Goal: Communication & Community: Answer question/provide support

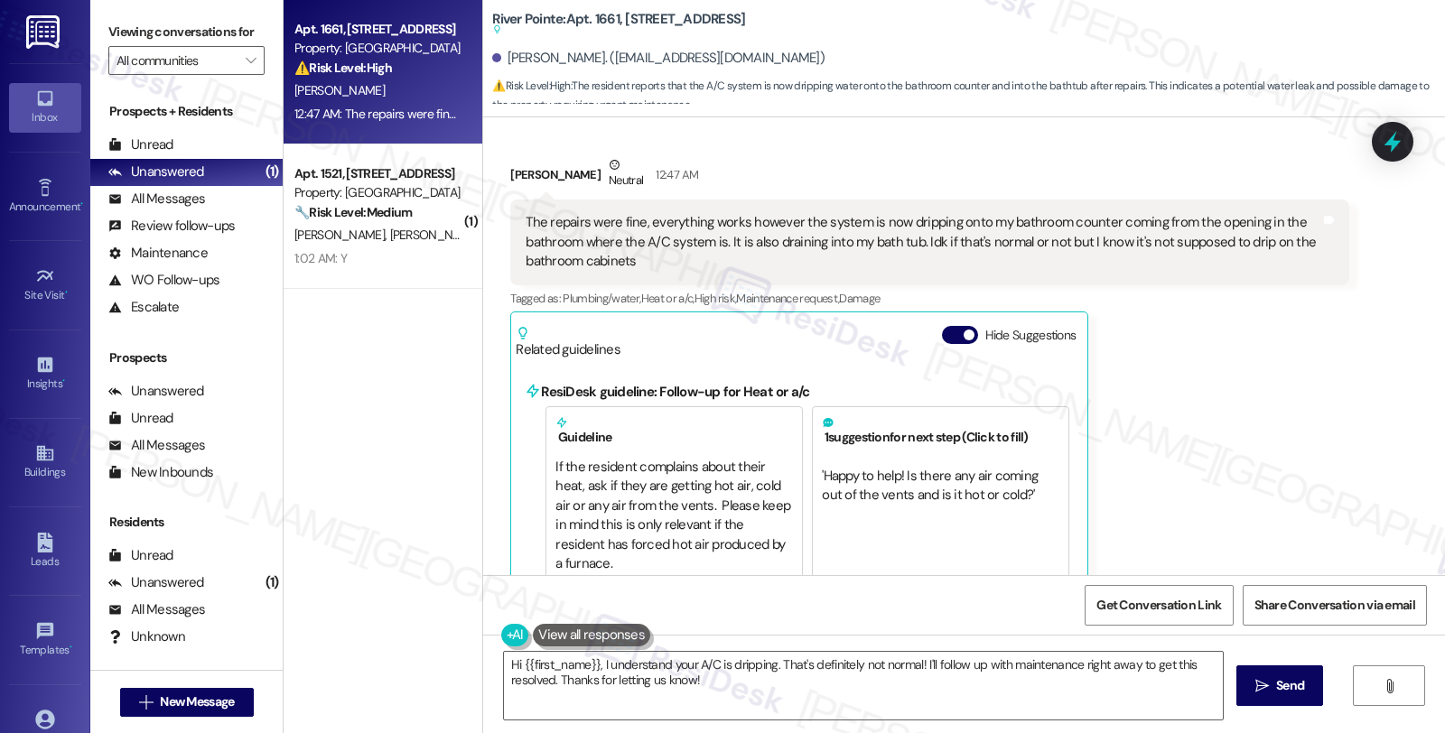
scroll to position [6660, 0]
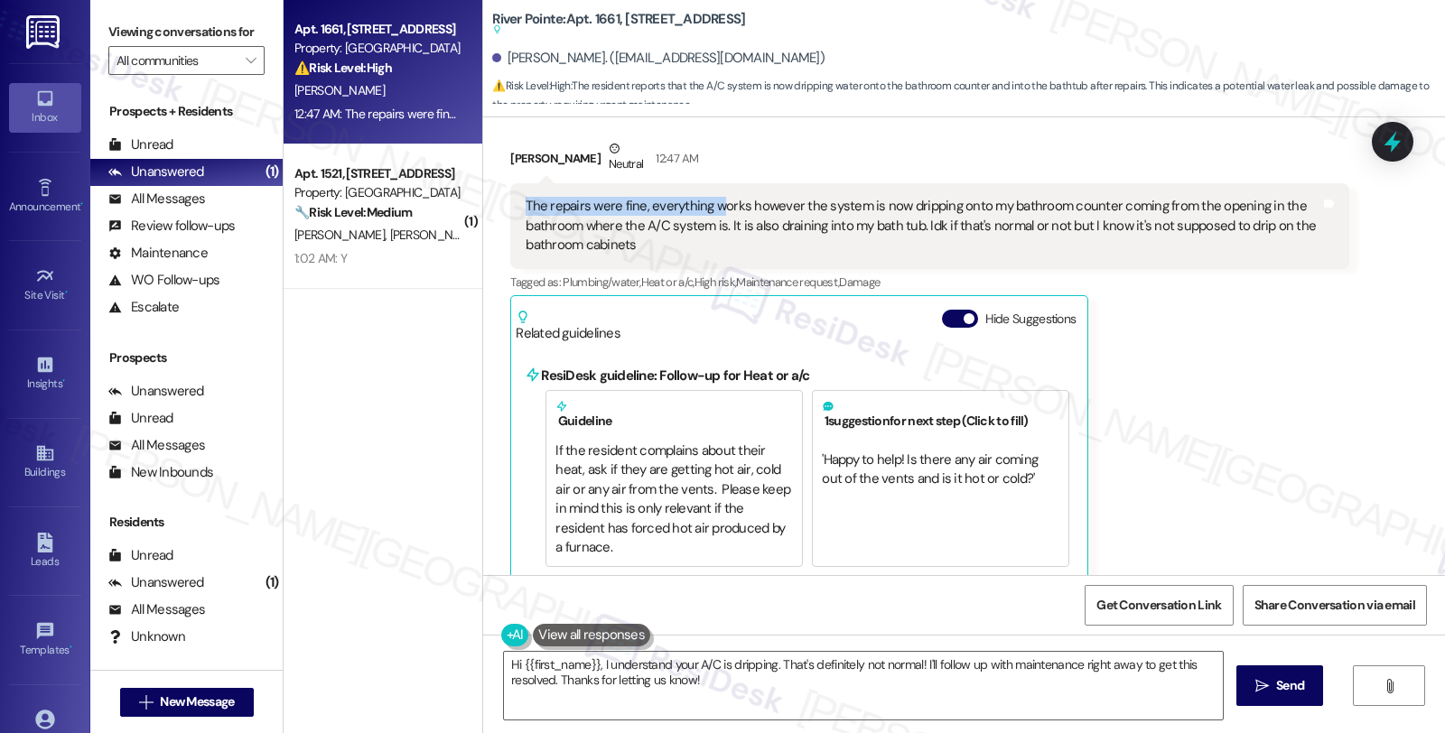
drag, startPoint x: 516, startPoint y: 183, endPoint x: 708, endPoint y: 191, distance: 192.5
click at [708, 197] on div "The repairs were fine, everything works however the system is now dripping onto…" at bounding box center [923, 226] width 794 height 58
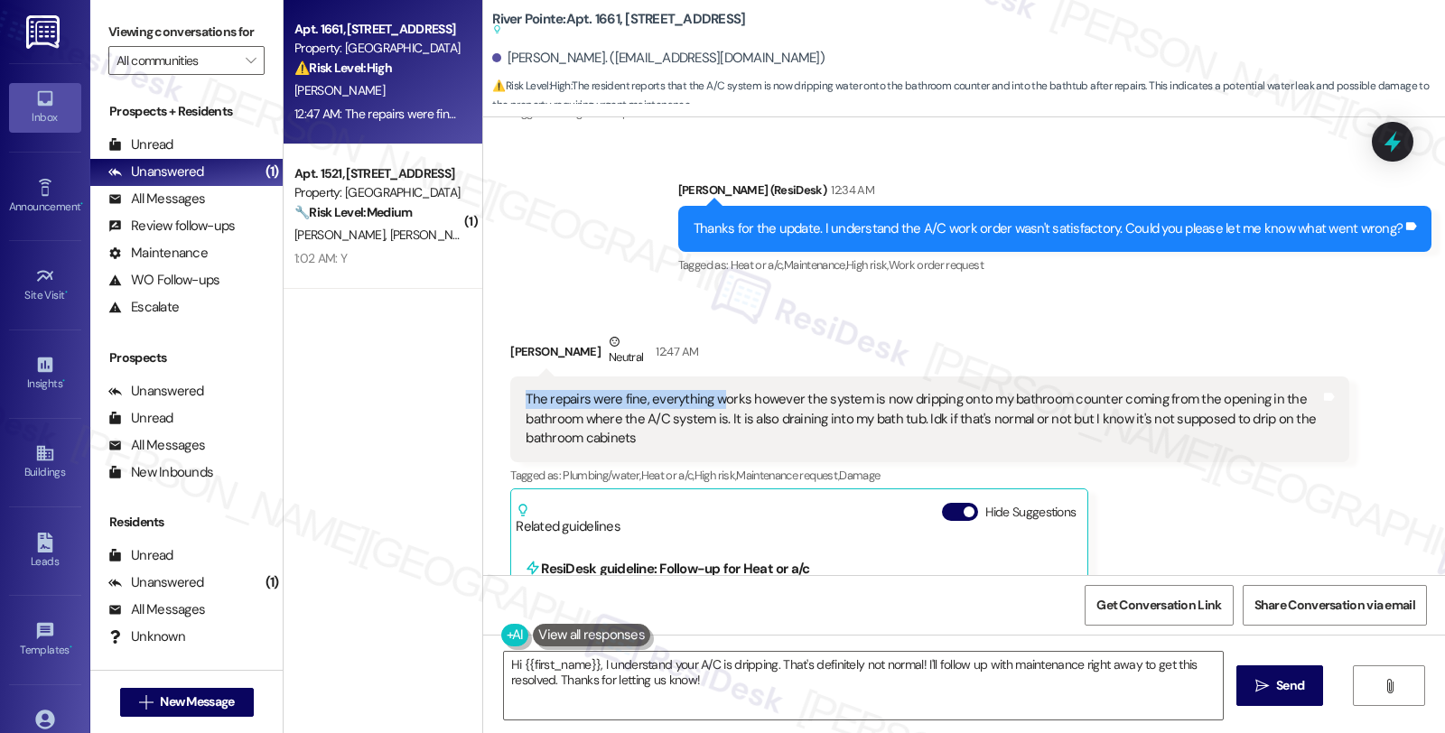
scroll to position [6359, 0]
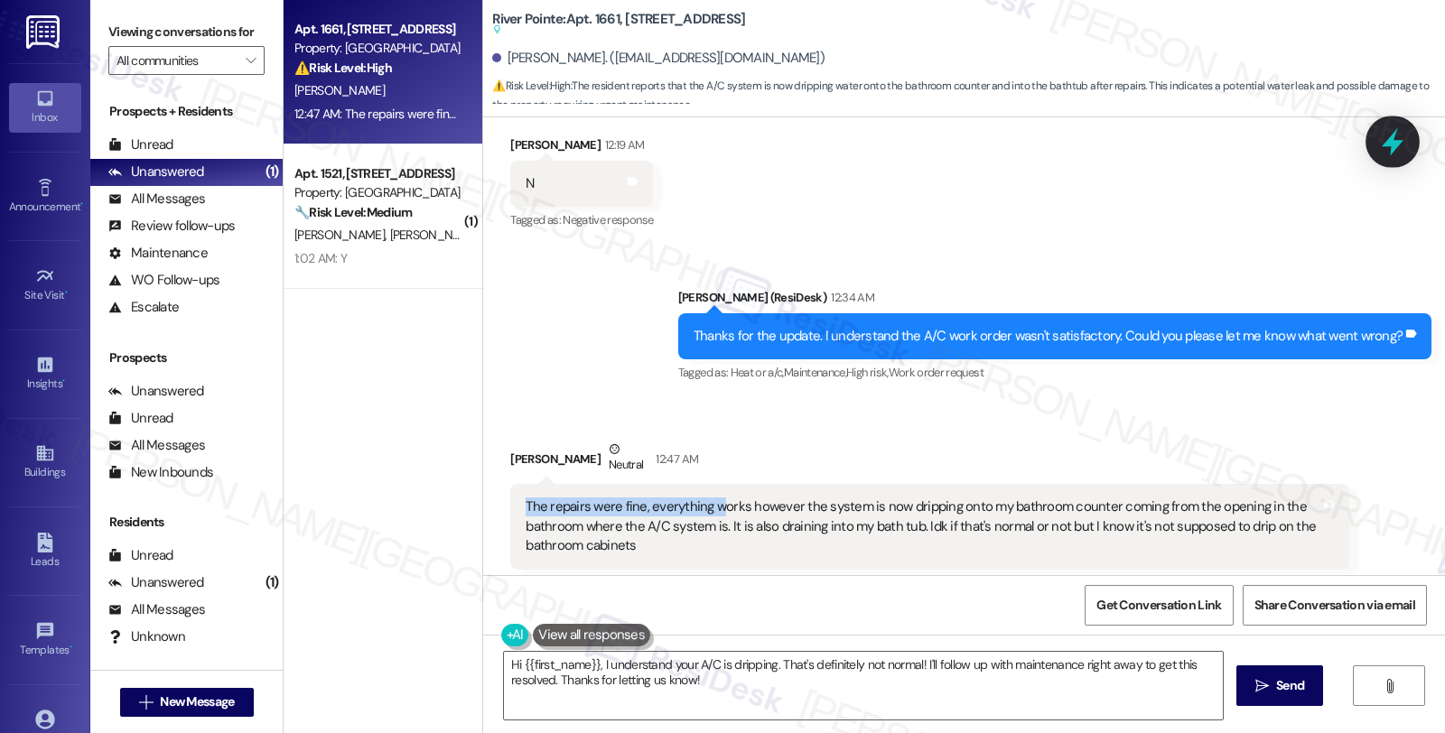
click at [1405, 128] on icon at bounding box center [1392, 141] width 31 height 31
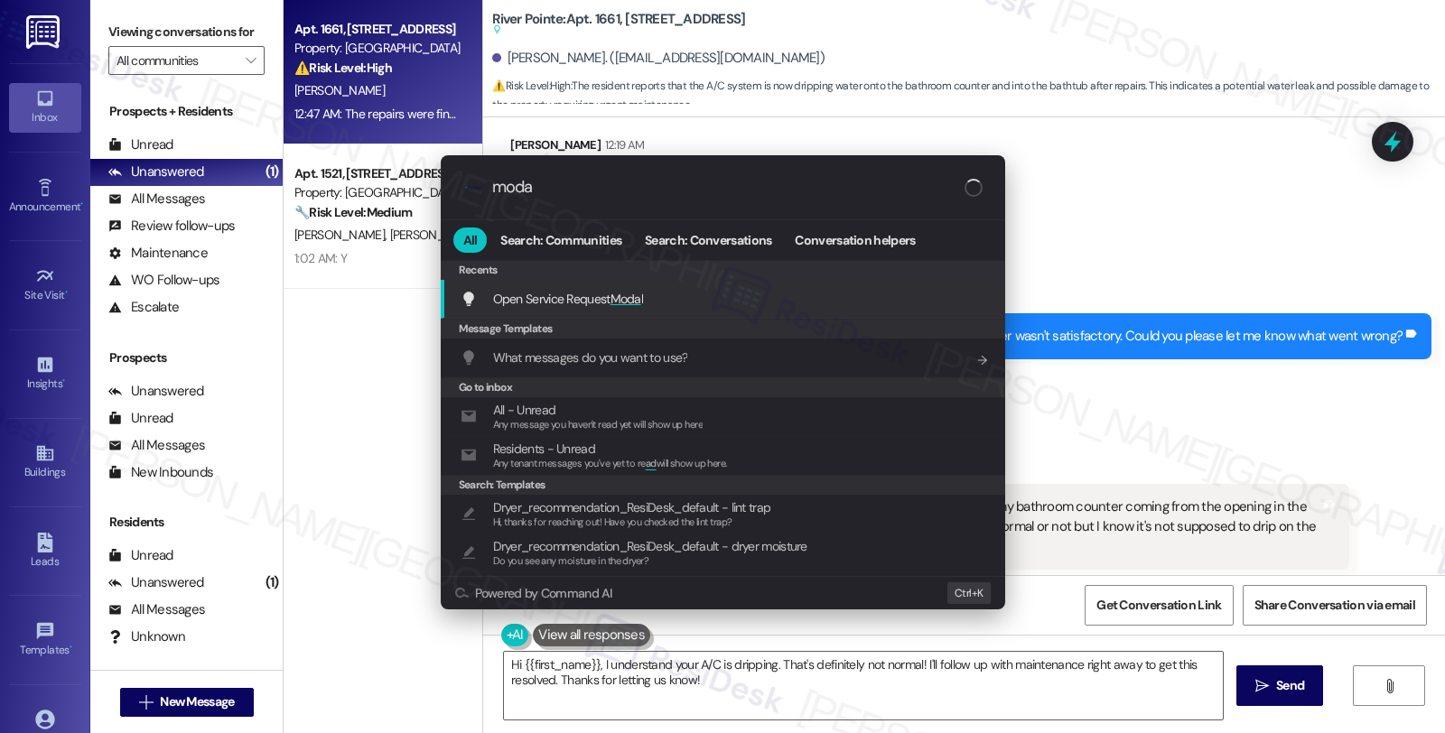
type input "modal"
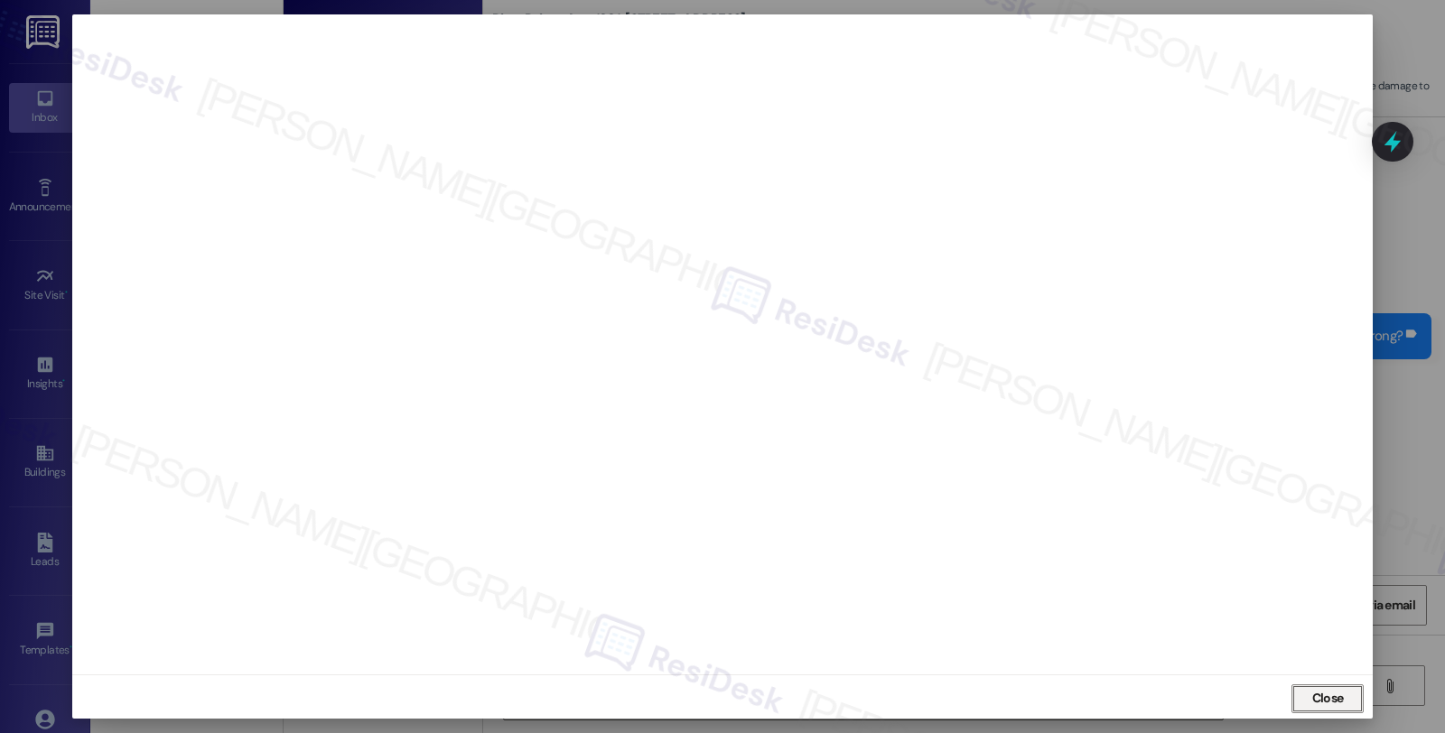
click at [1329, 703] on button "Close" at bounding box center [1327, 698] width 72 height 29
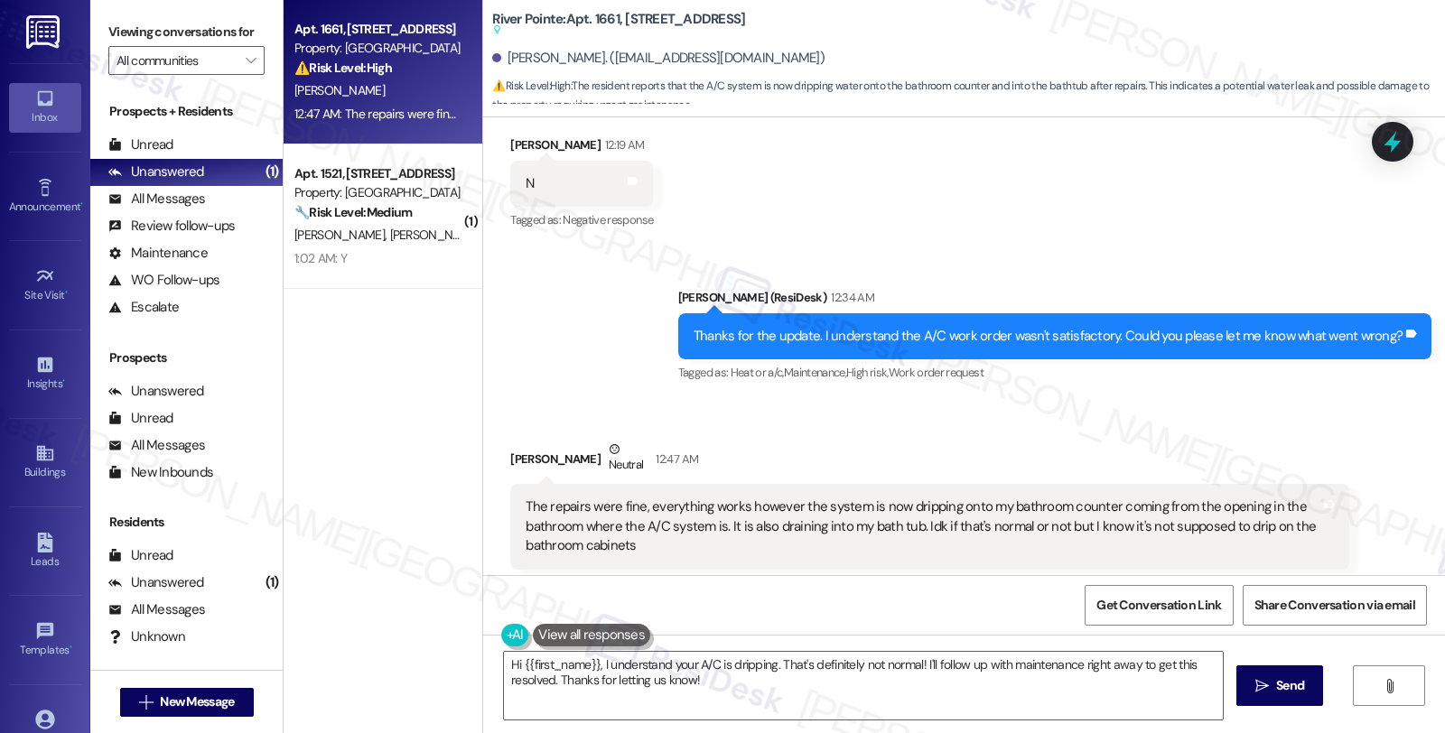
click at [1096, 440] on div "[PERSON_NAME] Neutral 12:47 AM" at bounding box center [929, 462] width 838 height 44
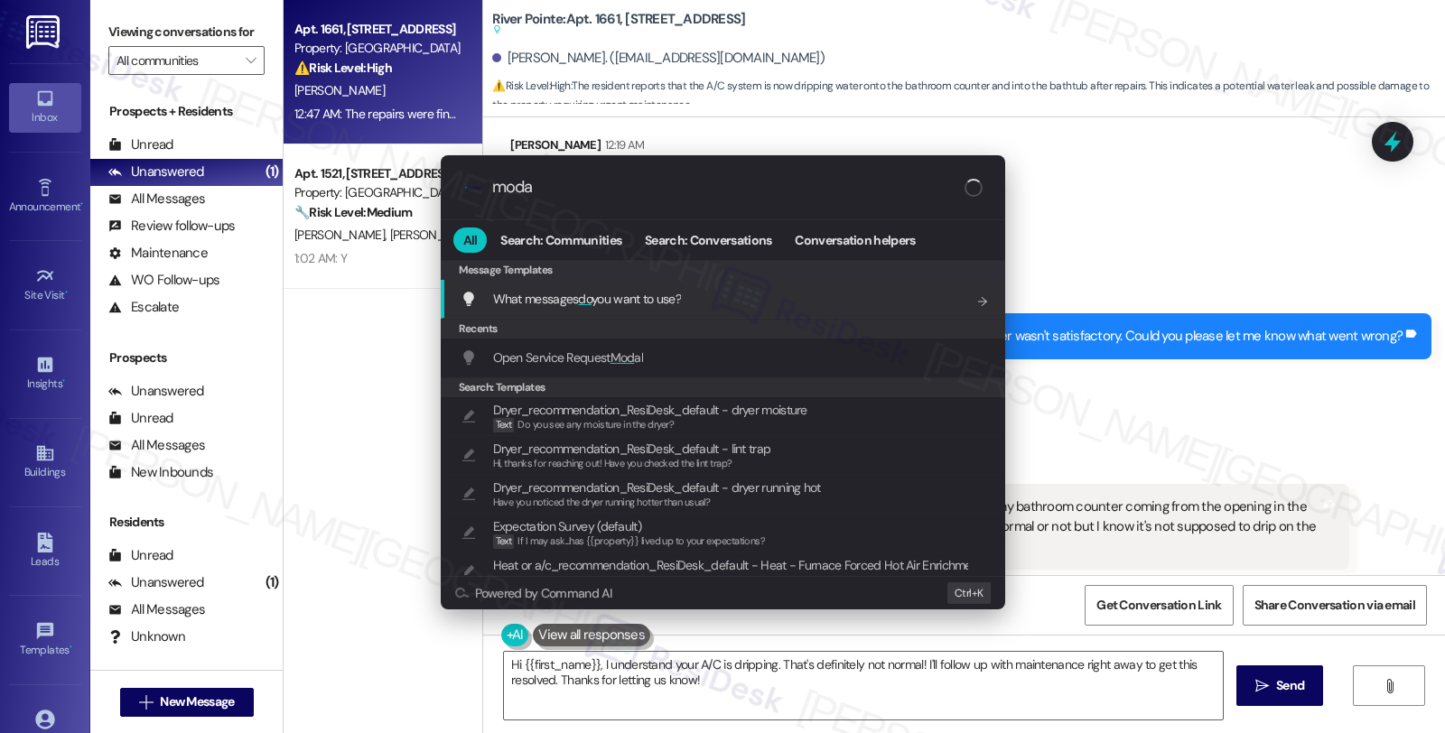
type input "modal"
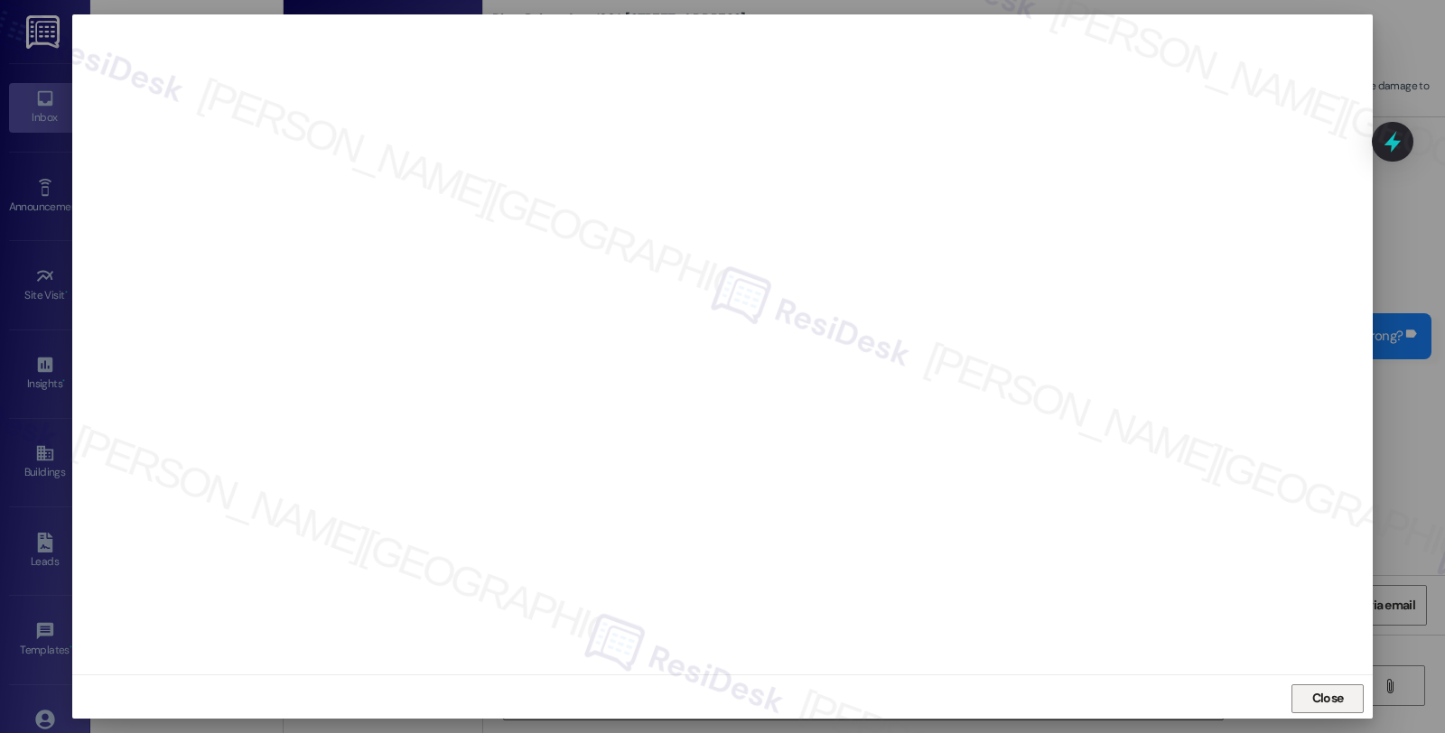
click at [1308, 688] on span "Close" at bounding box center [1327, 698] width 39 height 27
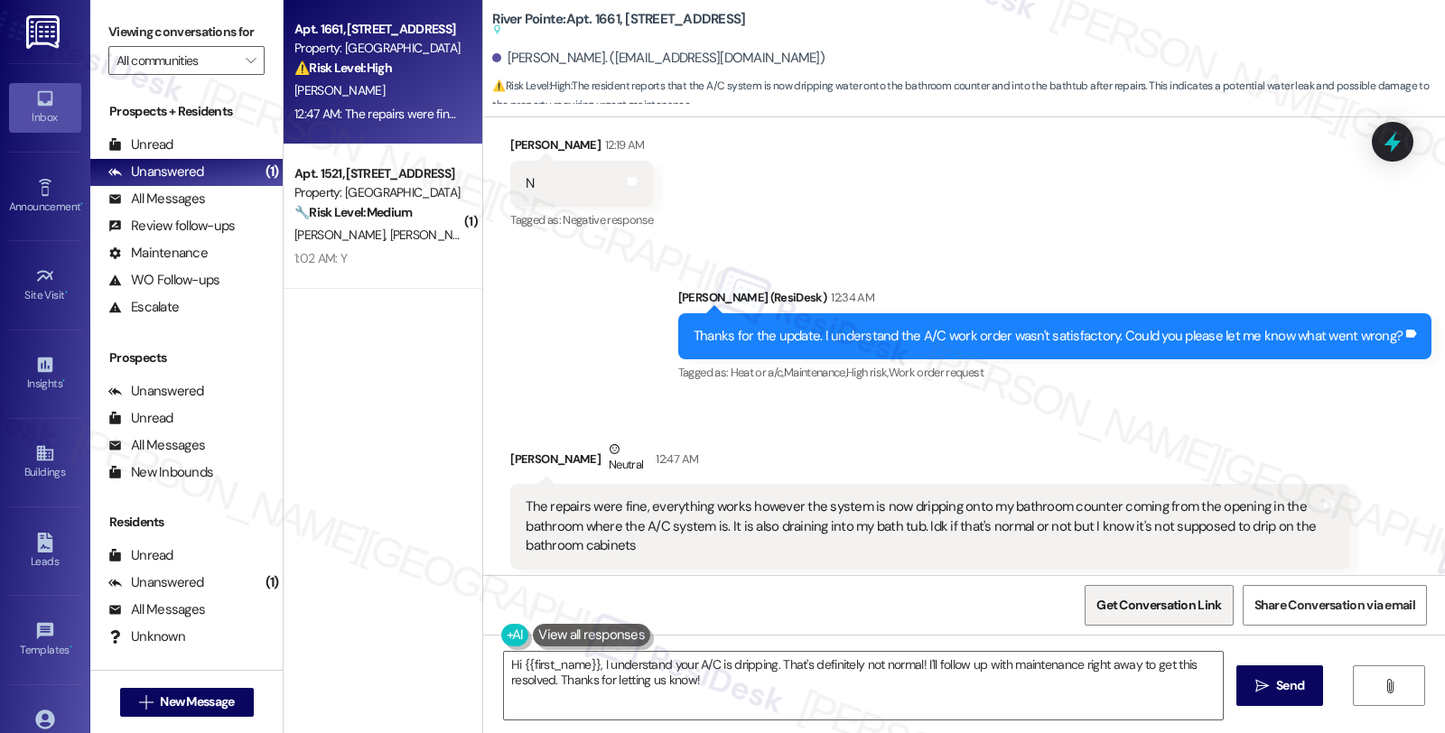
click at [1131, 614] on span "Get Conversation Link" at bounding box center [1158, 605] width 125 height 19
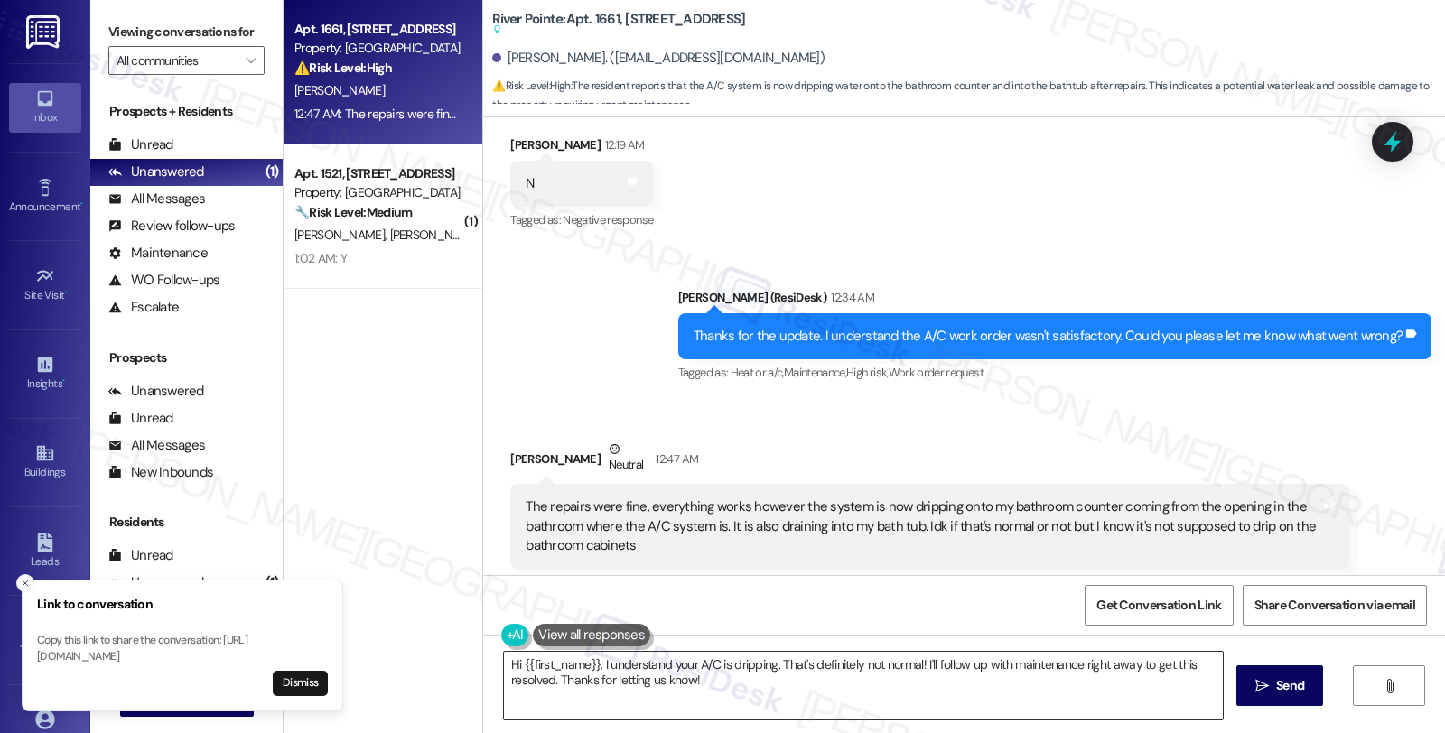
click at [504, 668] on textarea "Hi {{first_name}}, I understand your A/C is dripping. That's definitely not nor…" at bounding box center [863, 686] width 719 height 68
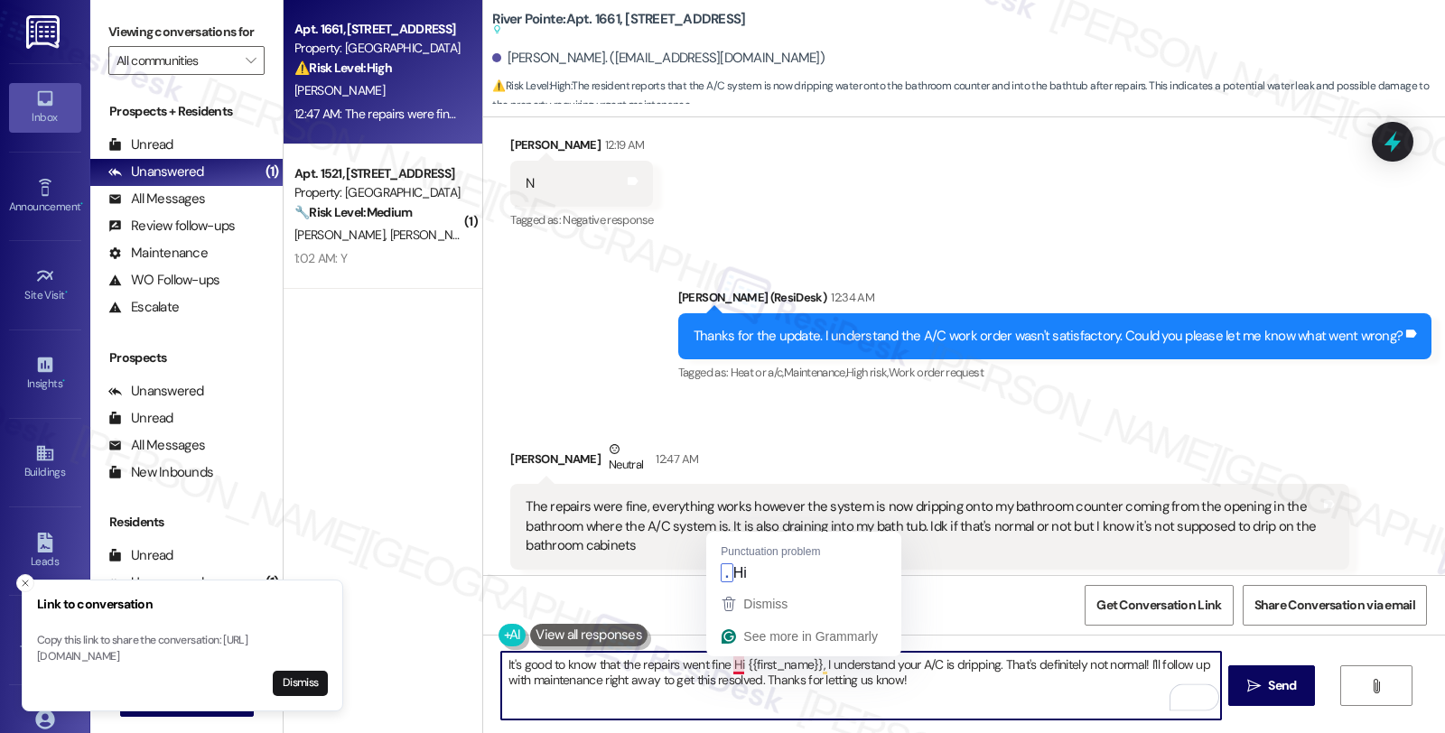
click at [716, 665] on textarea "It's good to know that the repairs went fine Hi {{first_name}}, I understand yo…" at bounding box center [860, 686] width 719 height 68
click at [894, 664] on textarea "It's good to know that the repairs went fine. I understand your A/C is dripping…" at bounding box center [860, 686] width 719 height 68
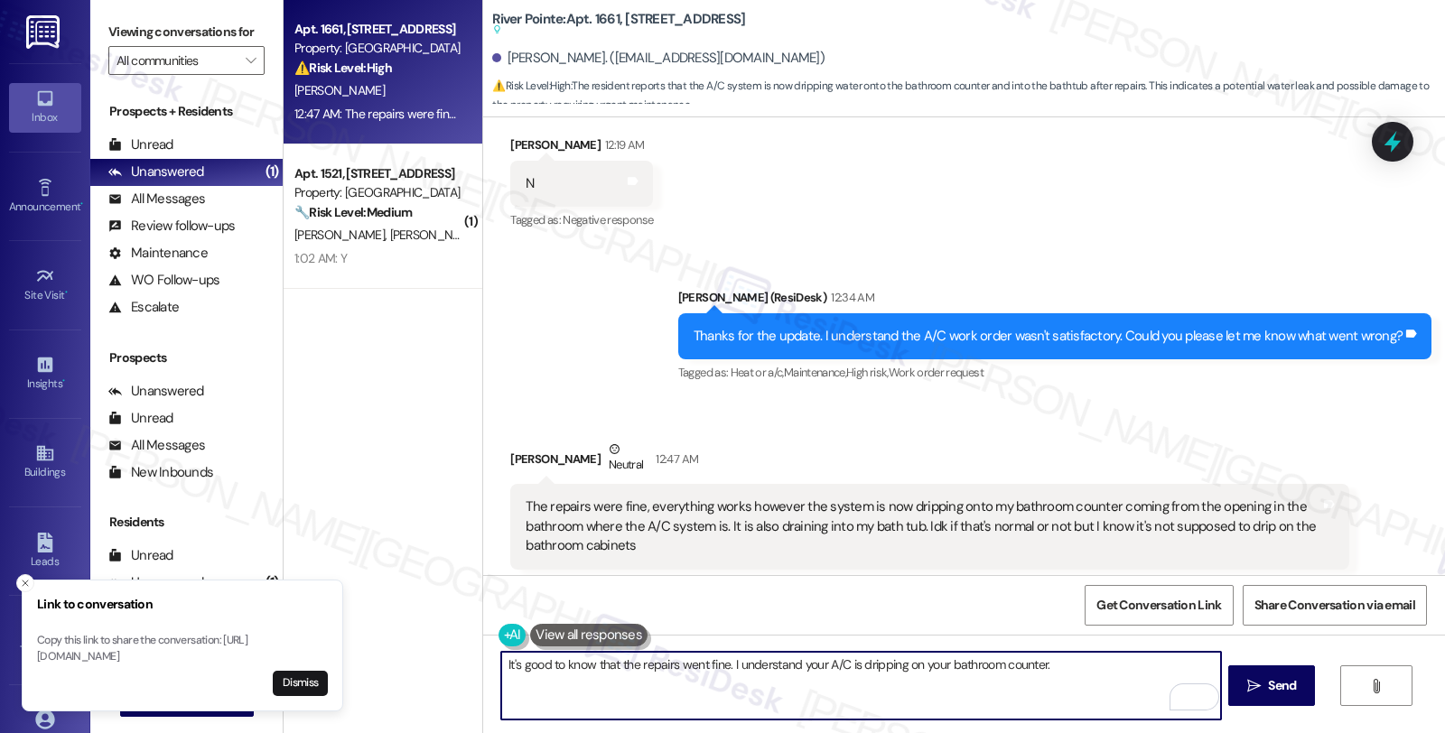
click at [1036, 665] on textarea "It's good to know that the repairs went fine. I understand your A/C is dripping…" at bounding box center [860, 686] width 719 height 68
click at [842, 674] on textarea "It's good to know that the repairs went fine. I understand your A/C is dripping…" at bounding box center [862, 686] width 719 height 68
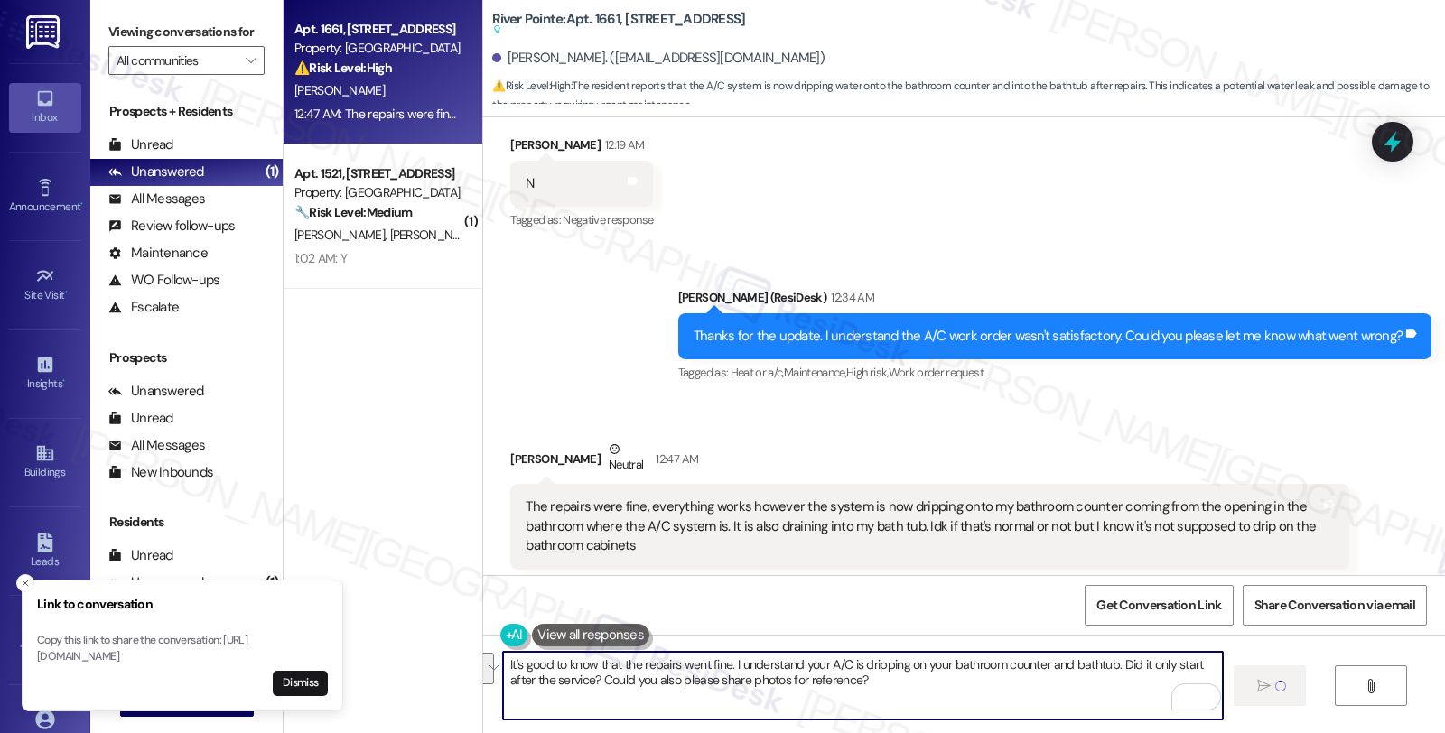
type textarea "It's good to know that the repairs went fine. I understand your A/C is dripping…"
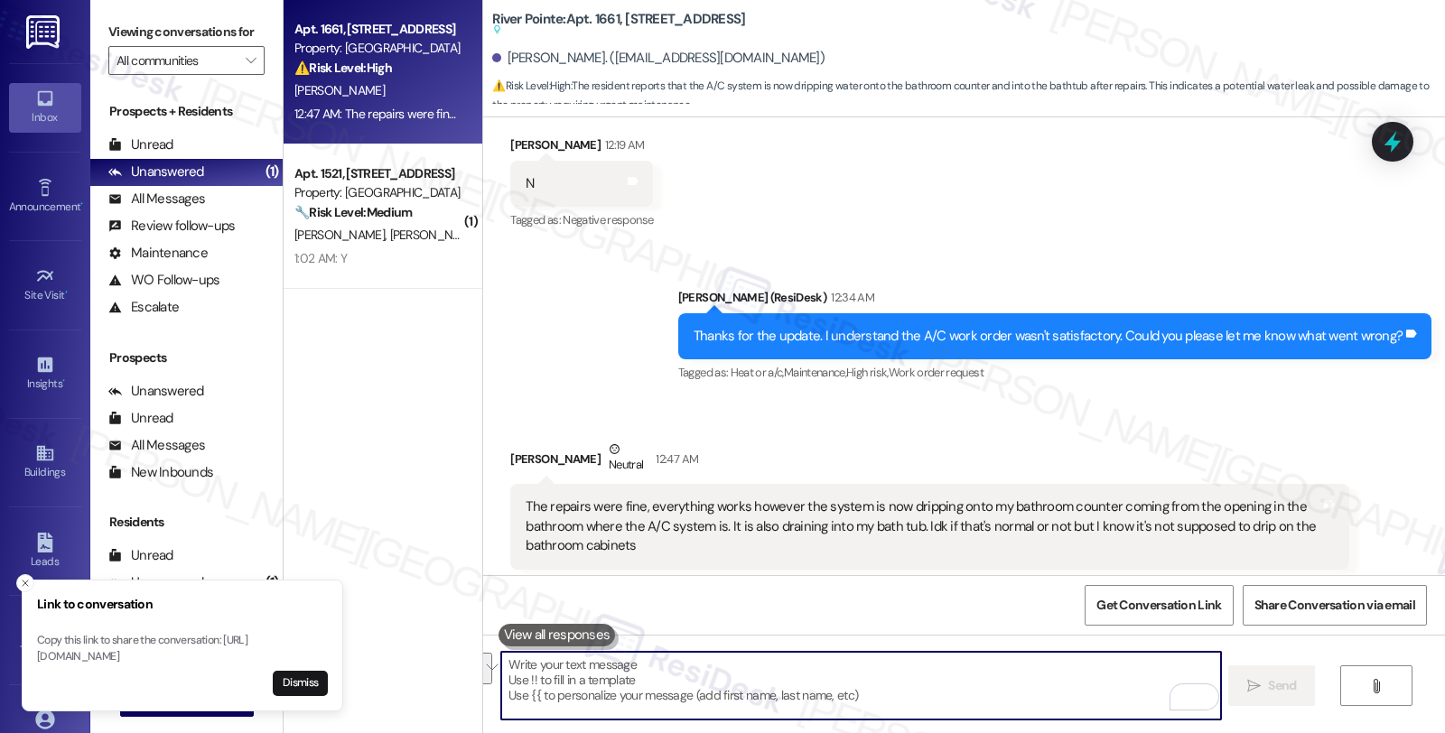
scroll to position [6660, 0]
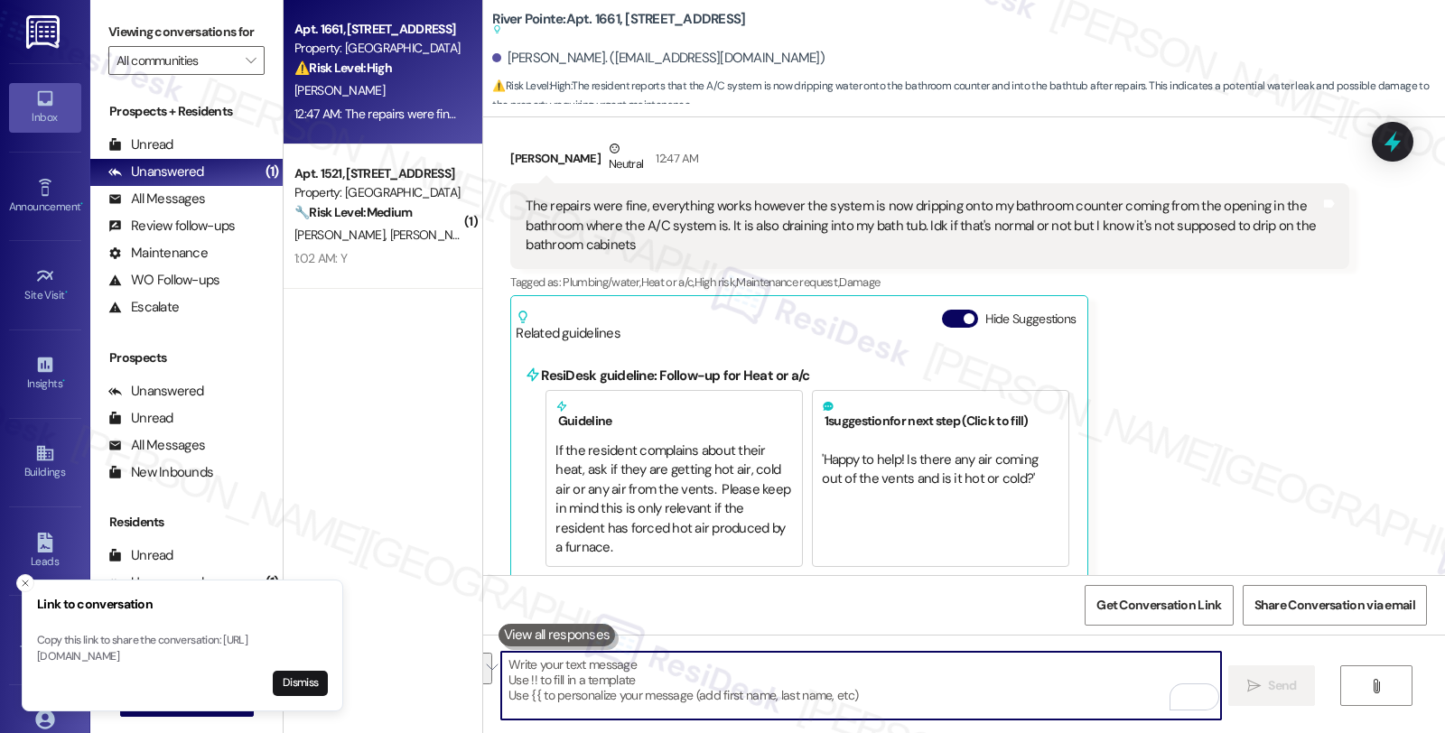
click at [751, 678] on textarea "To enrich screen reader interactions, please activate Accessibility in Grammarl…" at bounding box center [860, 686] width 719 height 68
paste textarea "It's good to know that the repairs went fine. I understand your A/C is dripping…"
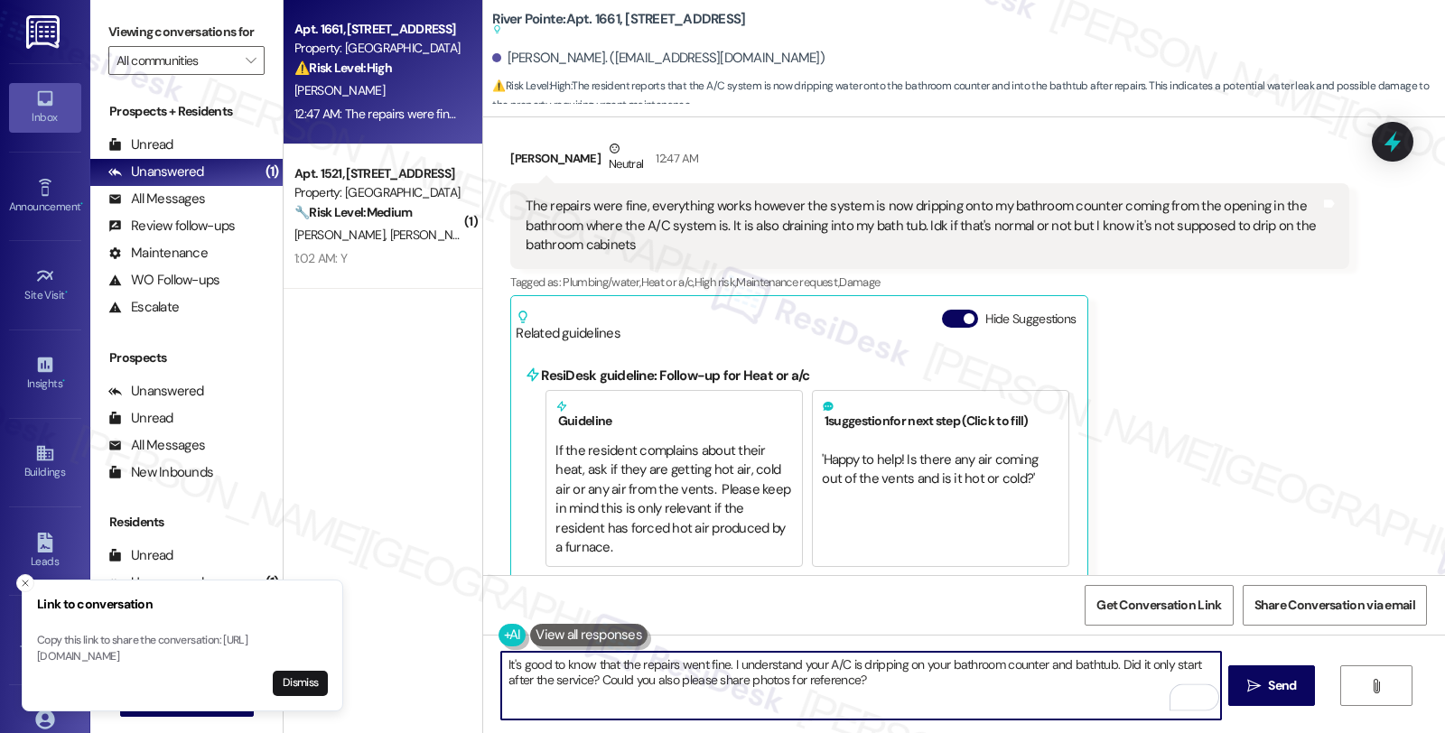
type textarea "It's good to know that the repairs went fine. I understand your A/C is dripping…"
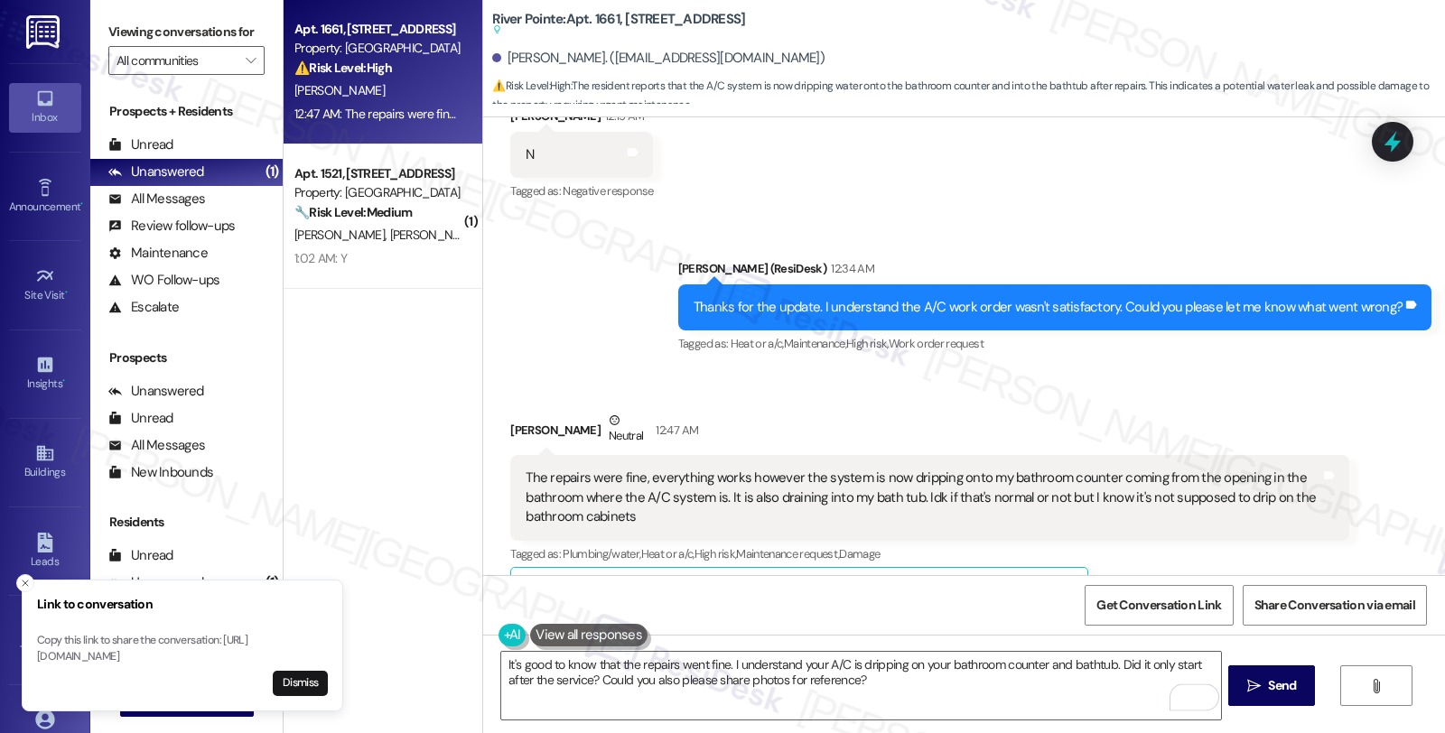
scroll to position [6159, 0]
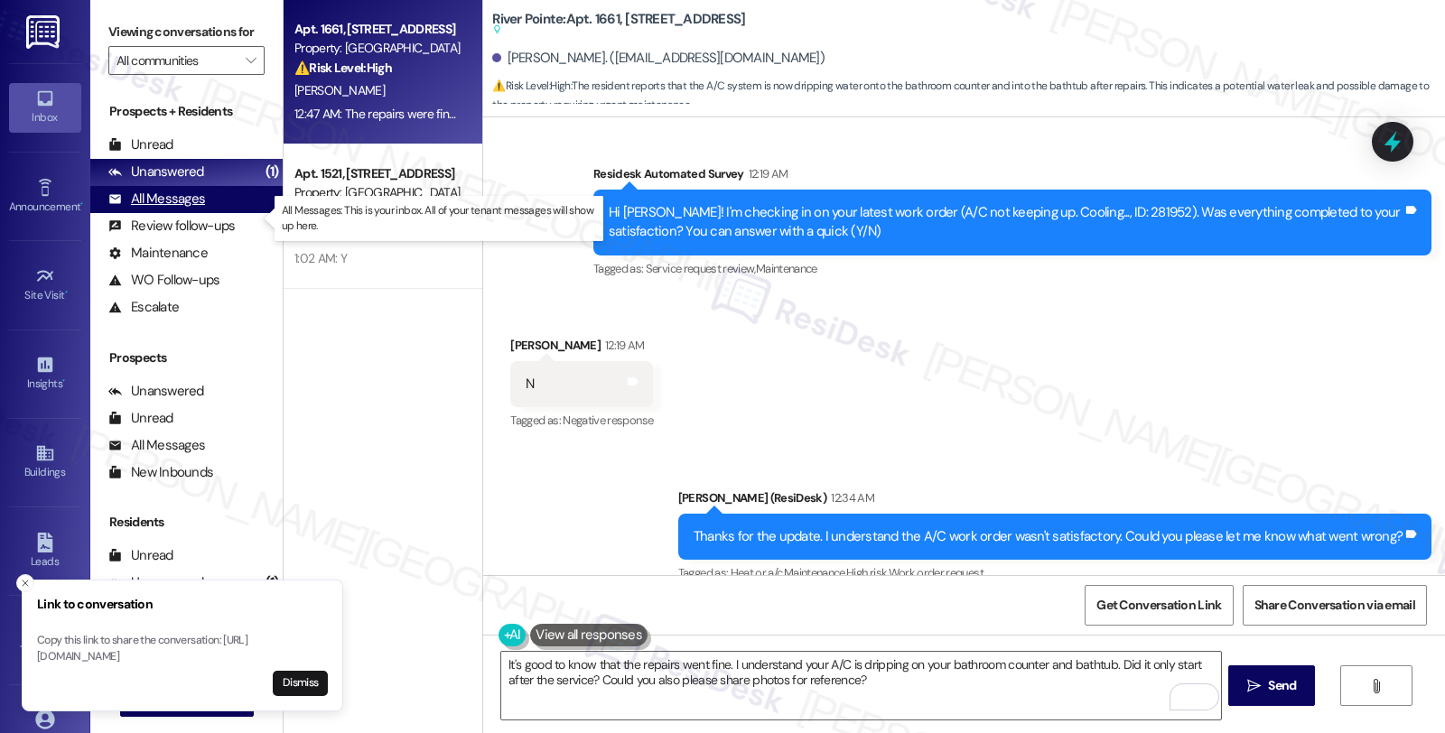
click at [186, 209] on div "All Messages" at bounding box center [156, 199] width 97 height 19
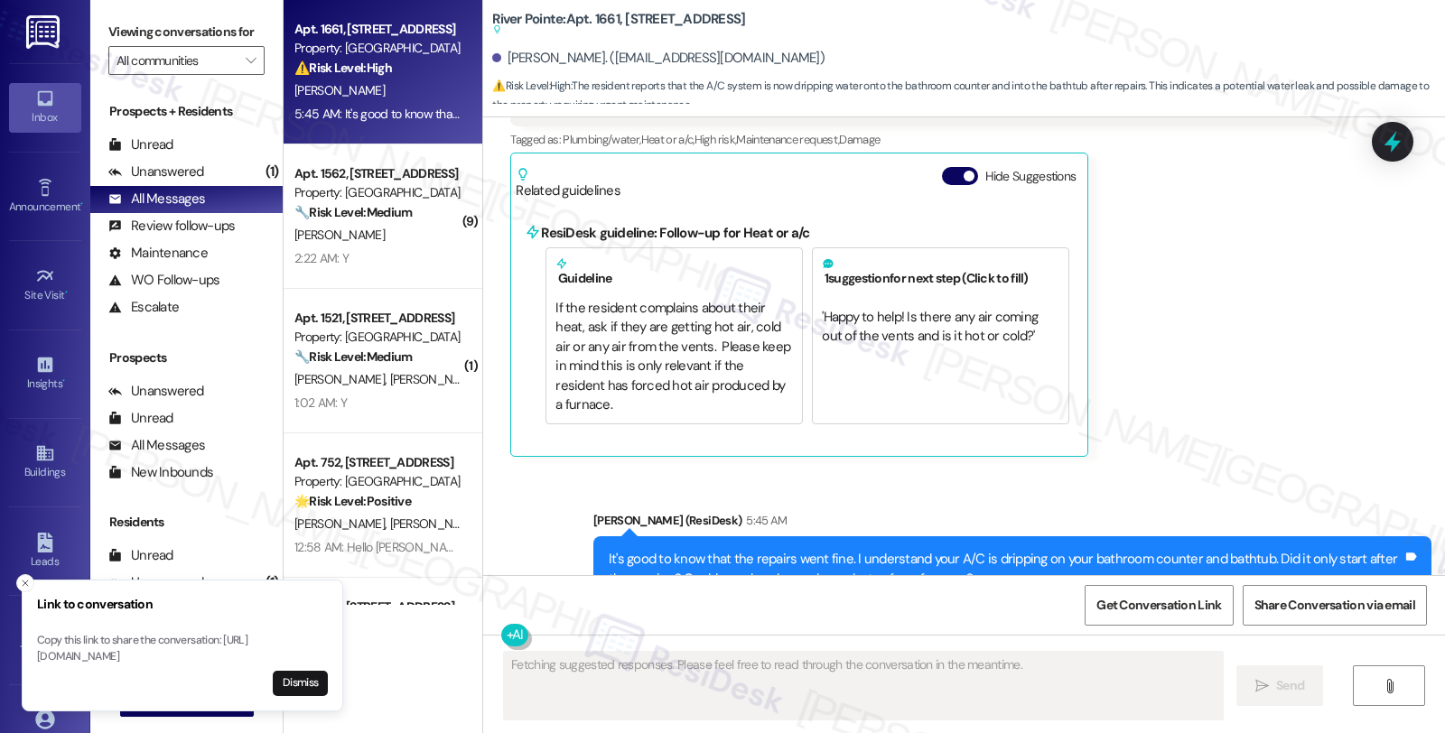
scroll to position [6805, 0]
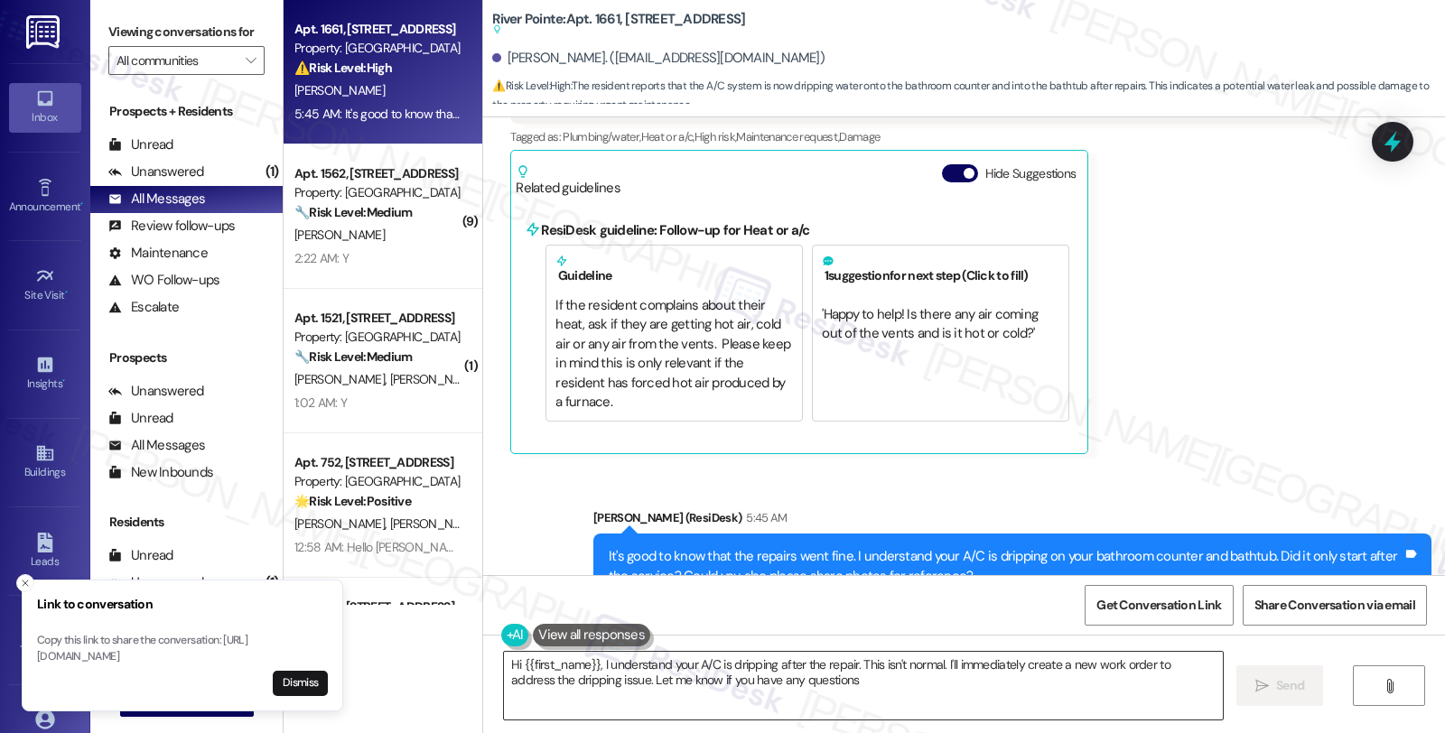
type textarea "Hi {{first_name}}, I understand your A/C is dripping after the repair. This isn…"
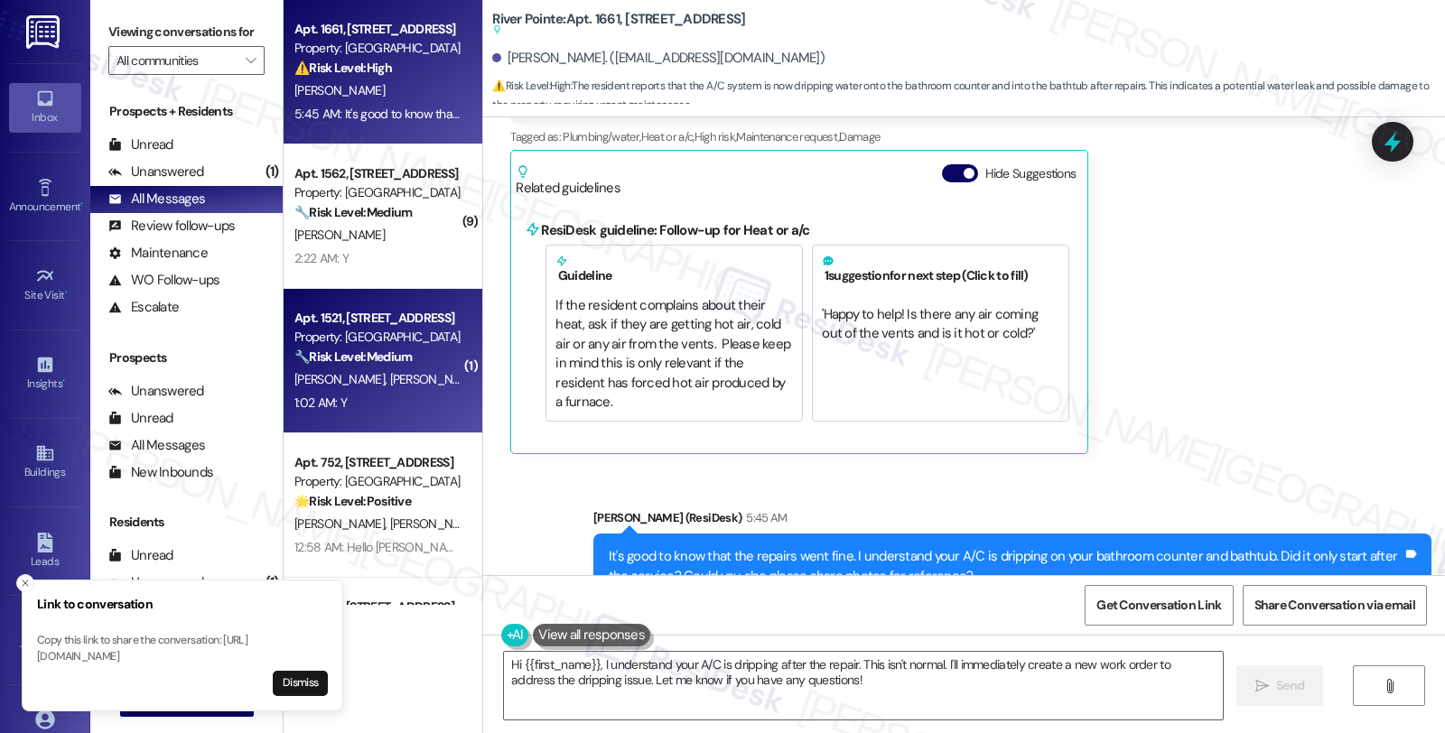
click at [382, 365] on div "🔧 Risk Level: Medium The resident is simply confirming that a previously submit…" at bounding box center [377, 357] width 167 height 19
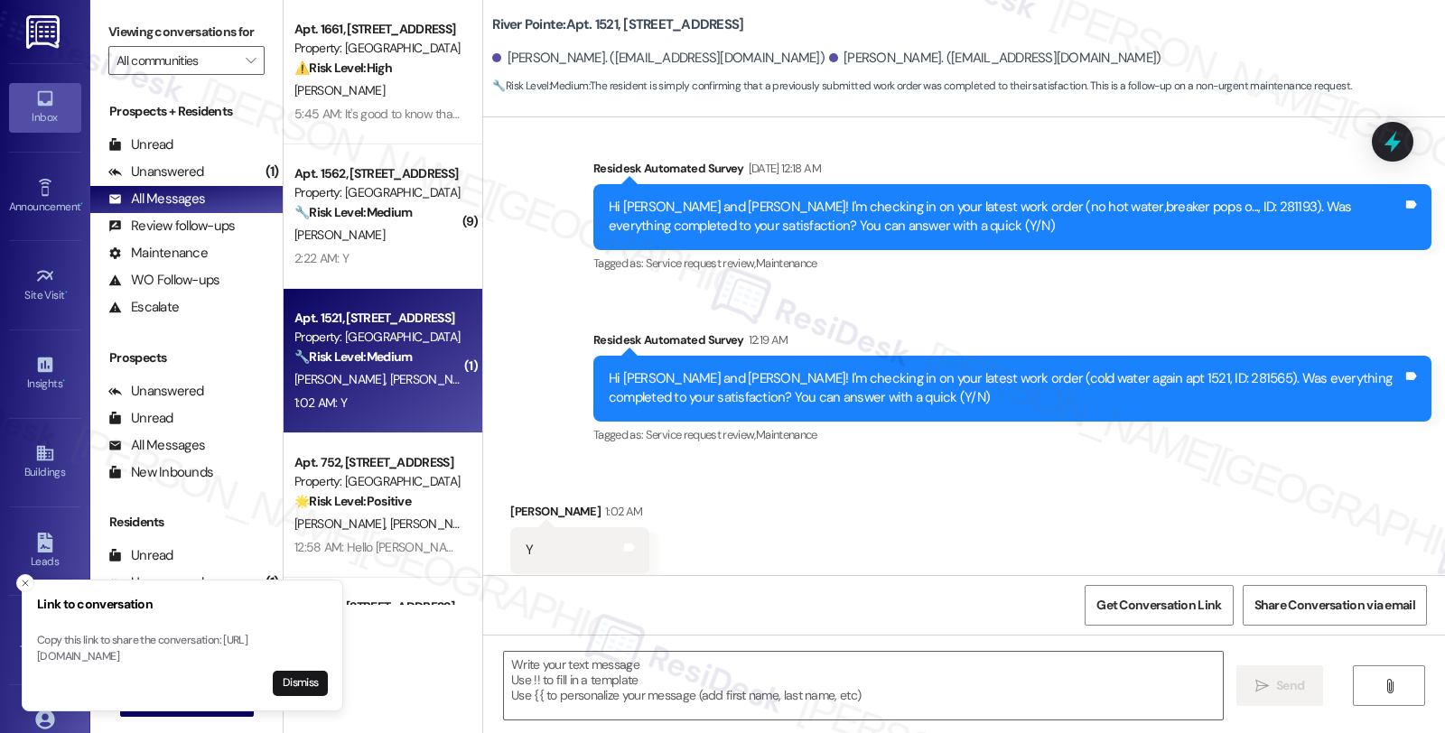
type textarea "Fetching suggested responses. Please feel free to read through the conversation…"
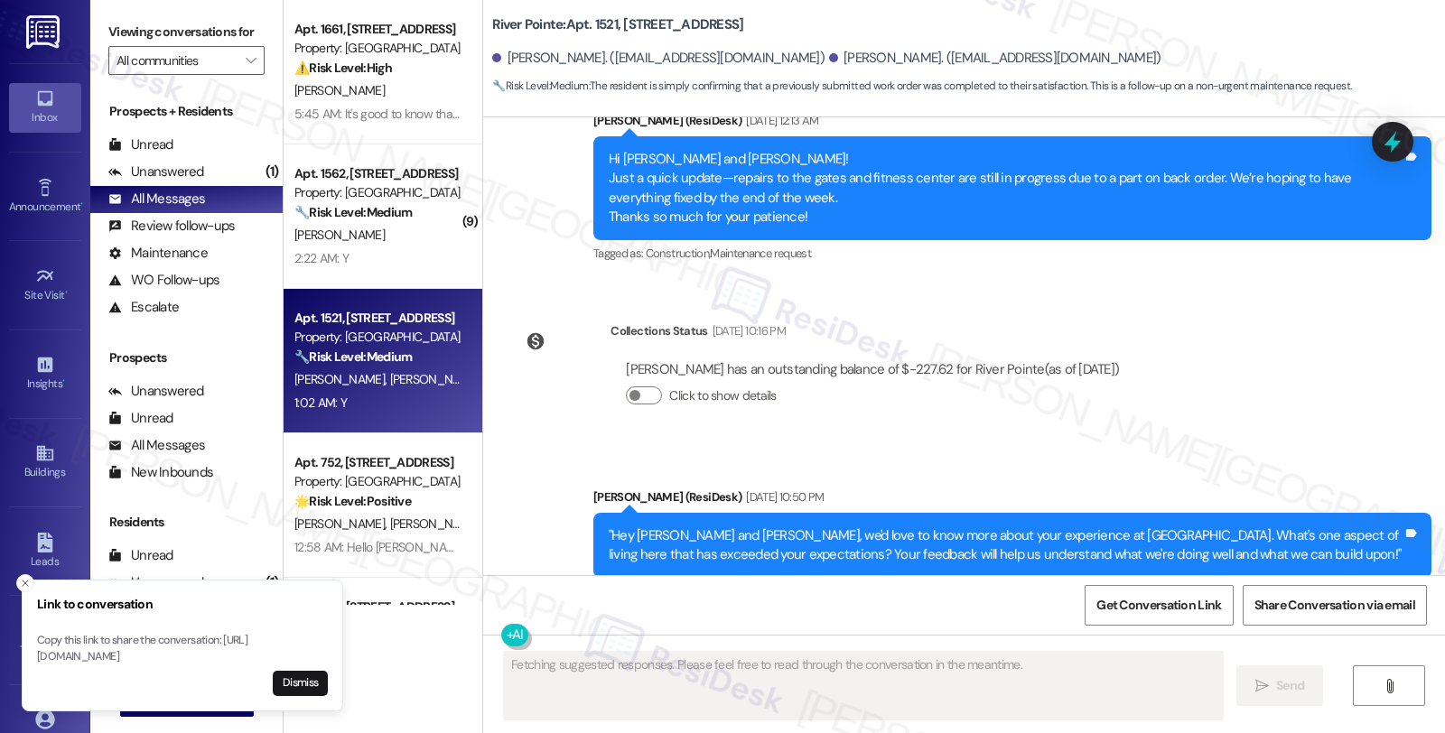
scroll to position [5254, 0]
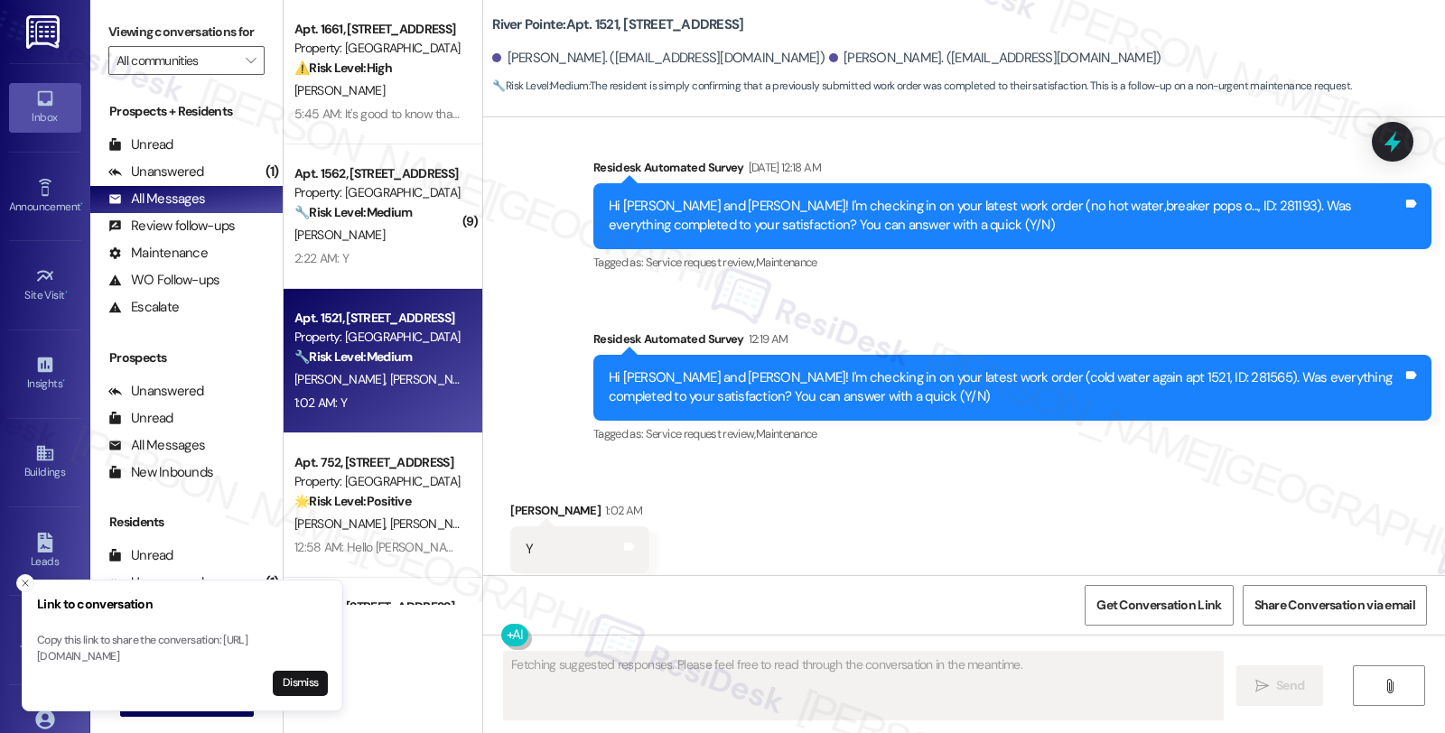
drag, startPoint x: 20, startPoint y: 571, endPoint x: 60, endPoint y: 571, distance: 39.7
click at [20, 578] on icon "Close toast" at bounding box center [25, 583] width 11 height 11
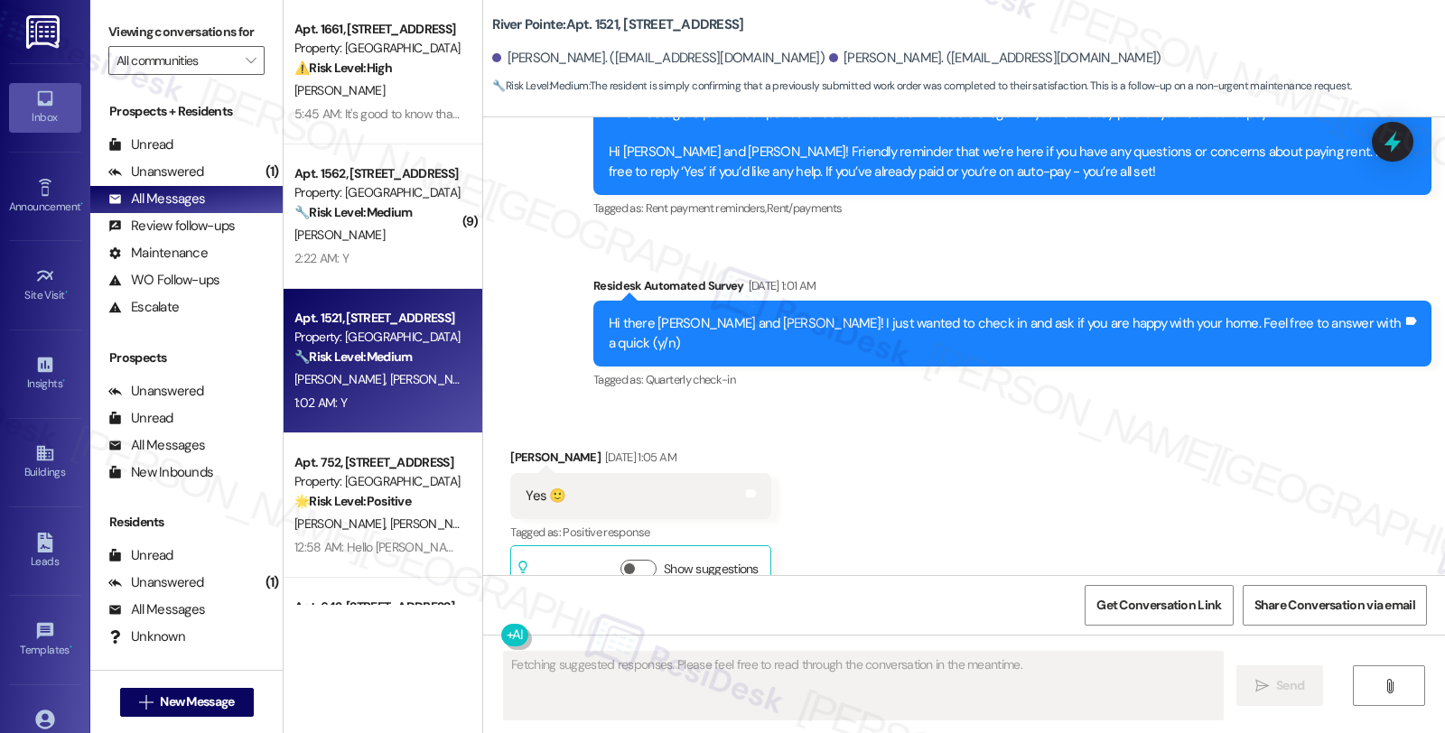
scroll to position [3147, 0]
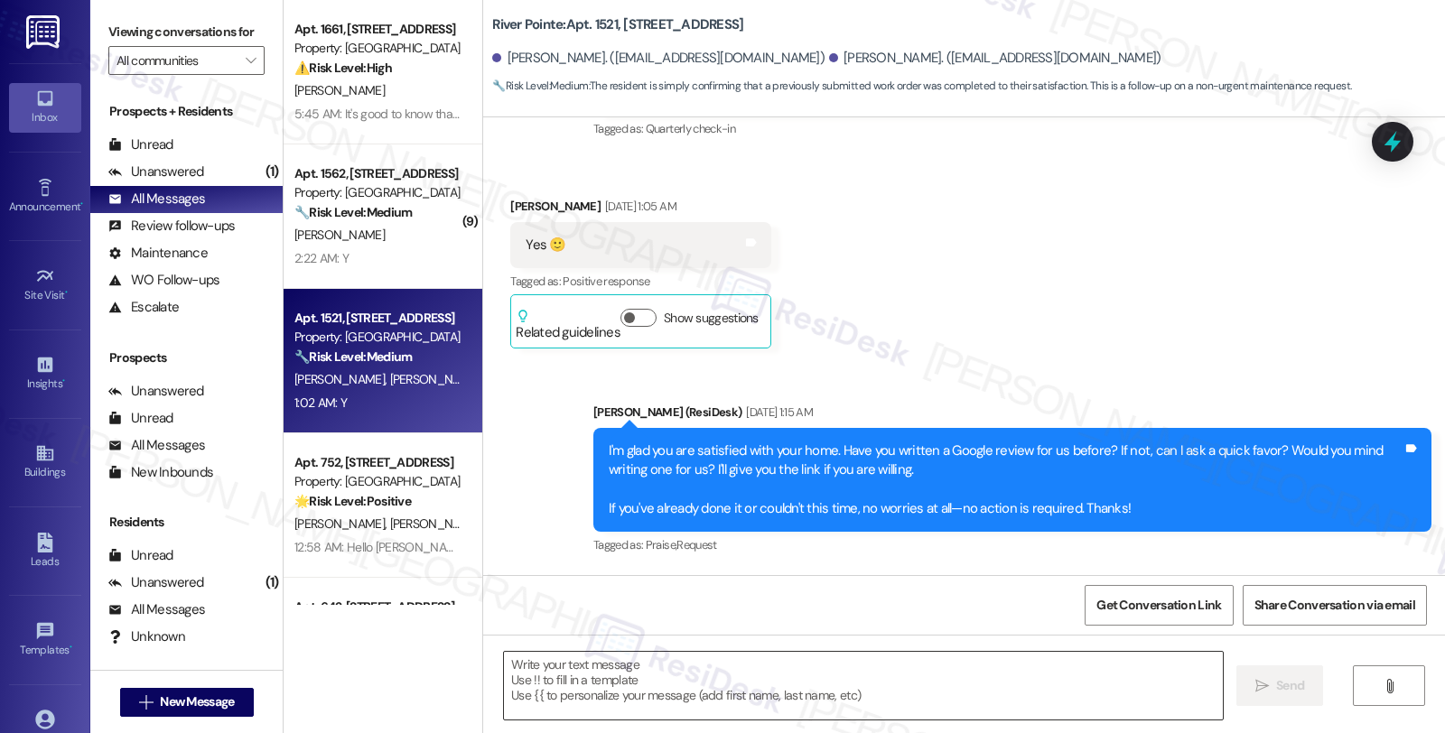
click at [713, 660] on textarea at bounding box center [863, 686] width 719 height 68
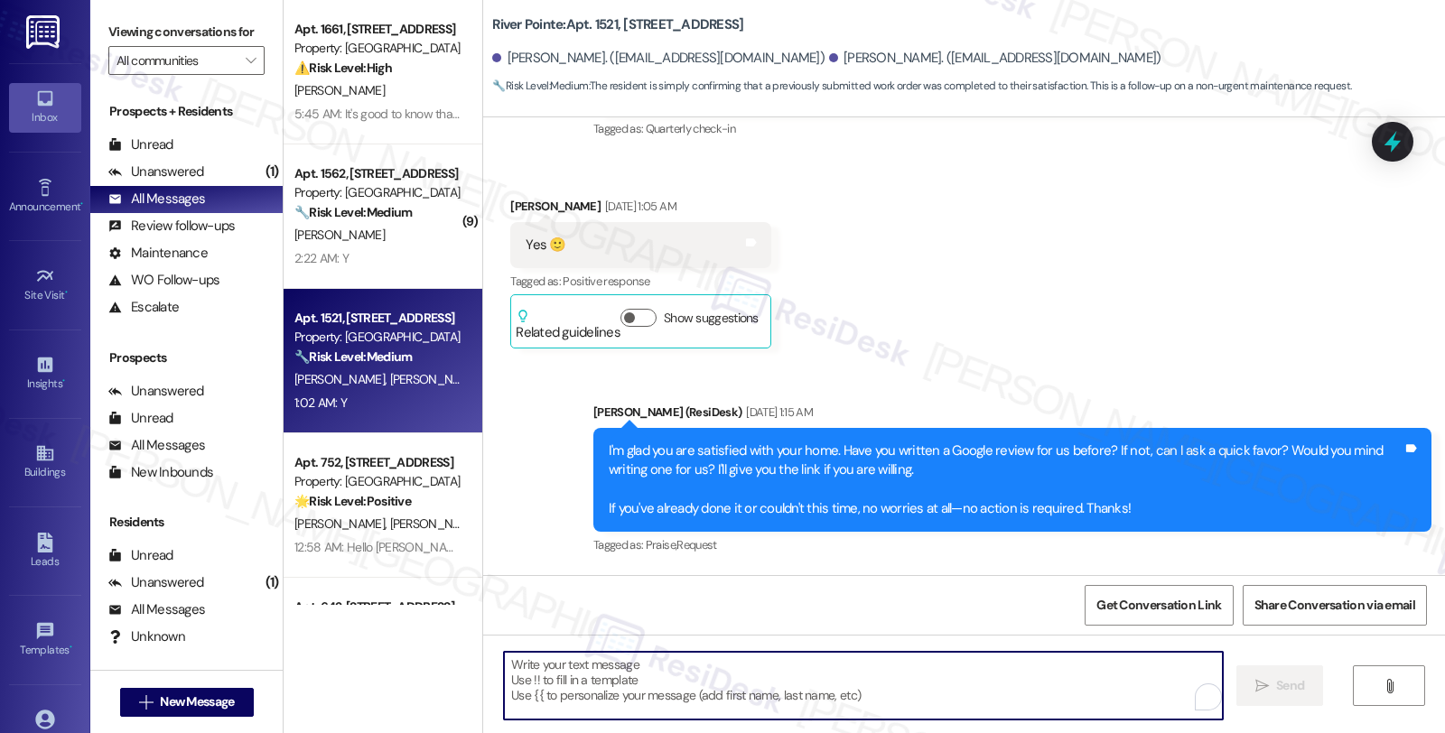
paste textarea "Hi, it’s great to hear from you and I’m glad your latest work order has been co…"
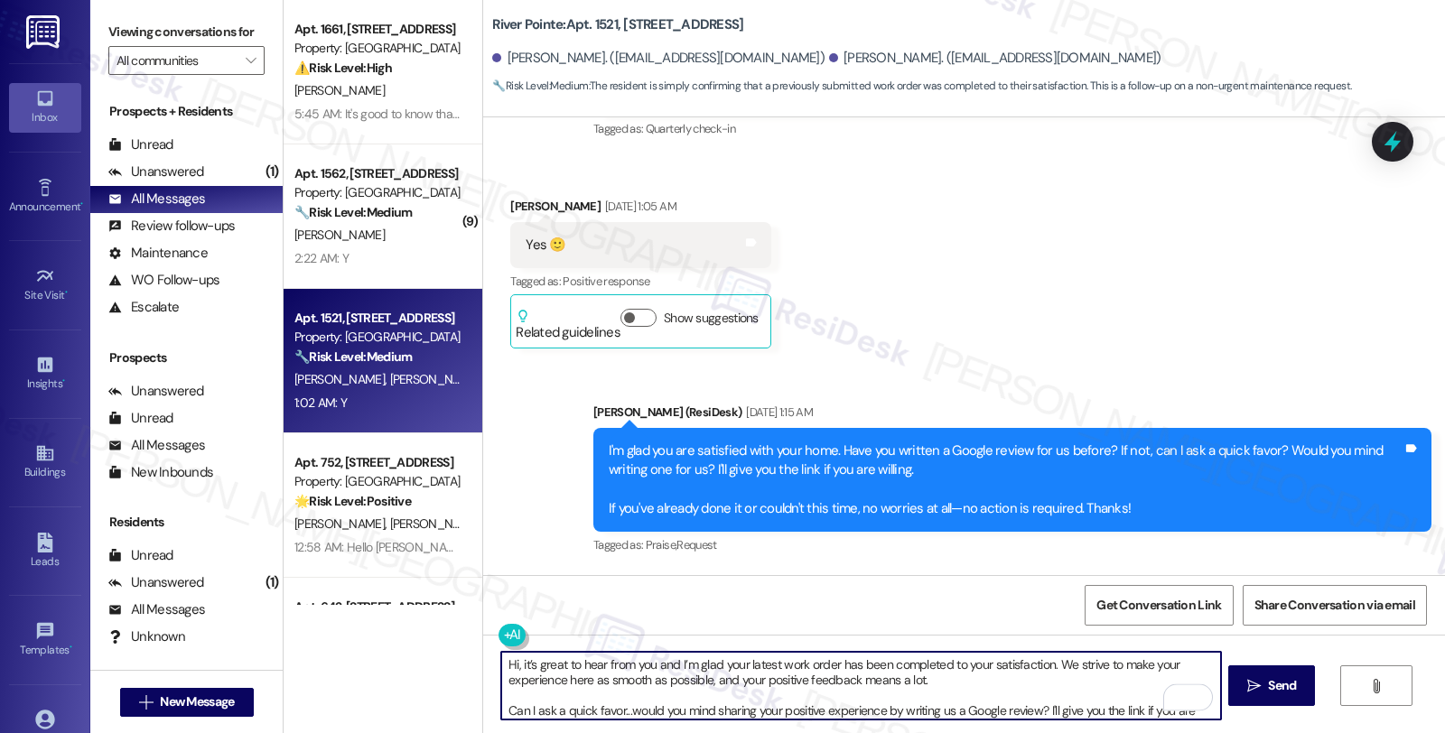
scroll to position [0, 0]
click at [499, 54] on div "[PERSON_NAME]. ([EMAIL_ADDRESS][DOMAIN_NAME])" at bounding box center [658, 58] width 332 height 19
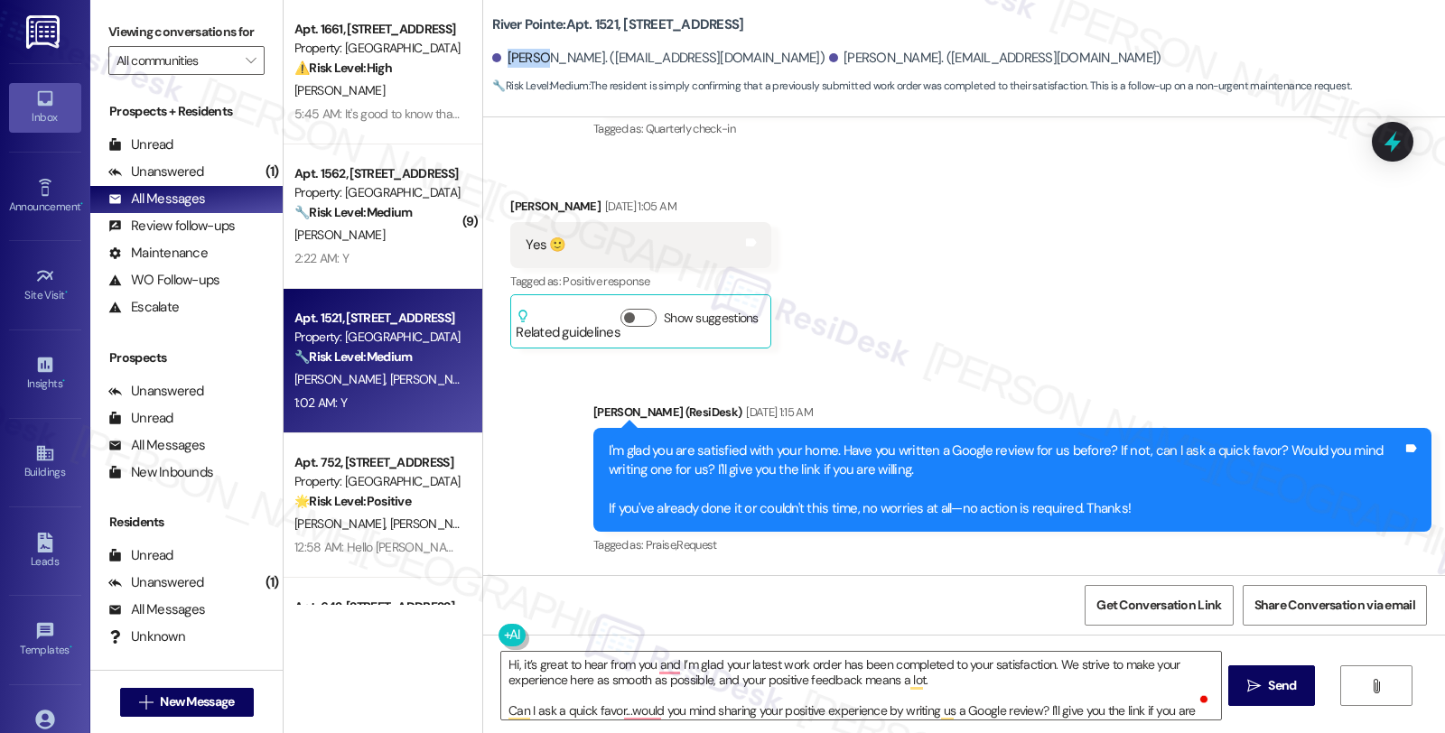
click at [499, 54] on div "[PERSON_NAME]. ([EMAIL_ADDRESS][DOMAIN_NAME])" at bounding box center [658, 58] width 332 height 19
copy div "[PERSON_NAME]"
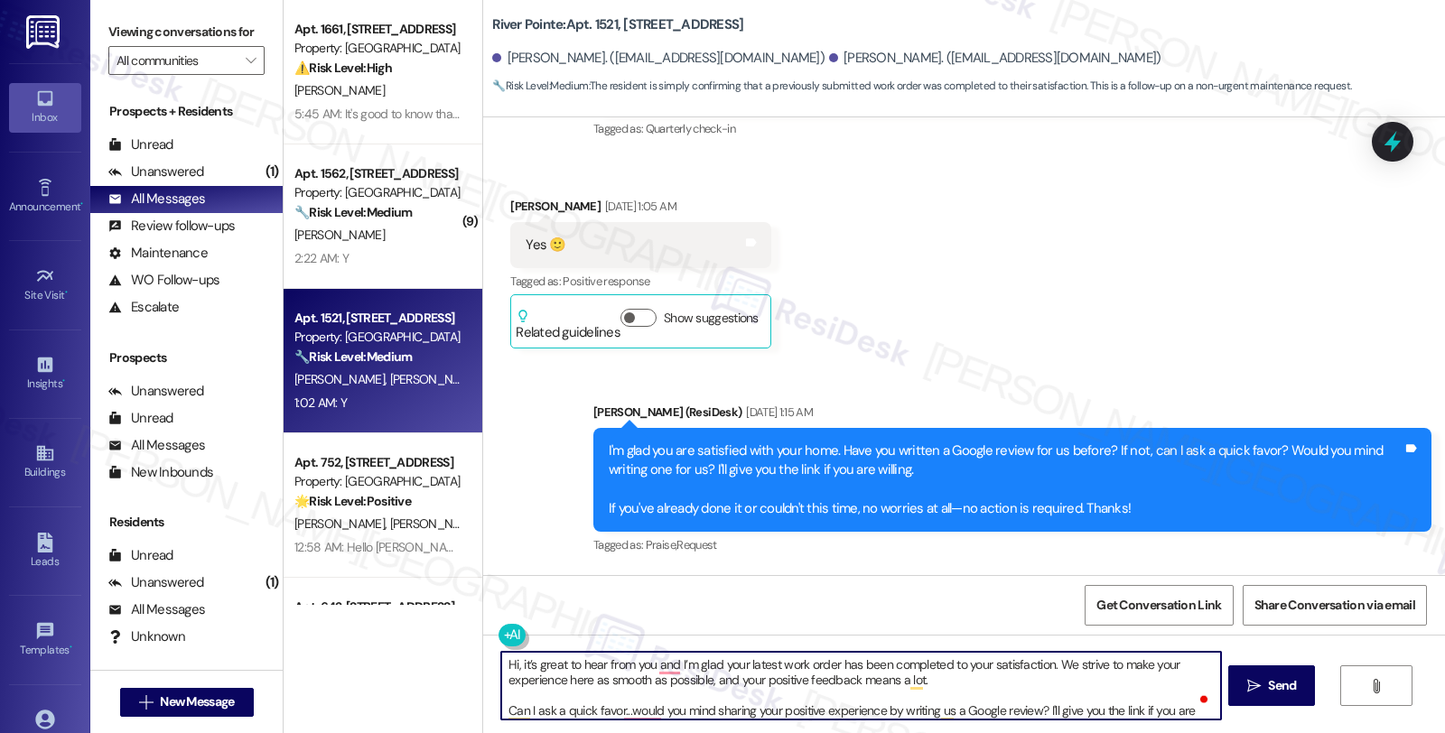
click at [504, 661] on textarea "Hi, it’s great to hear from you and I’m glad your latest work order has been co…" at bounding box center [860, 686] width 719 height 68
paste textarea "[PERSON_NAME]"
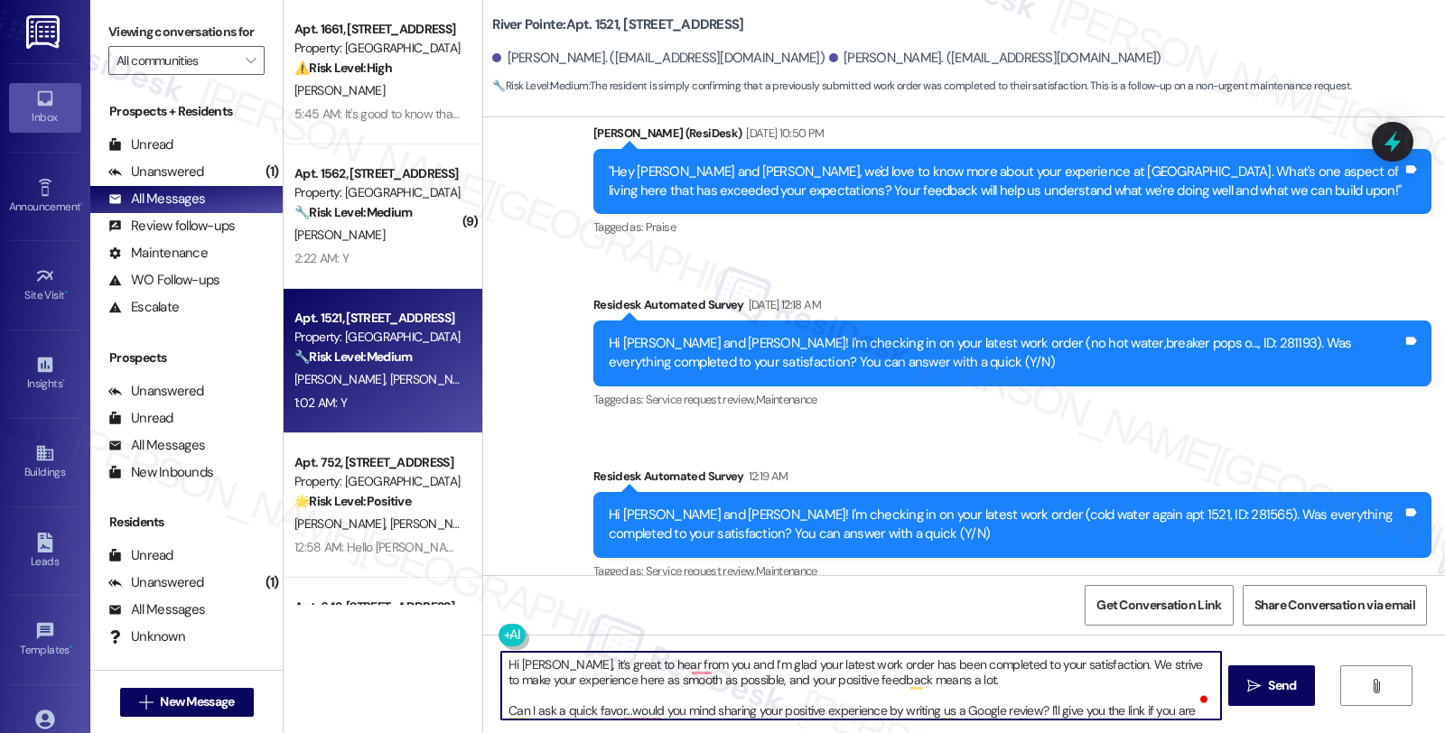
scroll to position [5053, 0]
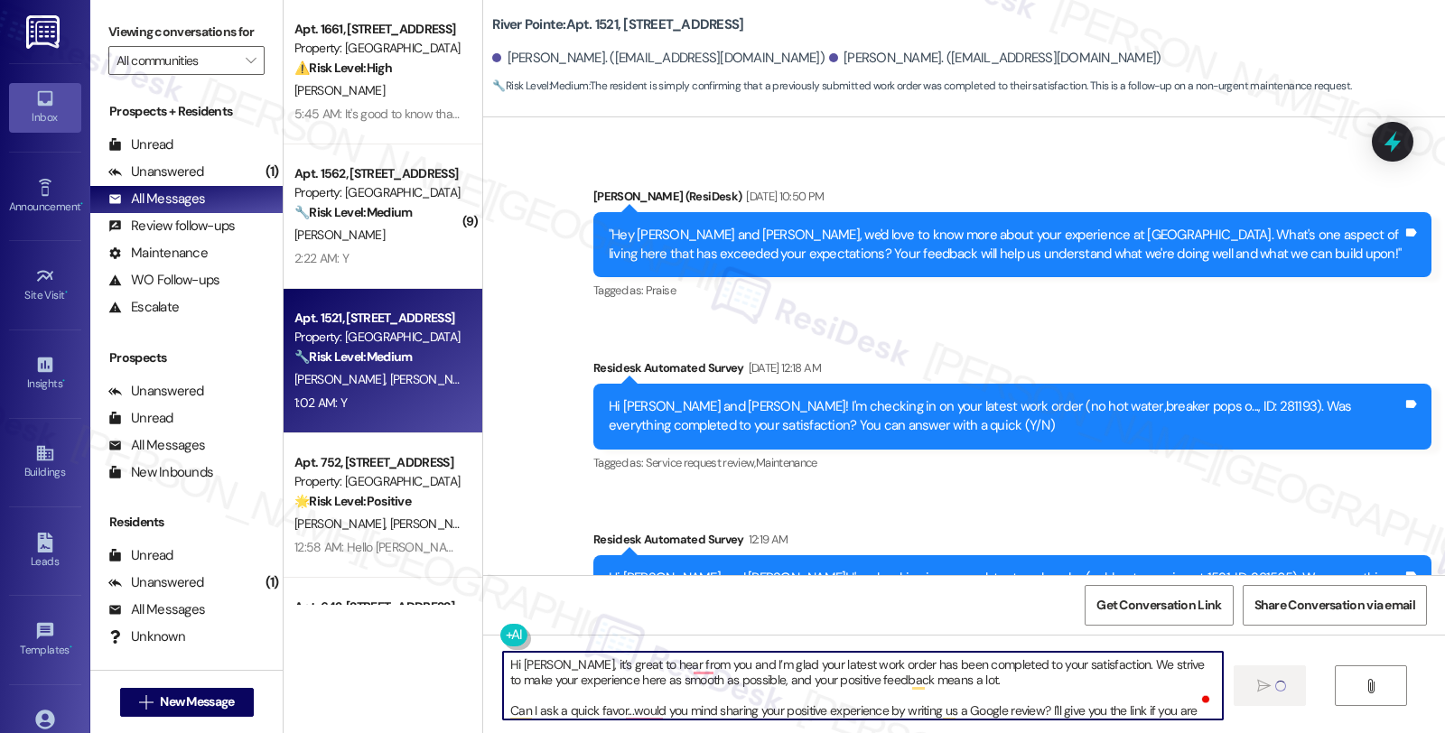
type textarea "Hi [PERSON_NAME], it’s great to hear from you and I’m glad your latest work ord…"
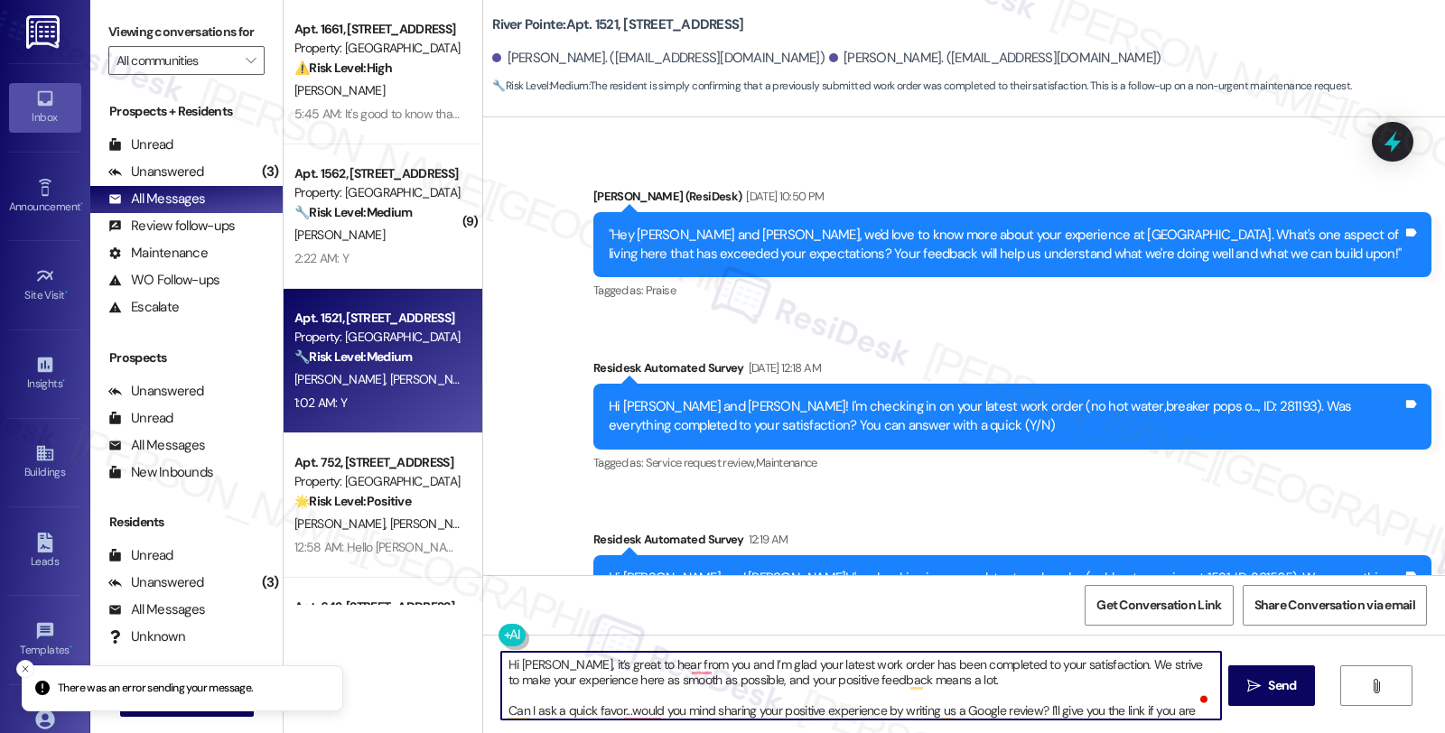
scroll to position [5254, 0]
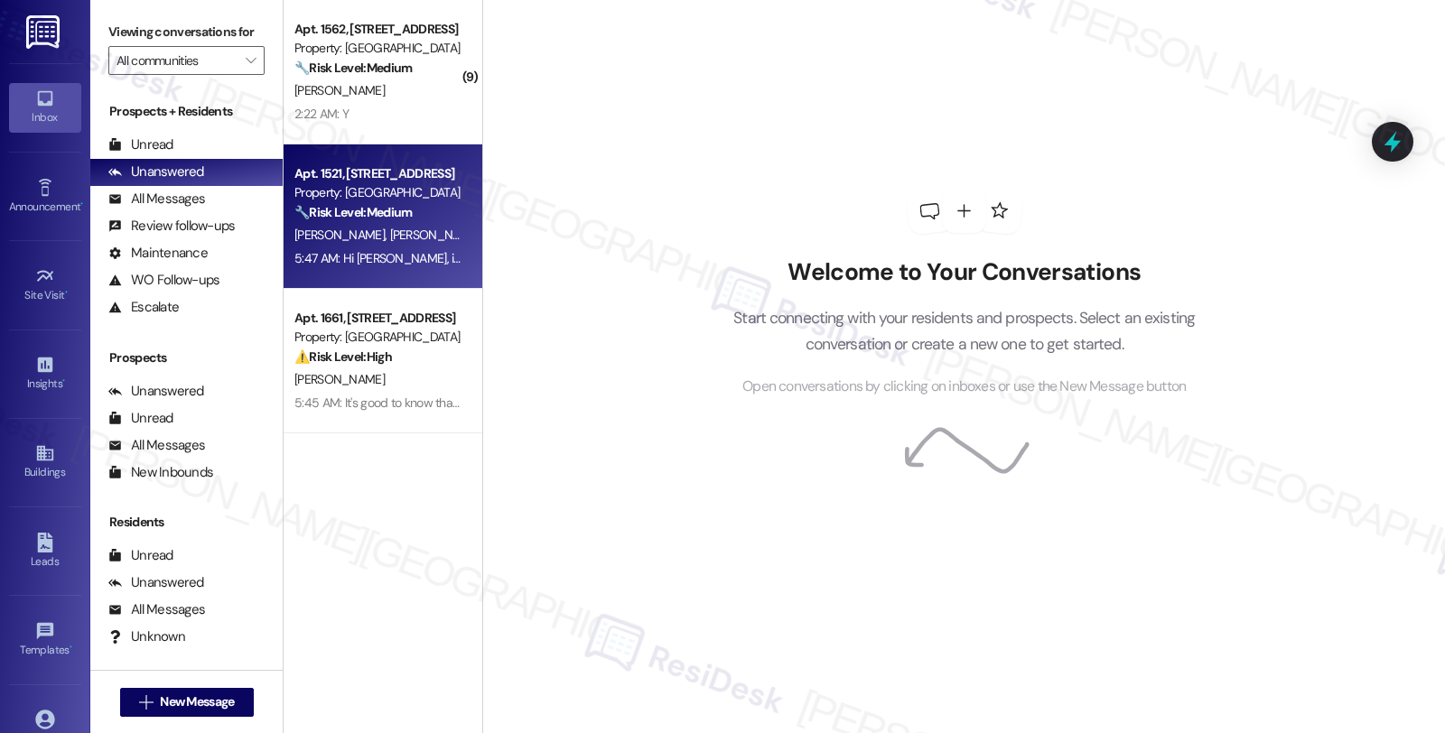
click at [415, 228] on div "[PERSON_NAME] [PERSON_NAME]" at bounding box center [378, 235] width 171 height 23
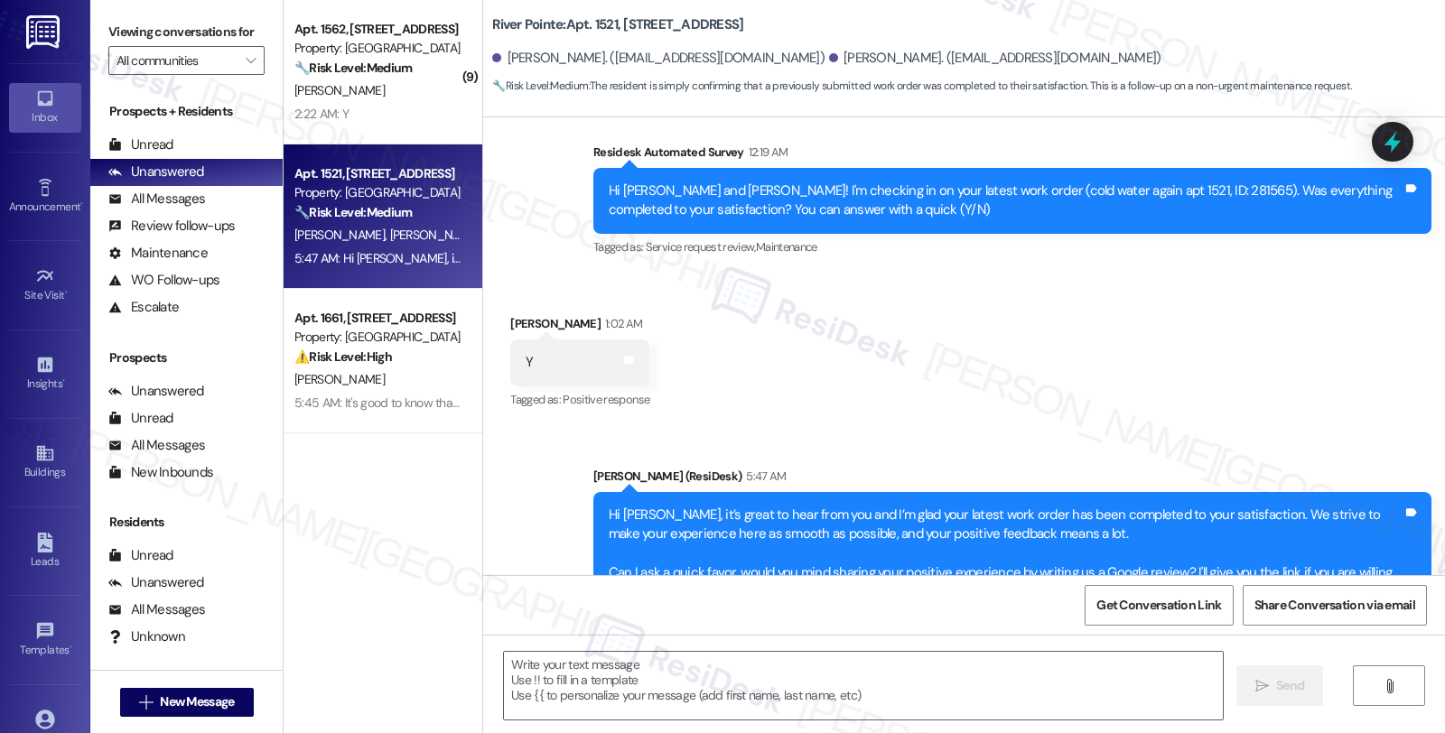
type textarea "Fetching suggested responses. Please feel free to read through the conversation…"
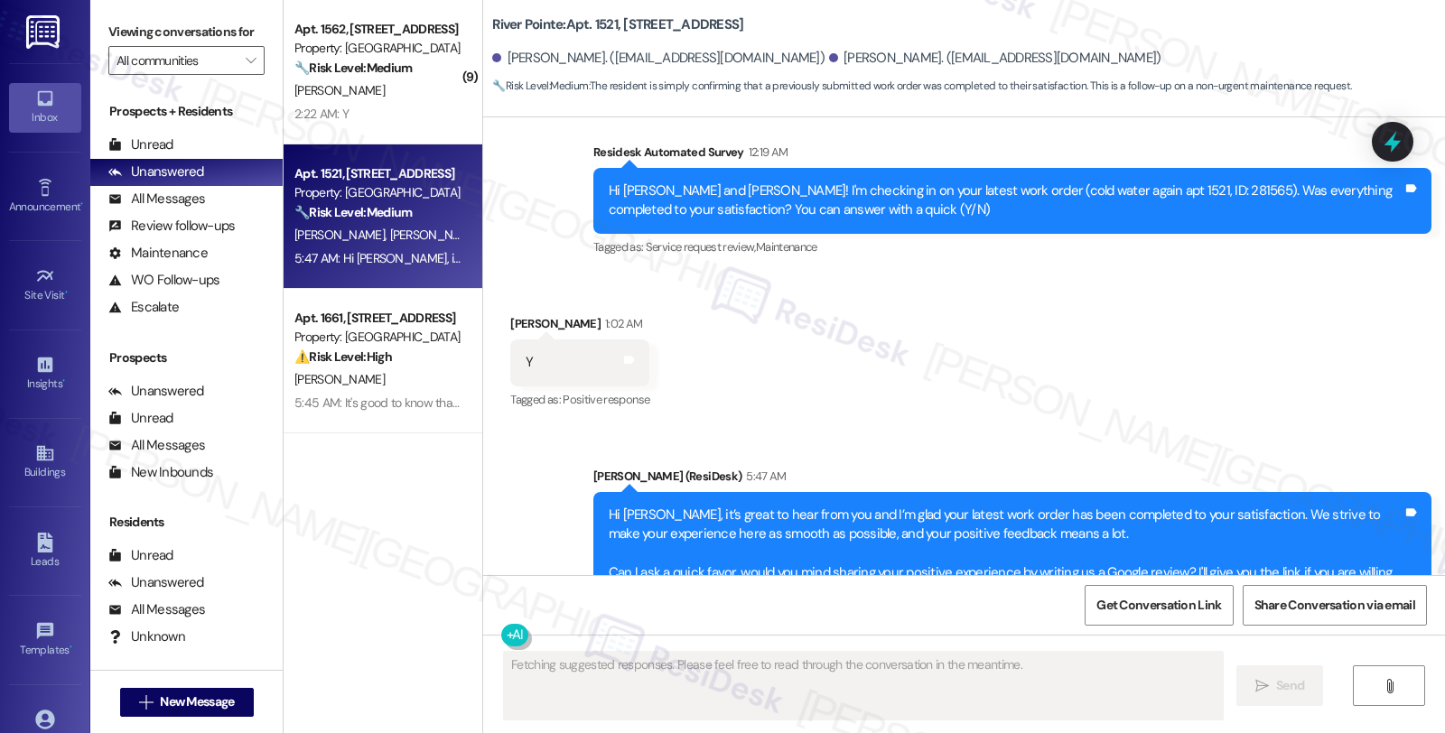
scroll to position [5484, 0]
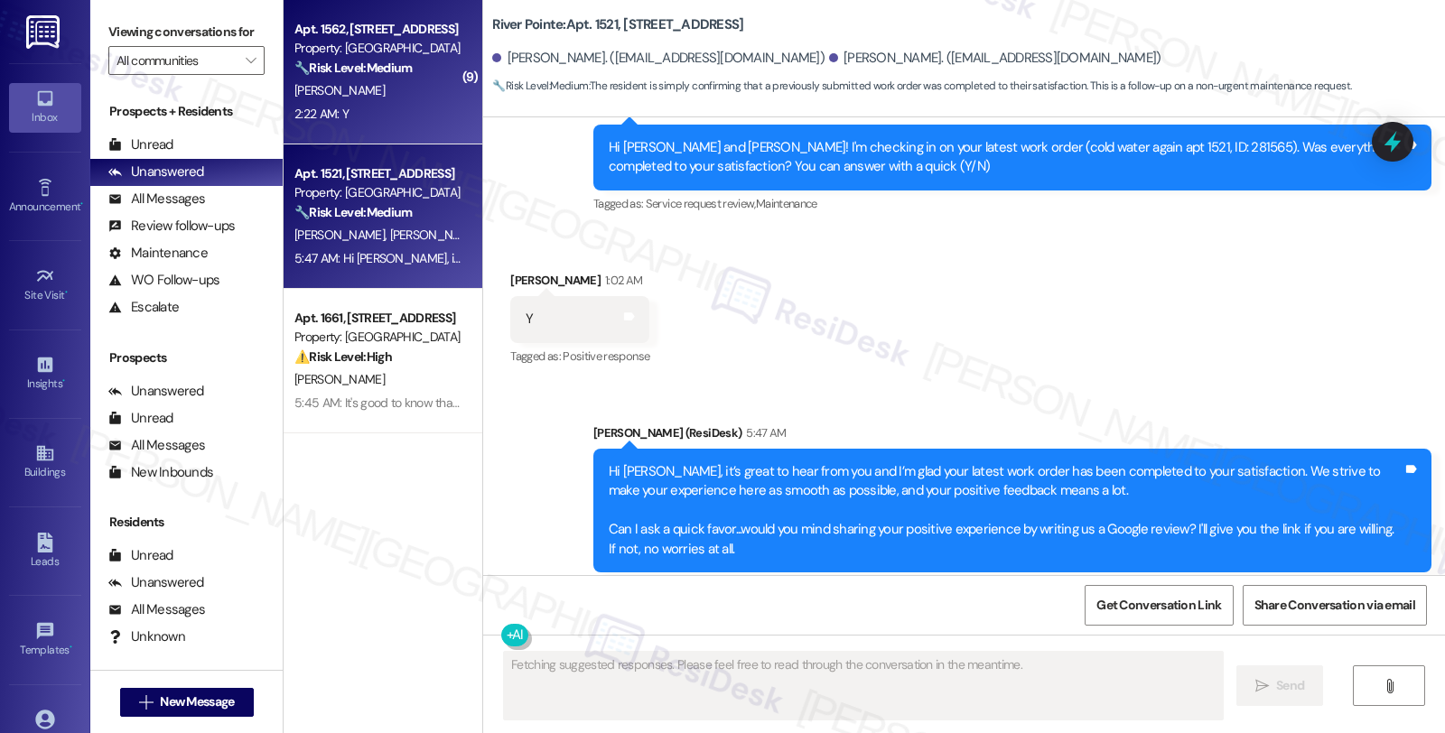
click at [356, 88] on div "[PERSON_NAME]" at bounding box center [378, 90] width 171 height 23
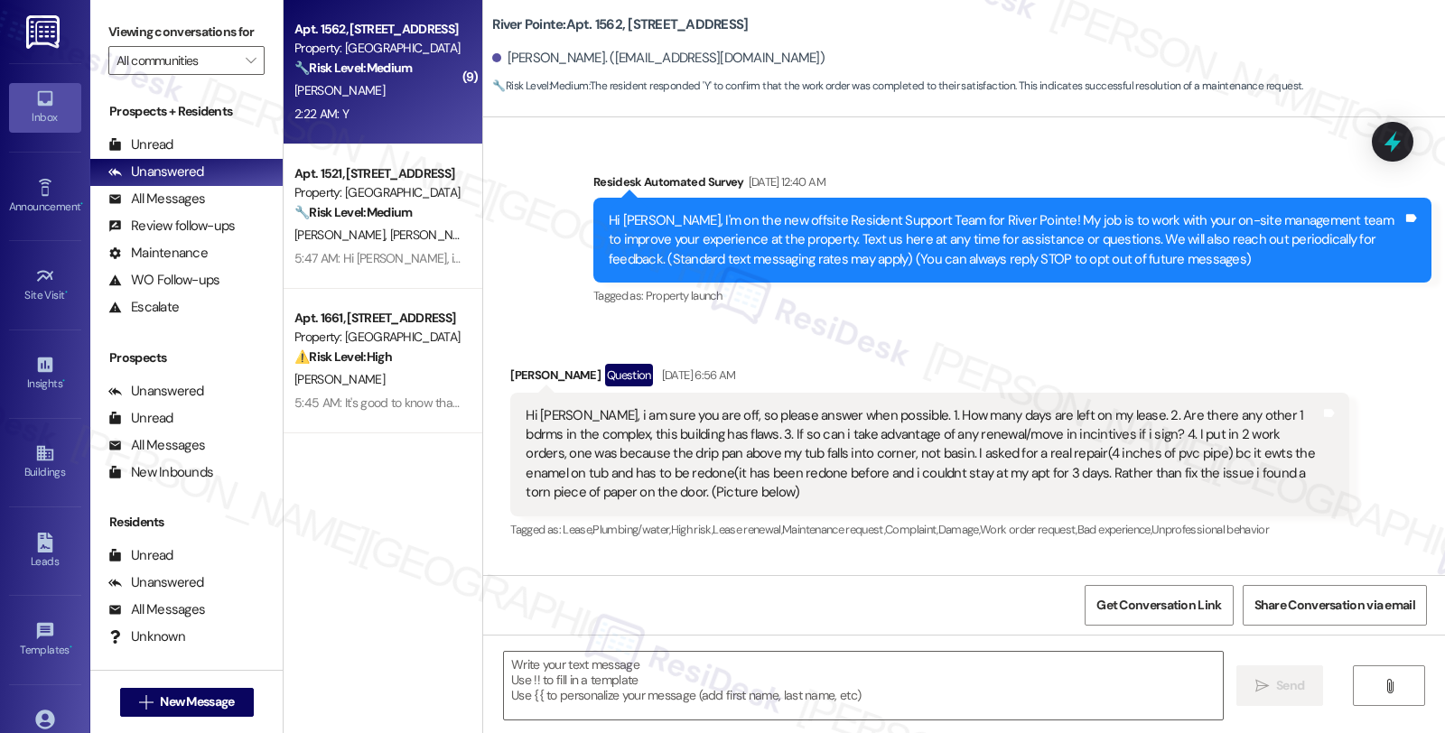
type textarea "Fetching suggested responses. Please feel free to read through the conversation…"
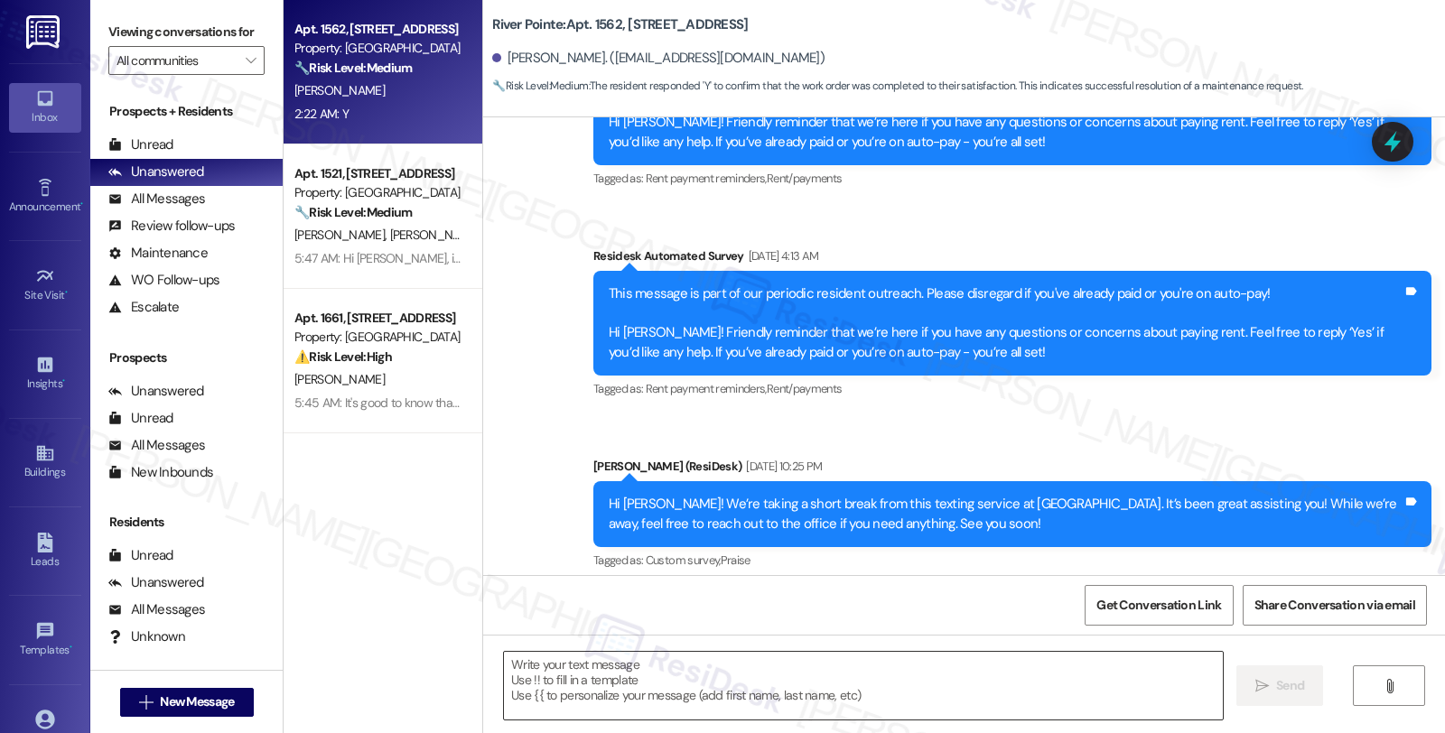
scroll to position [5480, 0]
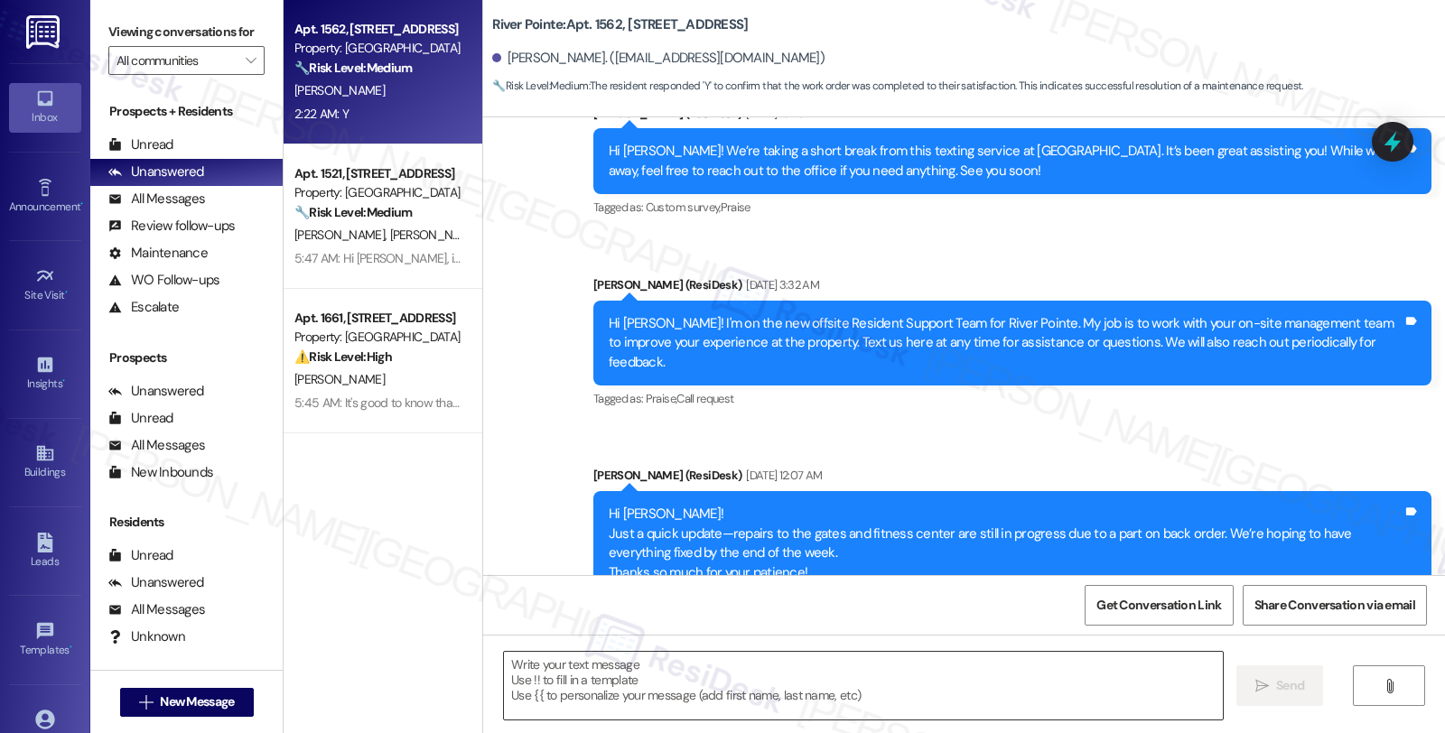
click at [835, 683] on textarea at bounding box center [863, 686] width 719 height 68
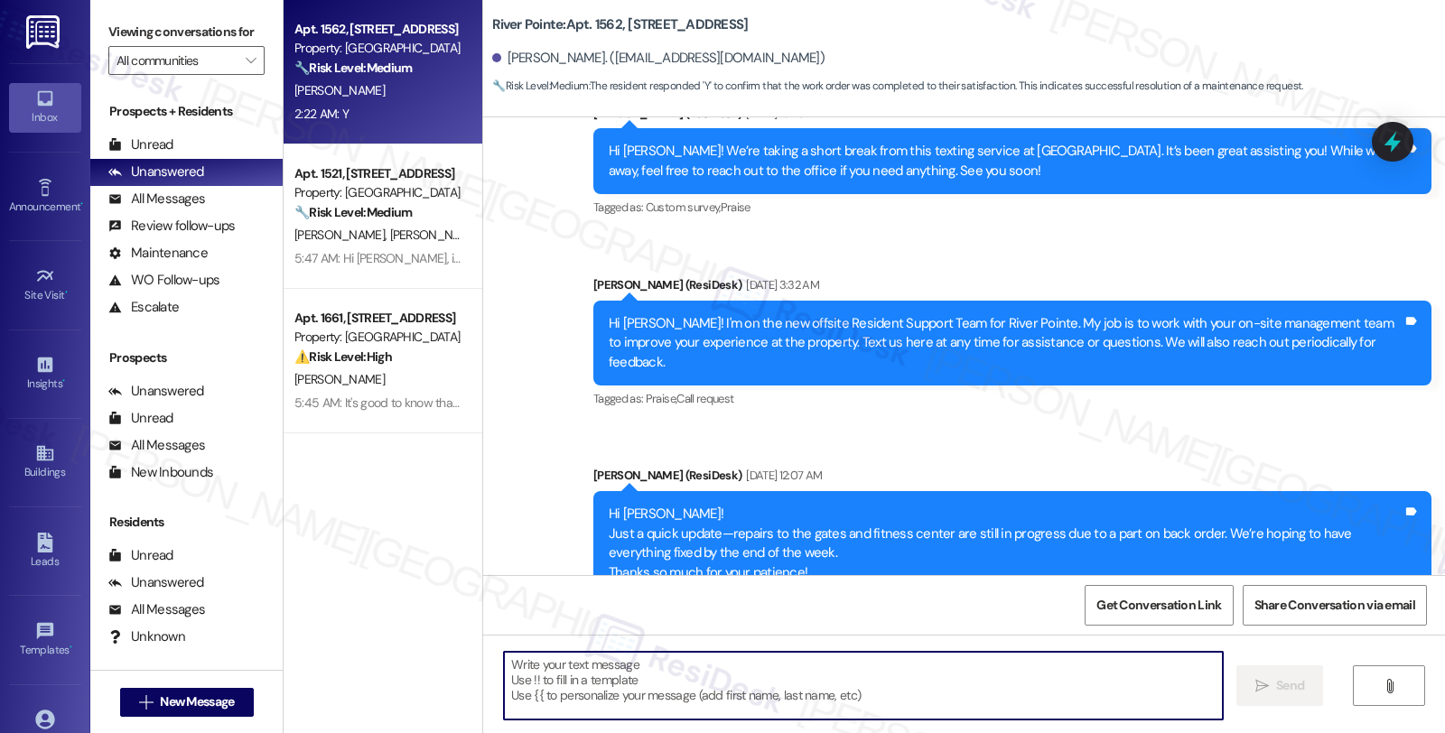
paste textarea "Hi, it’s great to hear from you and I’m glad your latest work order has been co…"
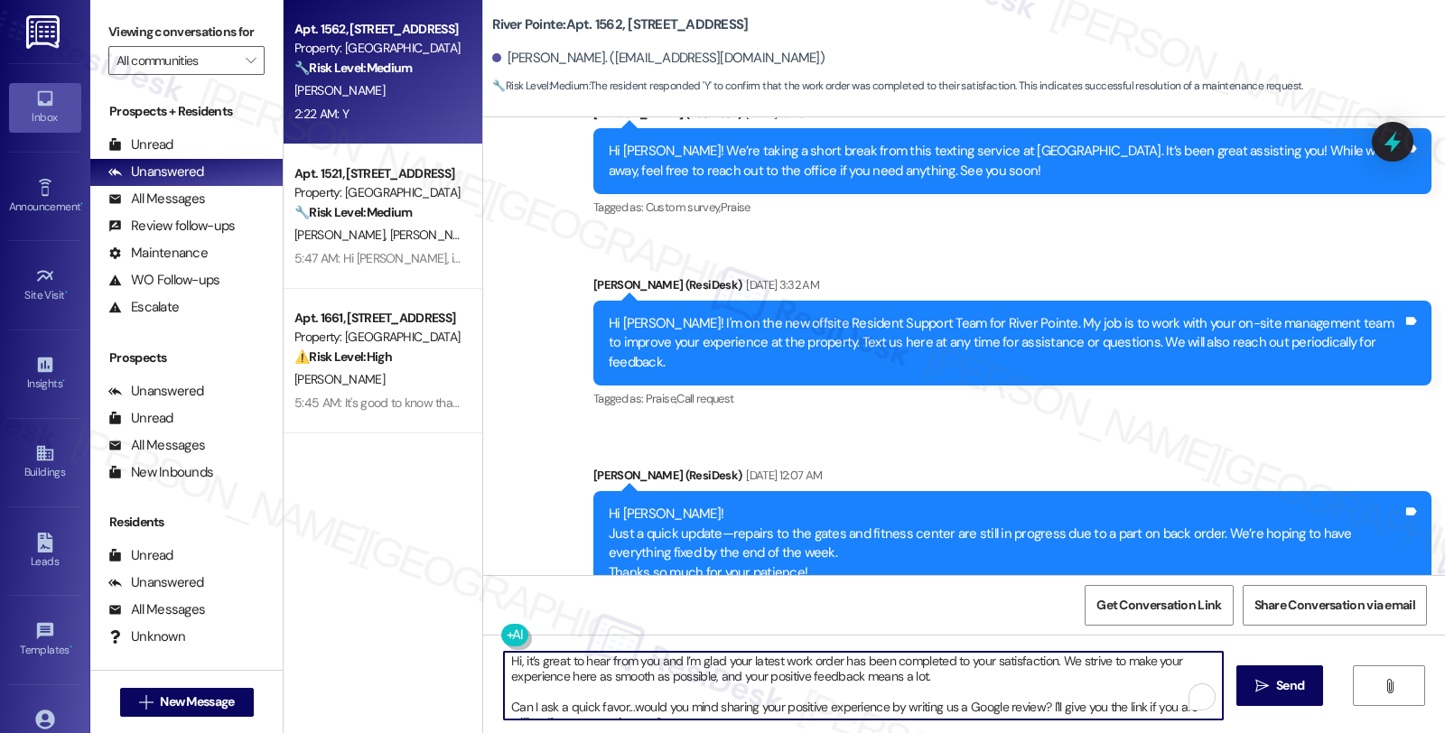
scroll to position [0, 0]
click at [627, 505] on div "Hi Joshua! Just a quick update—repairs to the gates and fitness center are stil…" at bounding box center [1006, 544] width 794 height 78
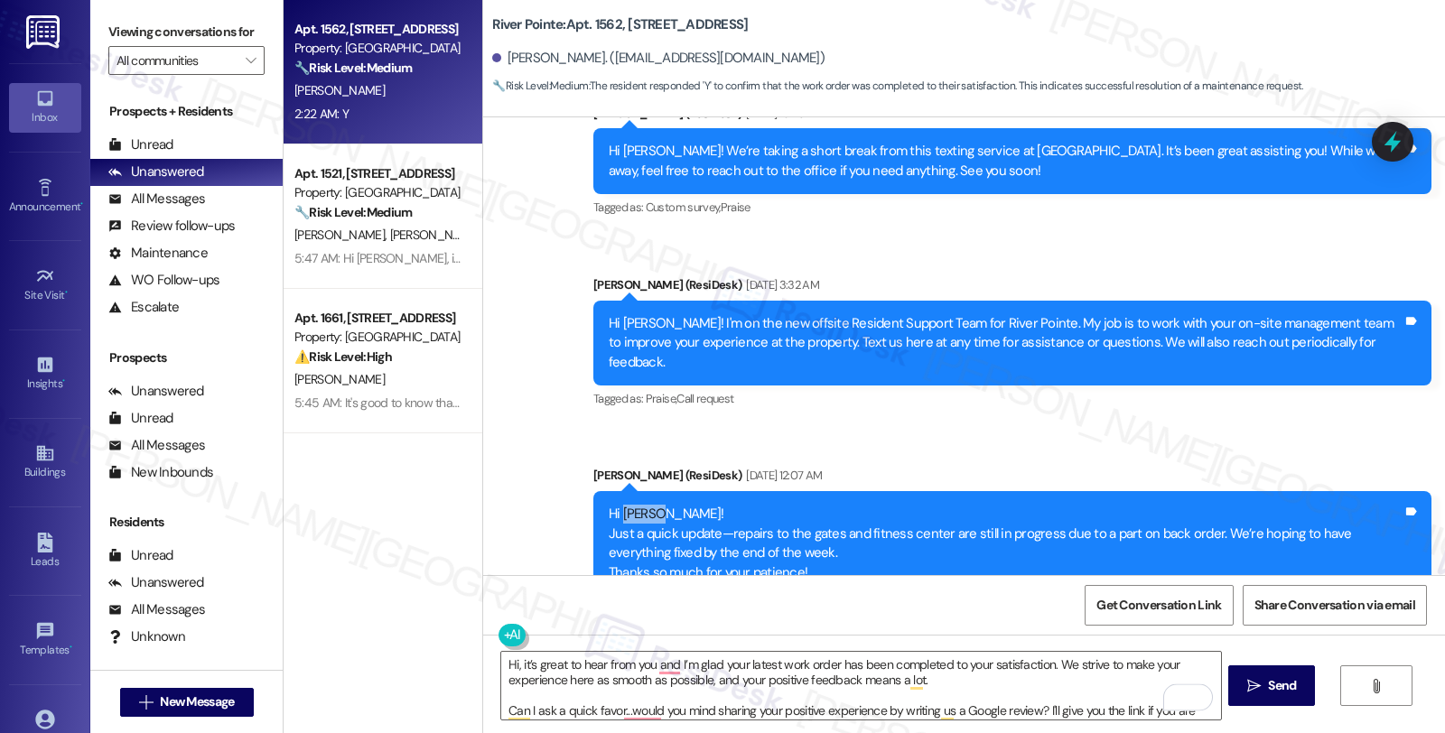
click at [627, 505] on div "Hi Joshua! Just a quick update—repairs to the gates and fitness center are stil…" at bounding box center [1006, 544] width 794 height 78
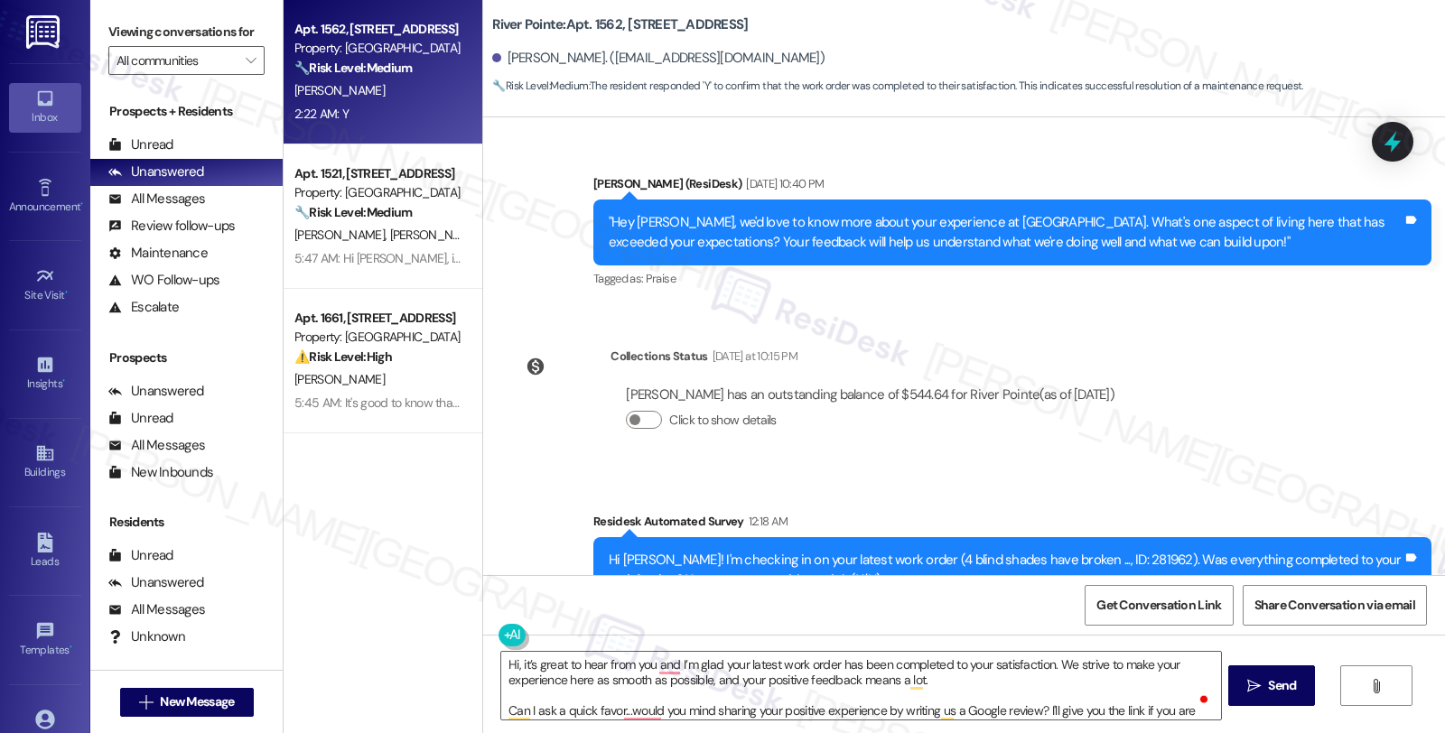
scroll to position [6182, 0]
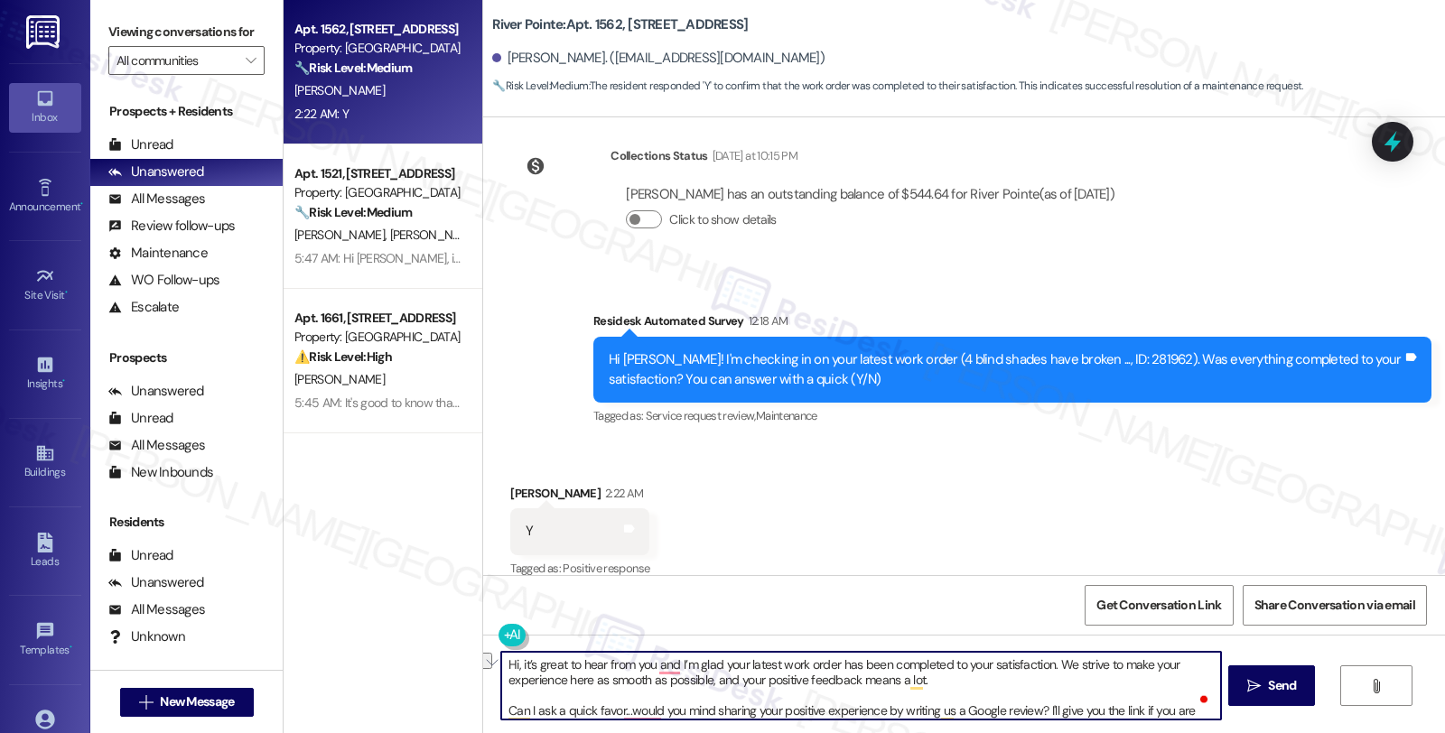
drag, startPoint x: 513, startPoint y: 666, endPoint x: 448, endPoint y: 659, distance: 65.3
click at [448, 659] on div "Apt. 1562, 1600 River Pointe Dr Property: River Pointe 🔧 Risk Level: Medium The…" at bounding box center [864, 366] width 1161 height 733
type textarea "It’s great to hear from you and I’m glad your latest work order has been comple…"
click at [873, 699] on textarea "It’s great to hear from you and I’m glad your latest work order has been comple…" at bounding box center [860, 686] width 719 height 68
click at [1269, 686] on span "Send" at bounding box center [1282, 685] width 28 height 19
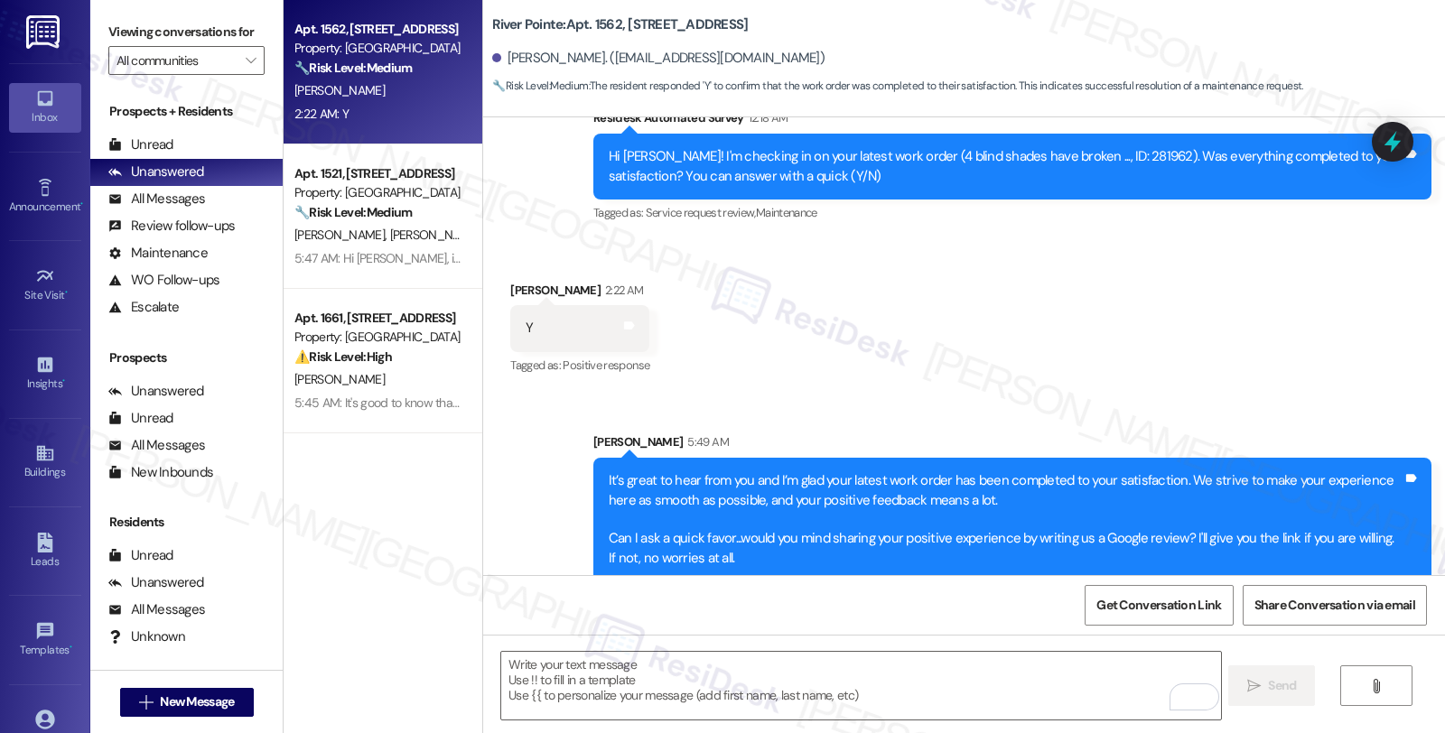
scroll to position [6386, 0]
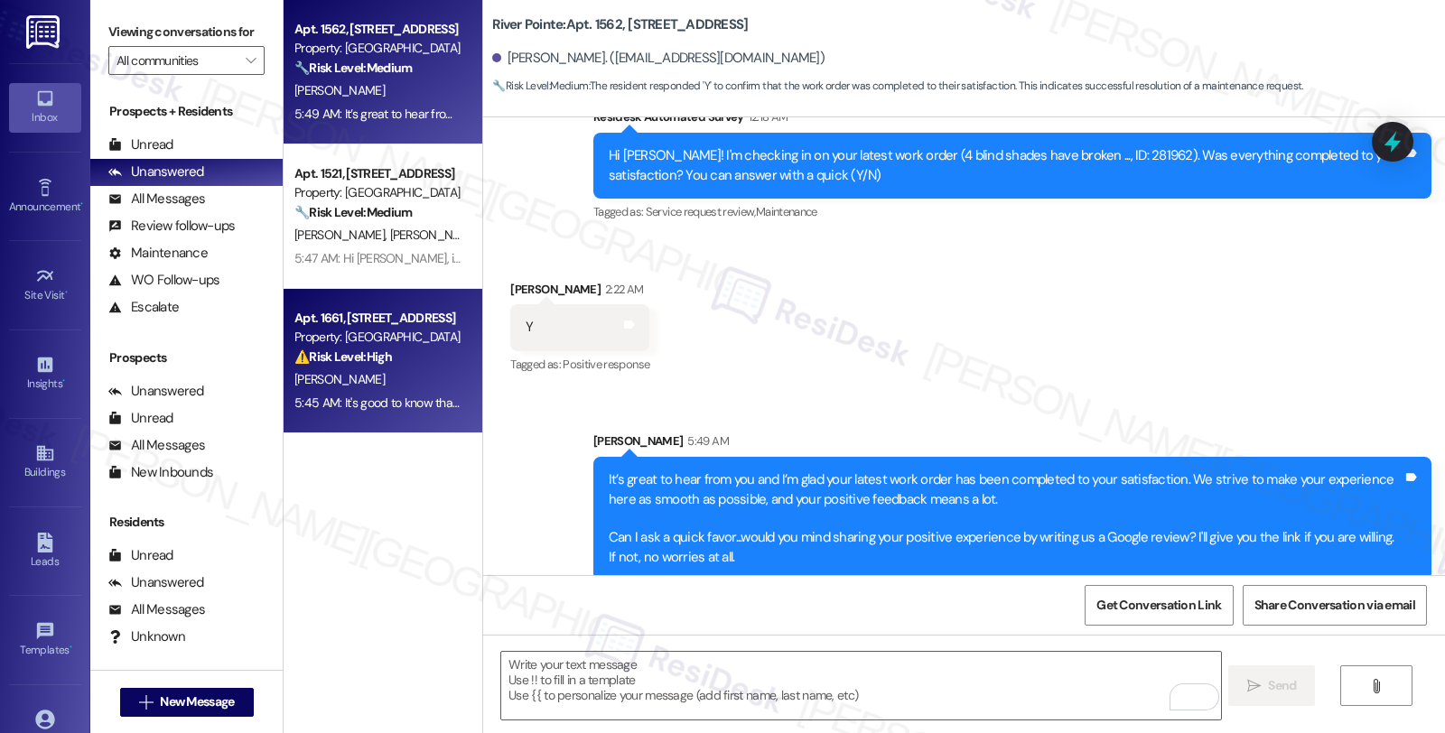
click at [421, 353] on div "⚠️ Risk Level: High The resident reports that the A/C system is now dripping wa…" at bounding box center [377, 357] width 167 height 19
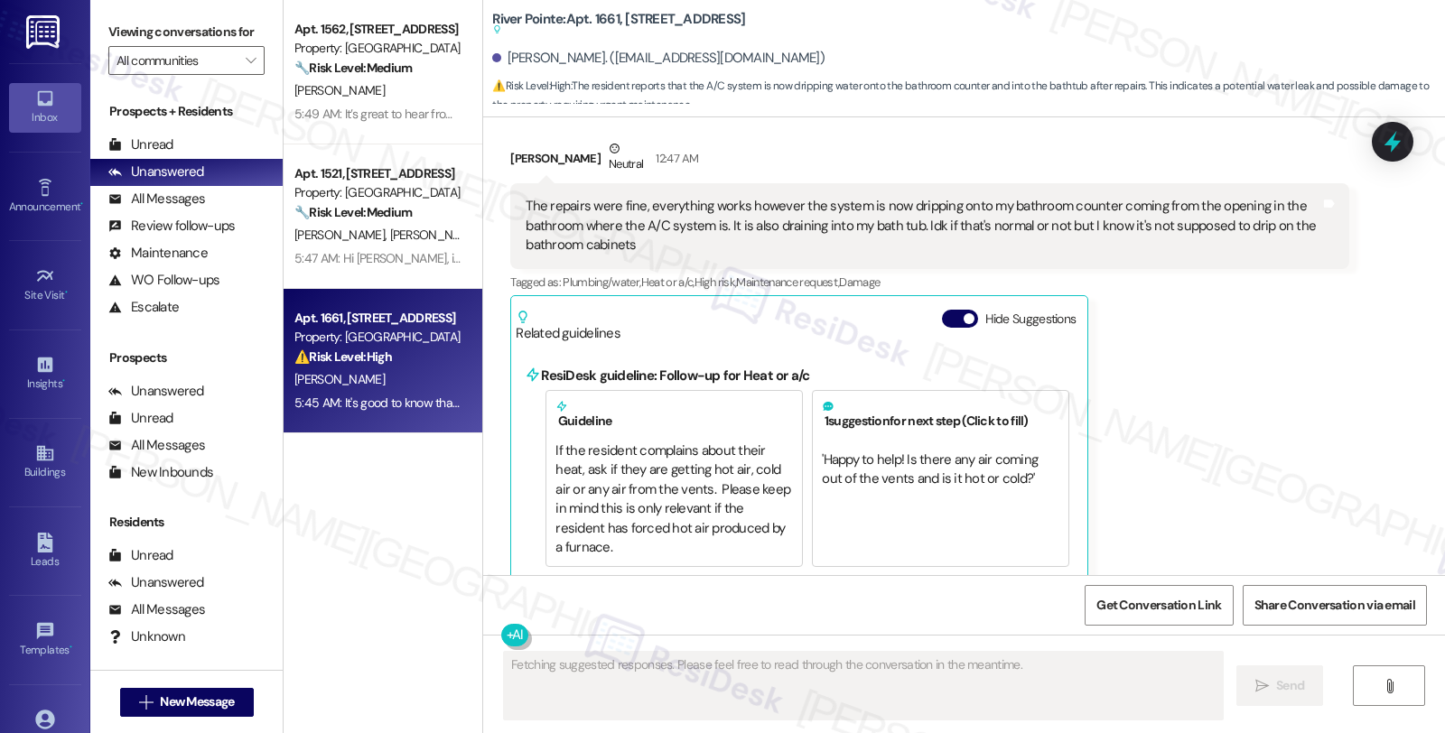
scroll to position [6805, 0]
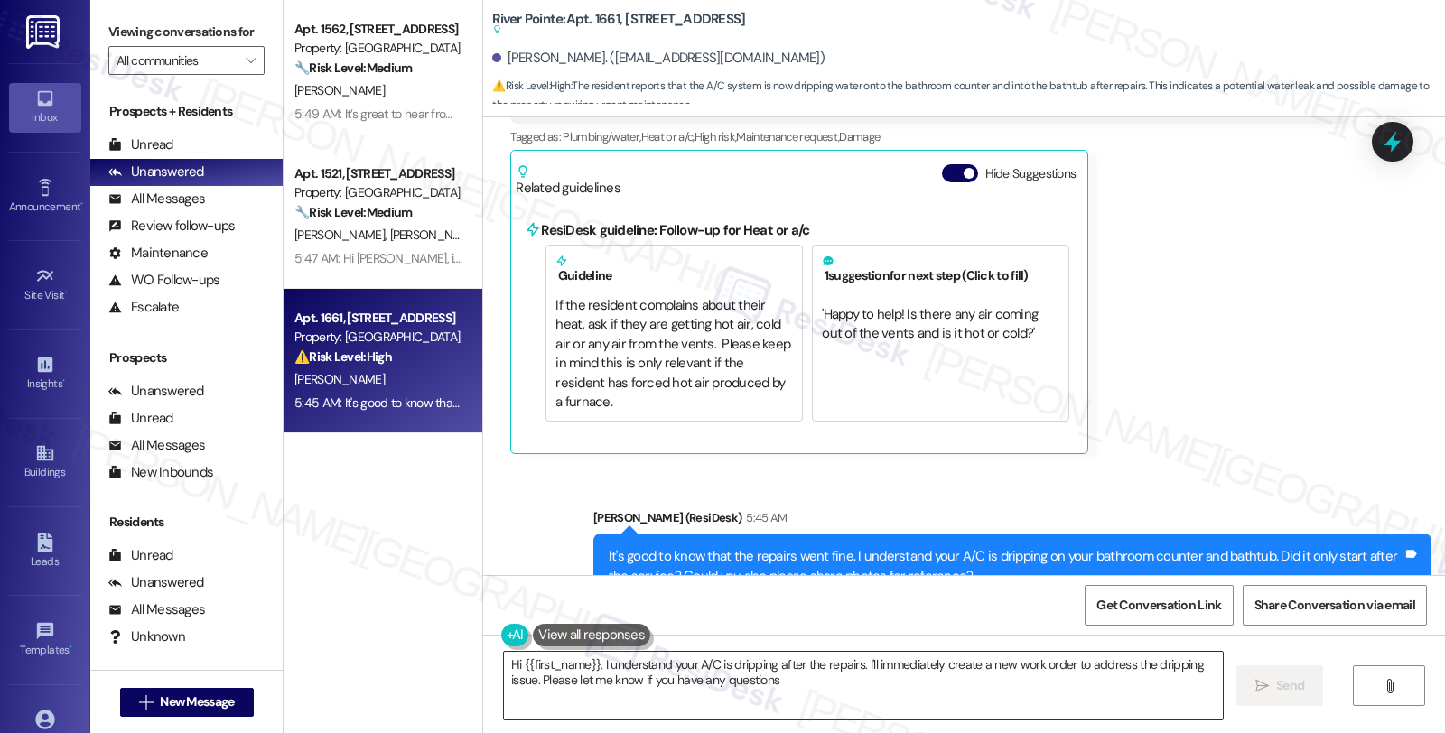
type textarea "Hi {{first_name}}, I understand your A/C is dripping after the repairs. I'll im…"
click at [1392, 303] on div "Received via SMS Daniel Sisk Neutral 12:47 AM The repairs were fine, everything…" at bounding box center [964, 210] width 962 height 515
click at [1379, 138] on icon at bounding box center [1392, 141] width 31 height 31
click at [1386, 146] on icon at bounding box center [1393, 142] width 22 height 28
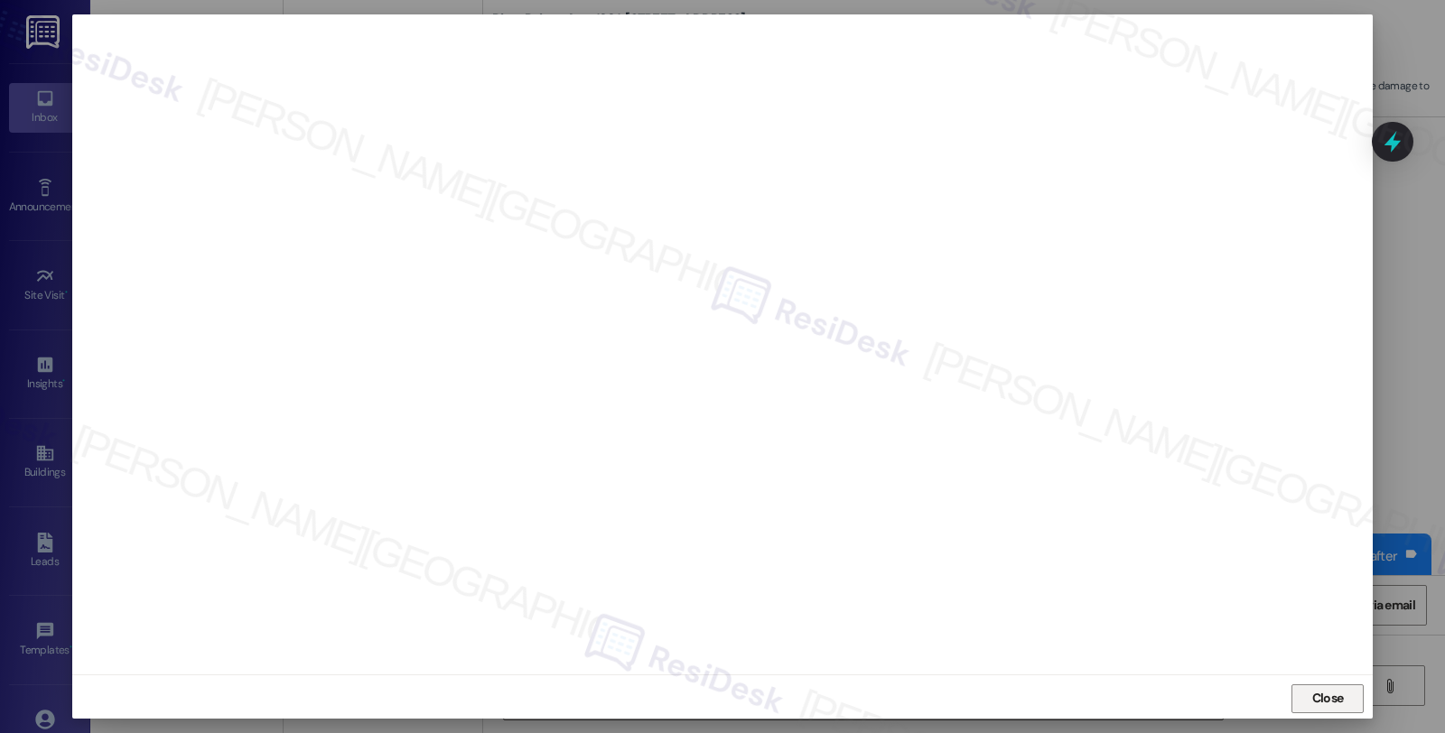
click at [1340, 702] on span "Close" at bounding box center [1327, 698] width 39 height 19
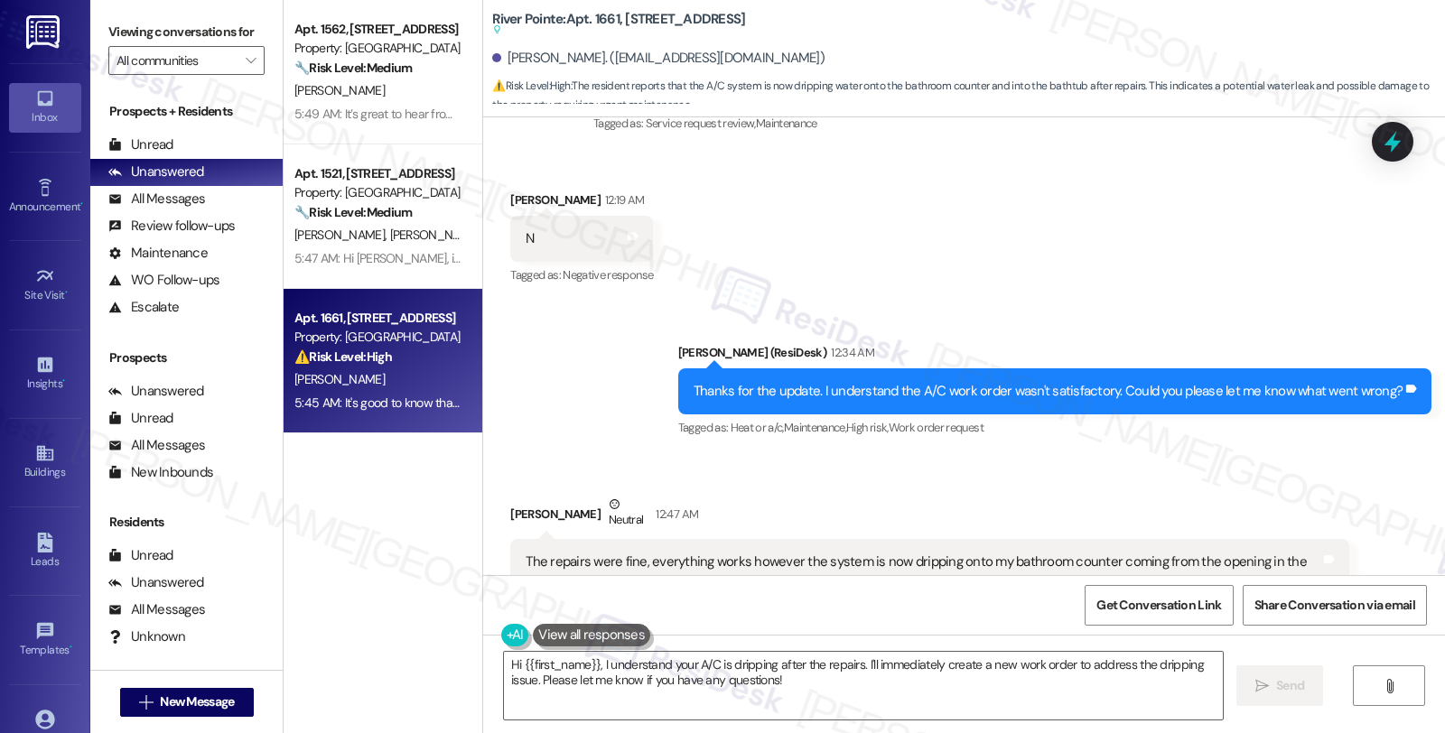
scroll to position [6204, 0]
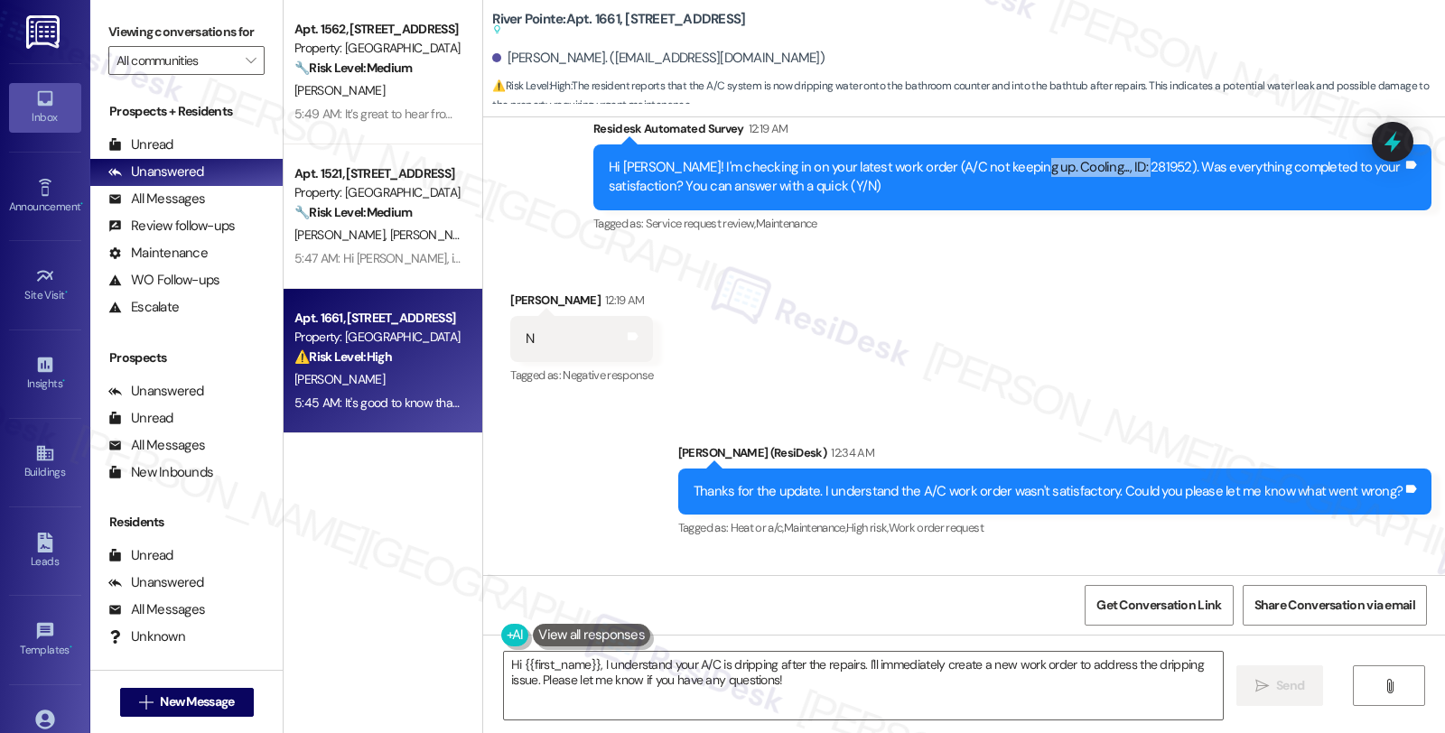
drag, startPoint x: 1002, startPoint y: 146, endPoint x: 1107, endPoint y: 146, distance: 104.8
click at [1107, 158] on div "Hi [PERSON_NAME]! I'm checking in on your latest work order (A/C not keeping up…" at bounding box center [1006, 177] width 794 height 39
click at [1389, 135] on icon at bounding box center [1392, 141] width 31 height 31
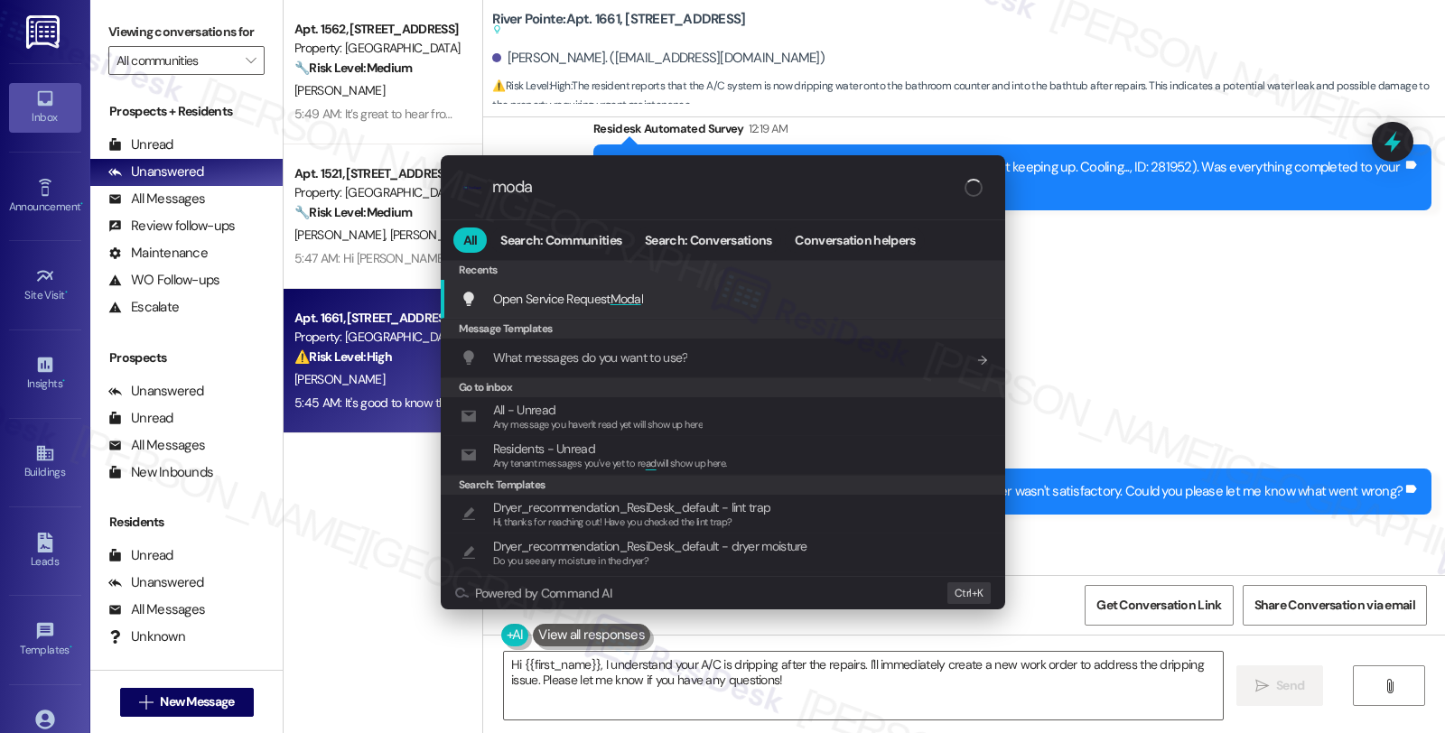
type input "modal"
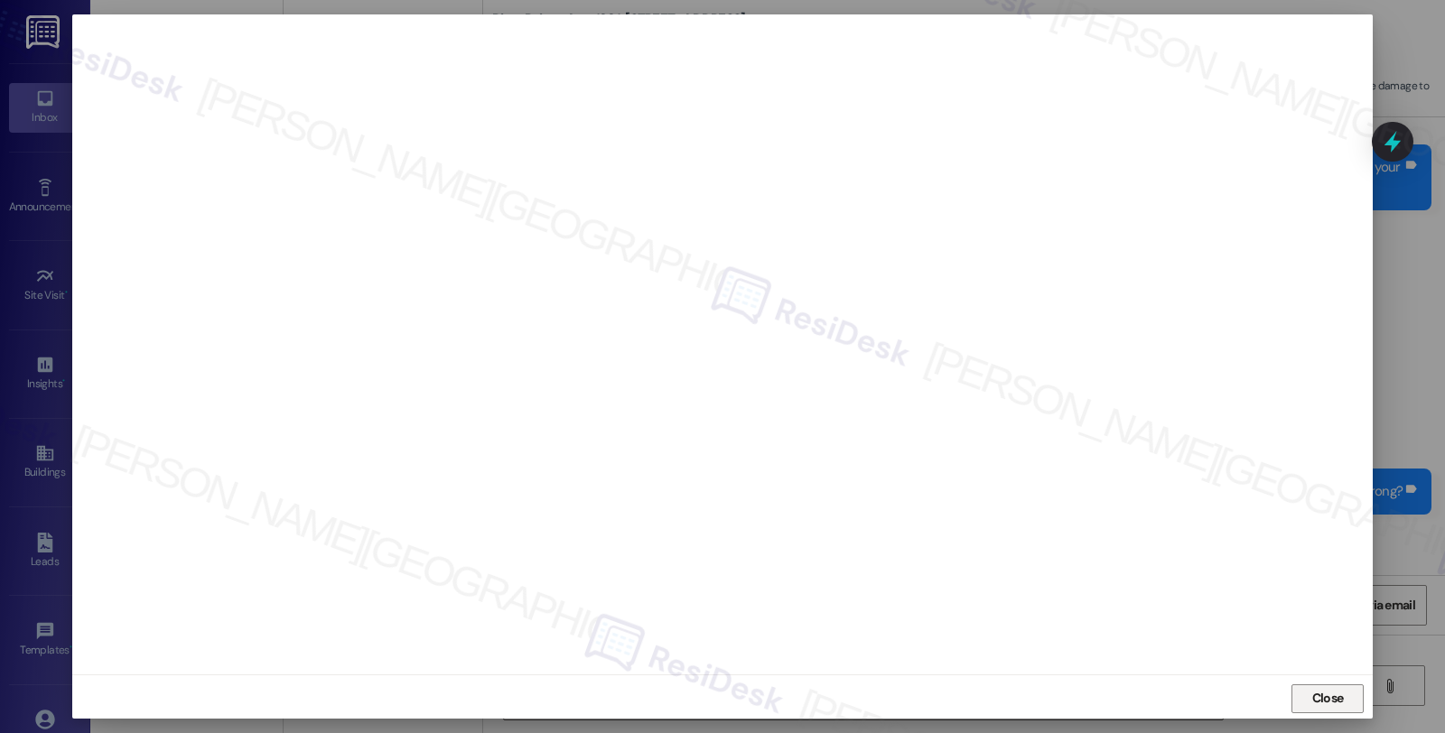
click at [1328, 703] on span "Close" at bounding box center [1328, 698] width 32 height 19
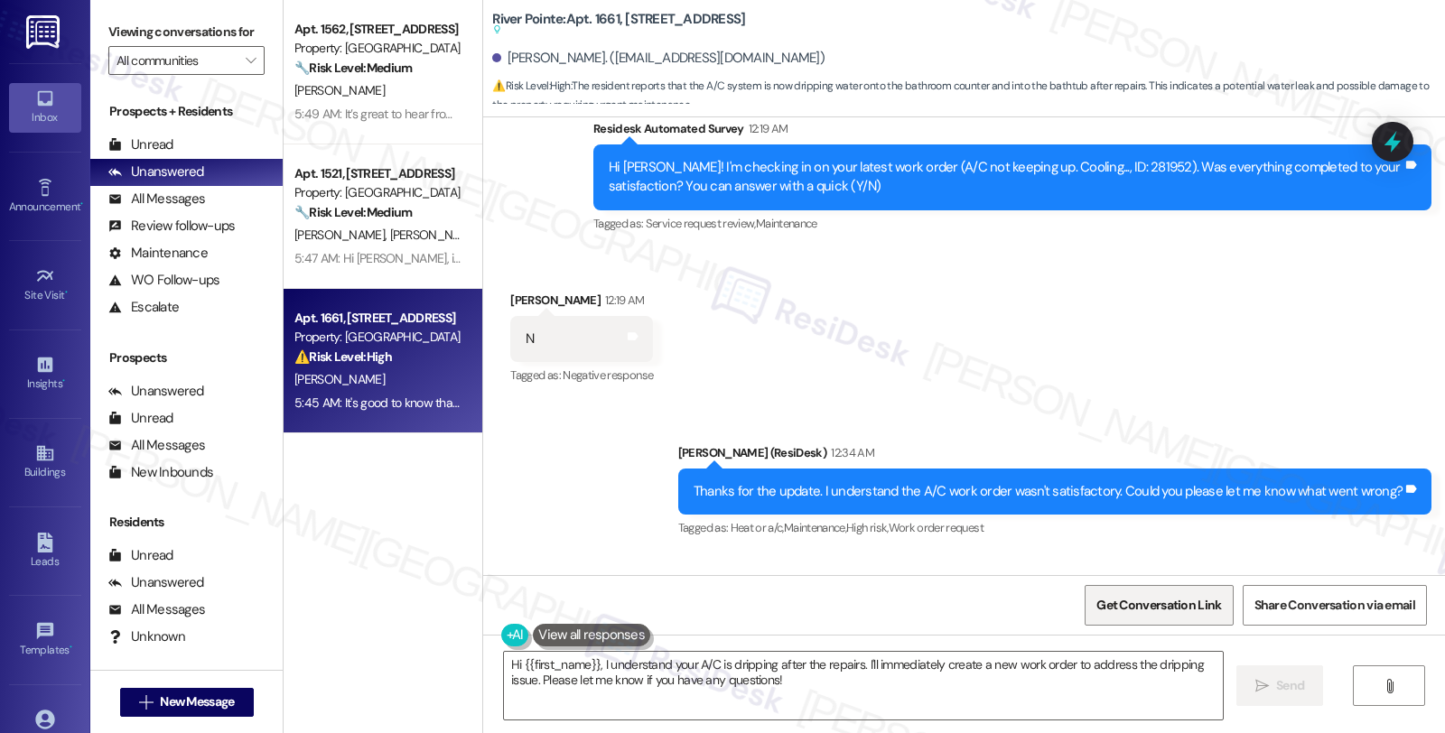
click at [1174, 603] on span "Get Conversation Link" at bounding box center [1158, 605] width 125 height 19
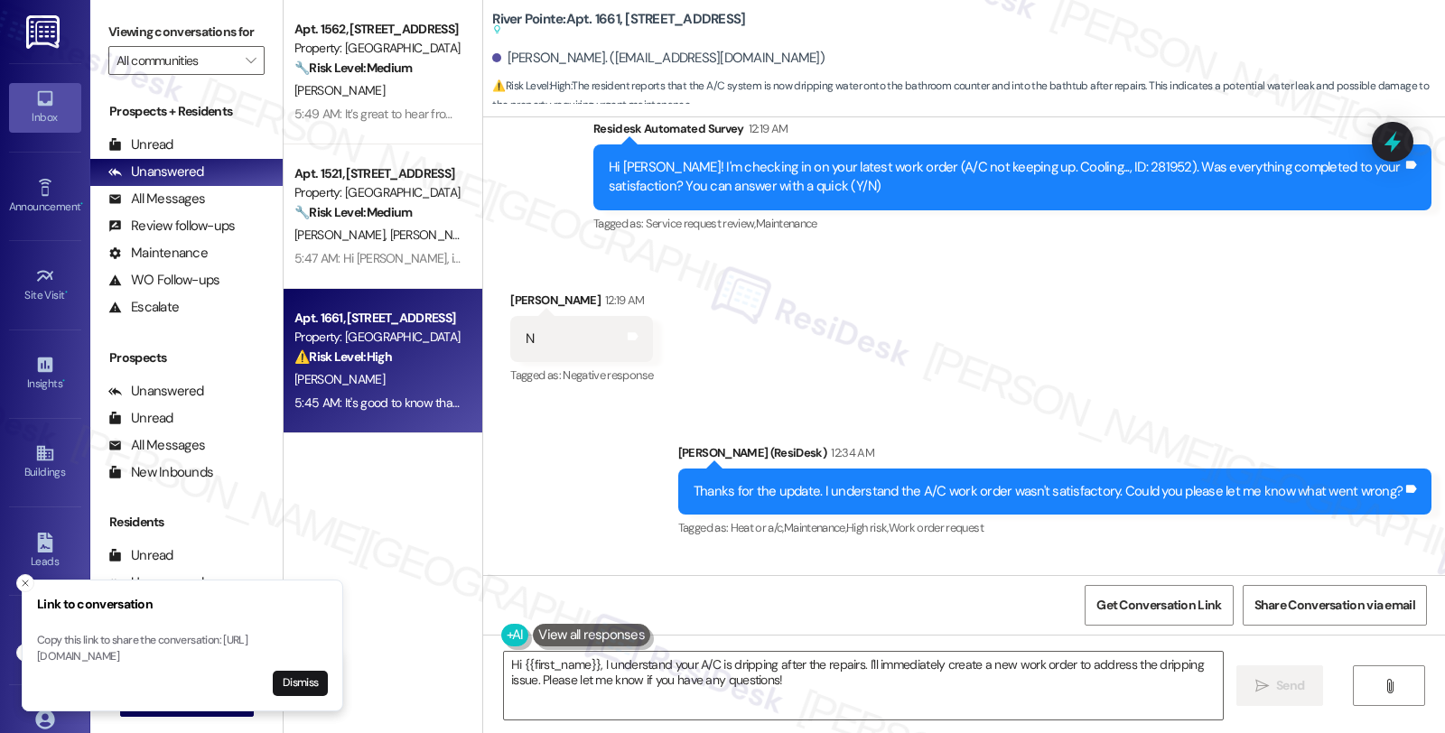
scroll to position [6805, 0]
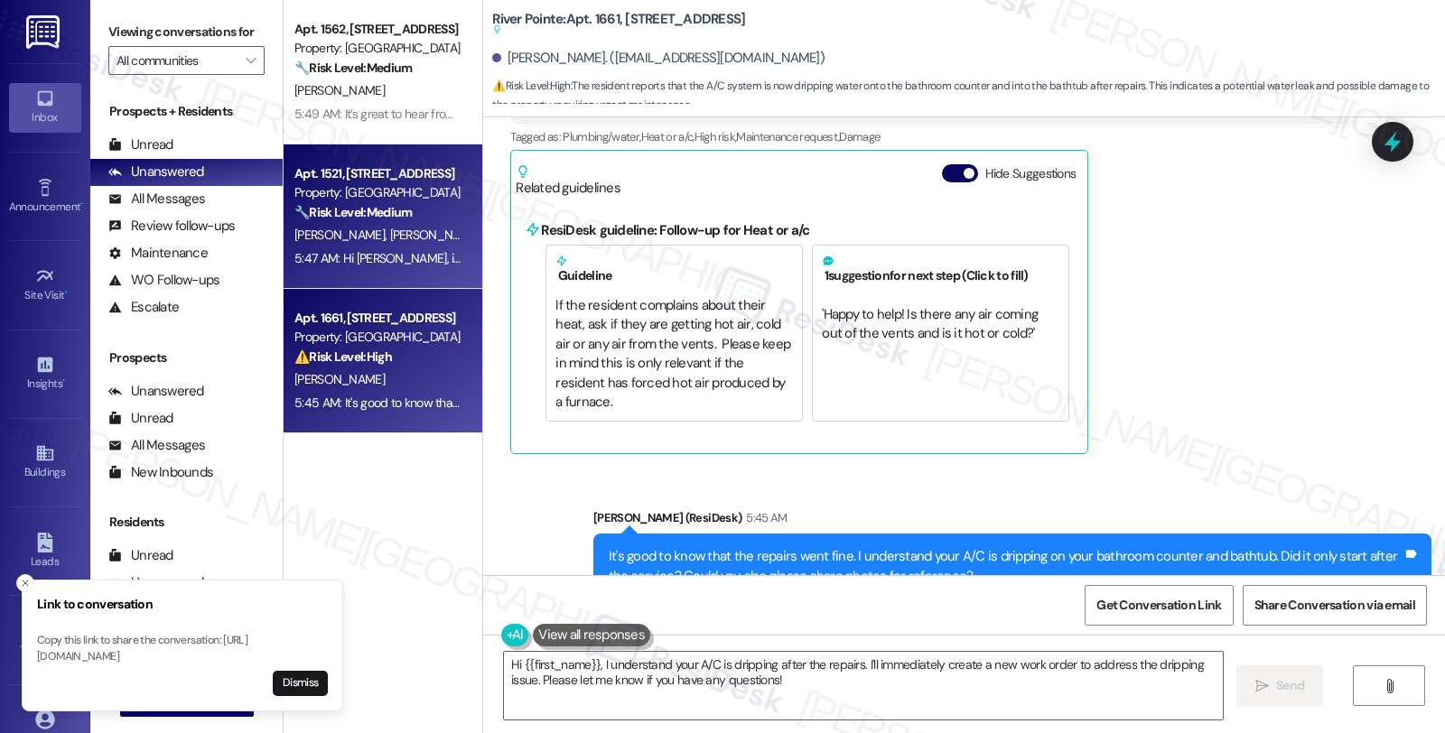
click at [359, 203] on div "🔧 Risk Level: Medium The resident is simply confirming that a previously submit…" at bounding box center [377, 212] width 167 height 19
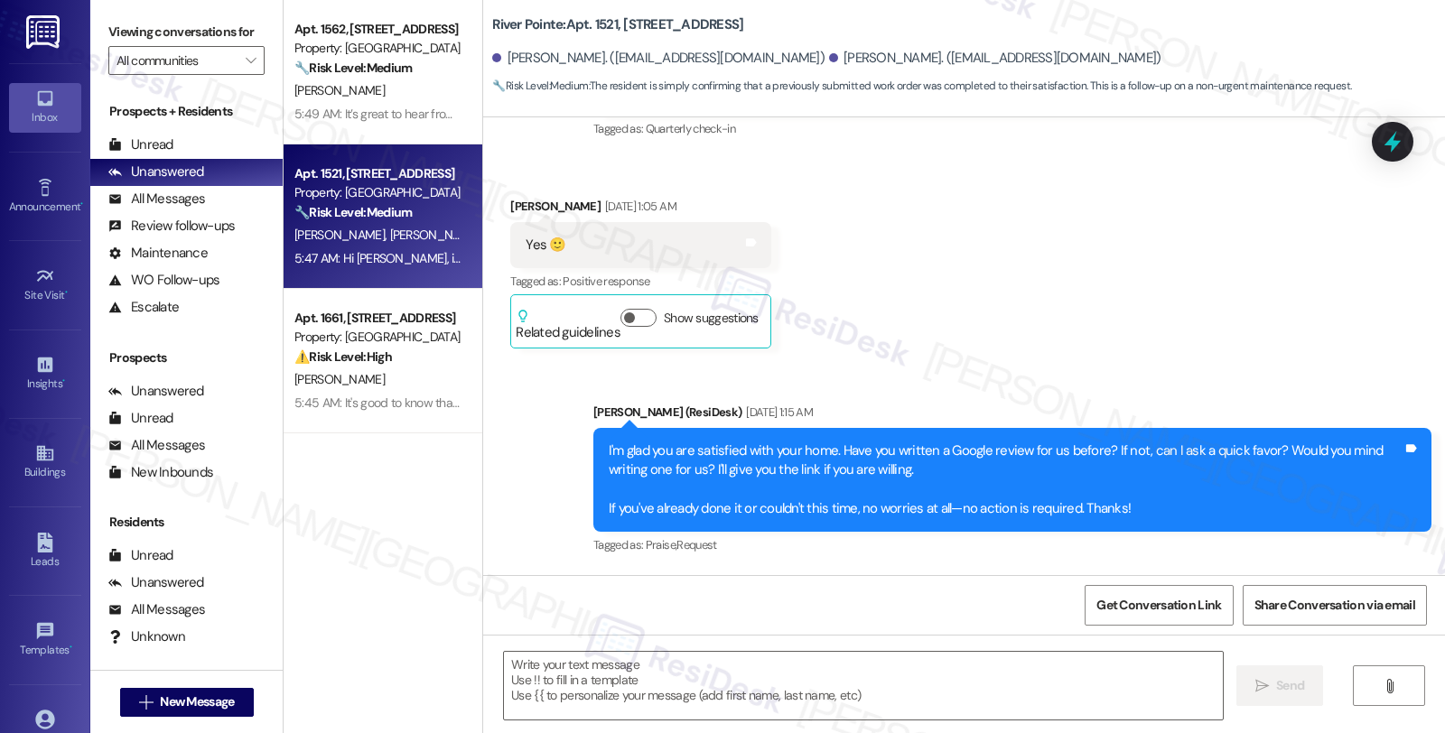
type textarea "Fetching suggested responses. Please feel free to read through the conversation…"
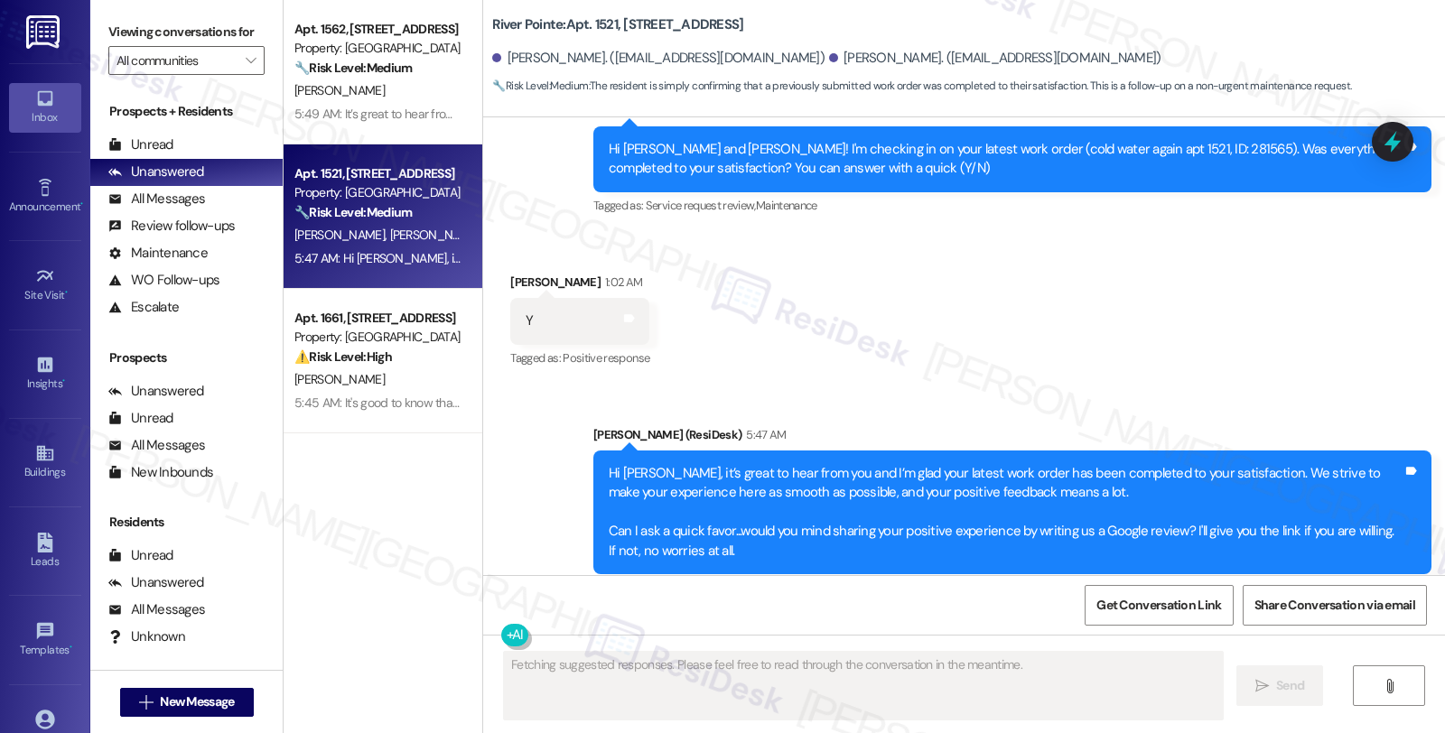
scroll to position [5484, 0]
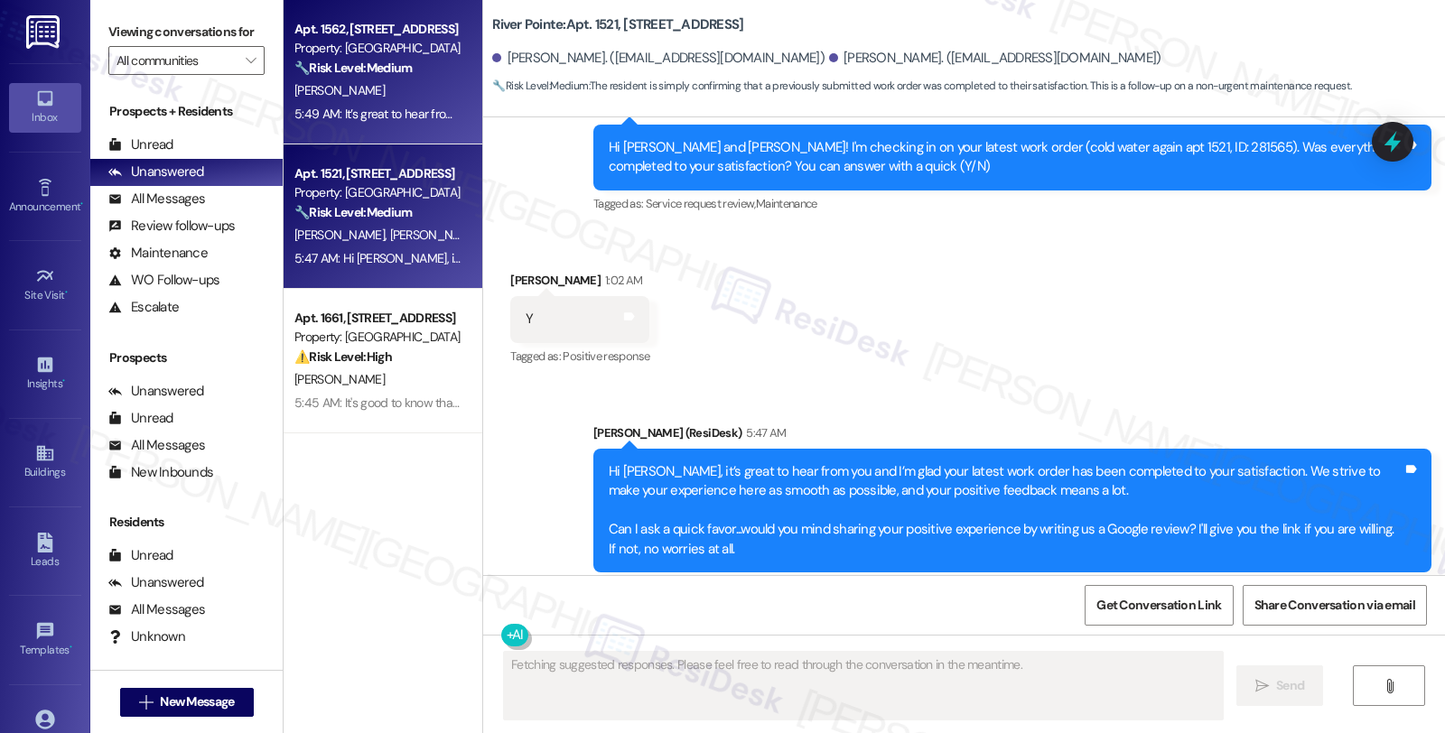
click at [386, 50] on div "Property: [GEOGRAPHIC_DATA]" at bounding box center [377, 48] width 167 height 19
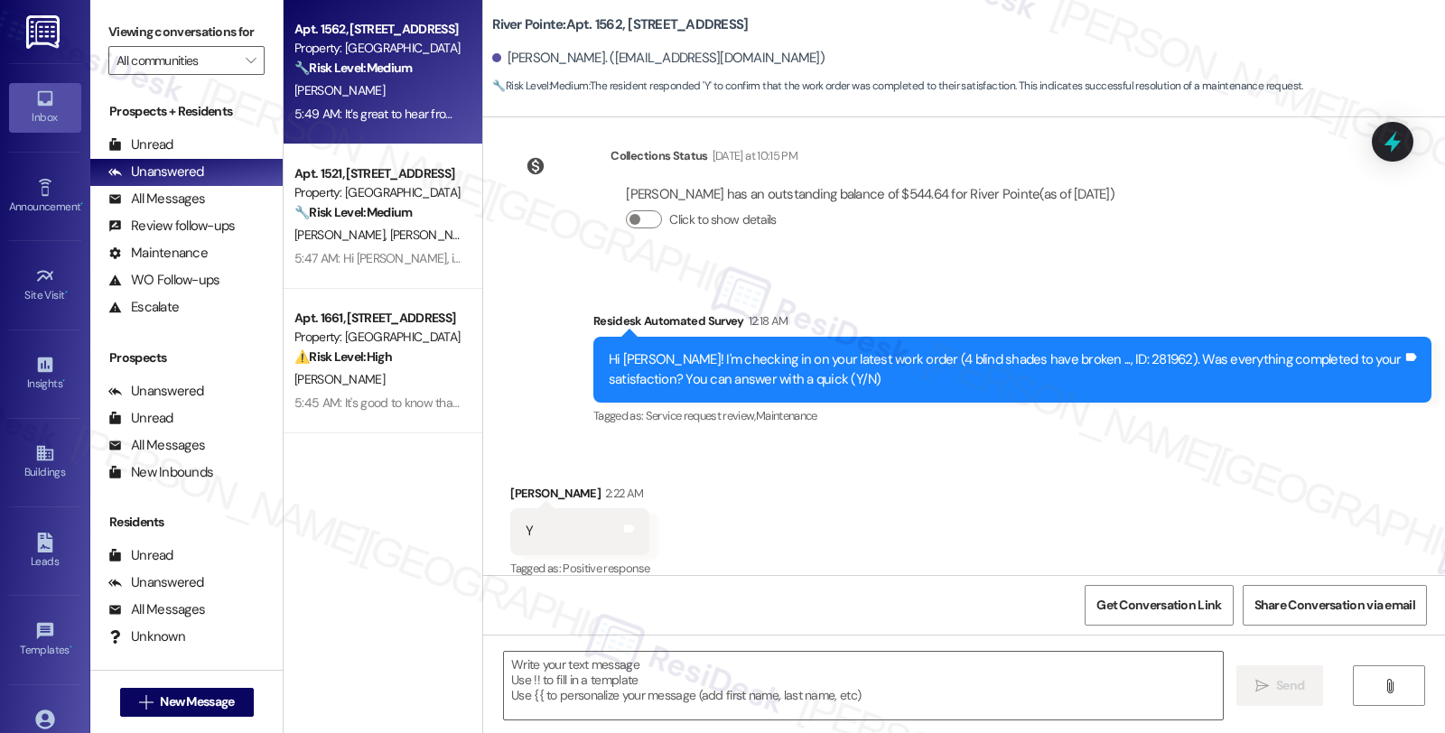
type textarea "Fetching suggested responses. Please feel free to read through the conversation…"
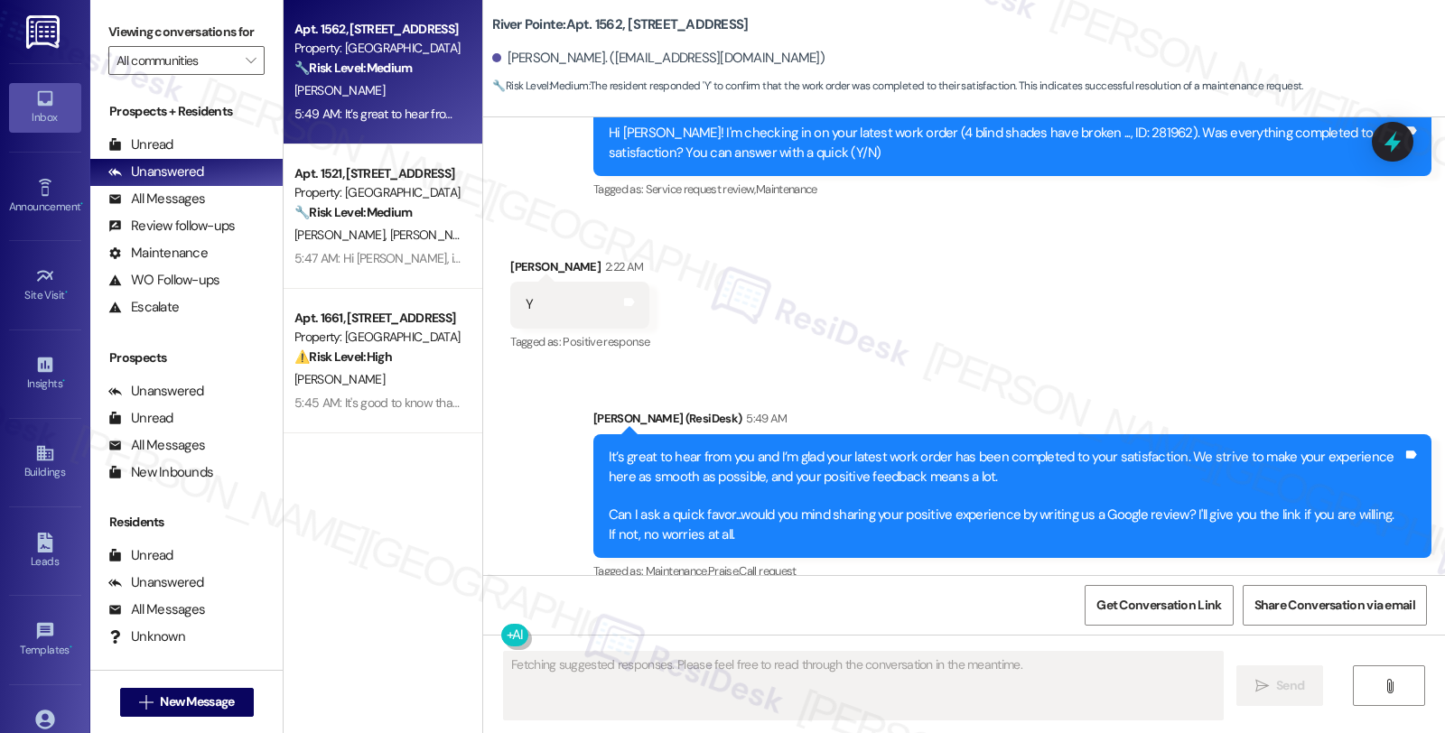
scroll to position [6412, 0]
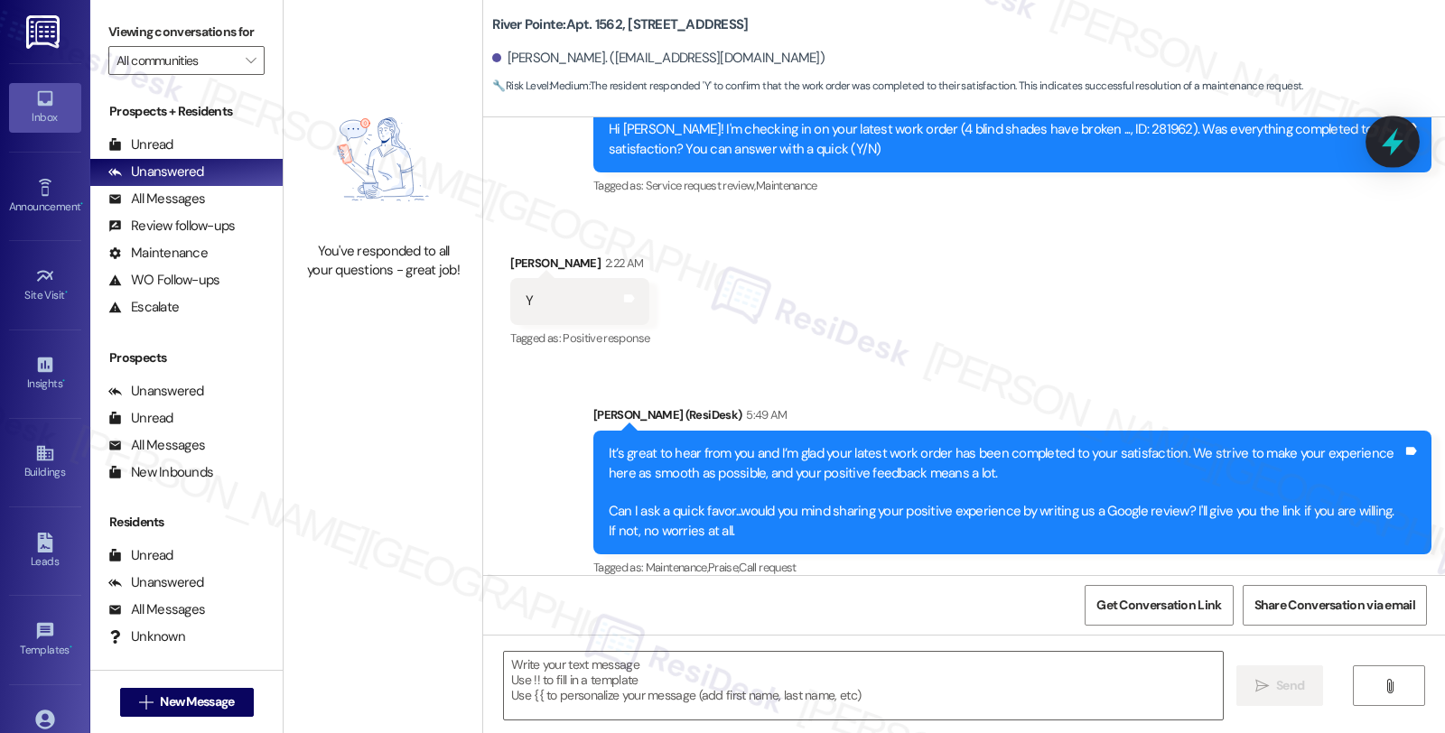
click at [1387, 134] on icon at bounding box center [1392, 141] width 31 height 31
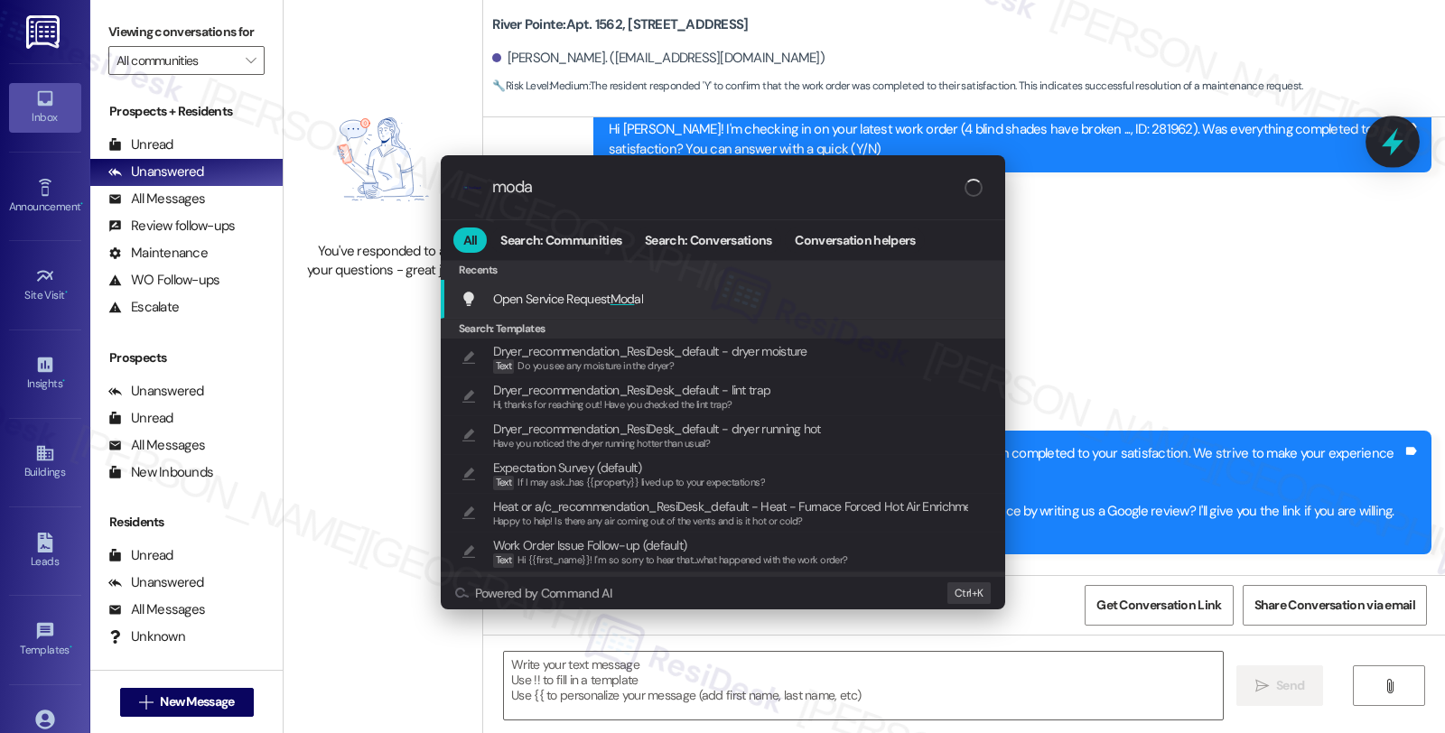
type input "modal"
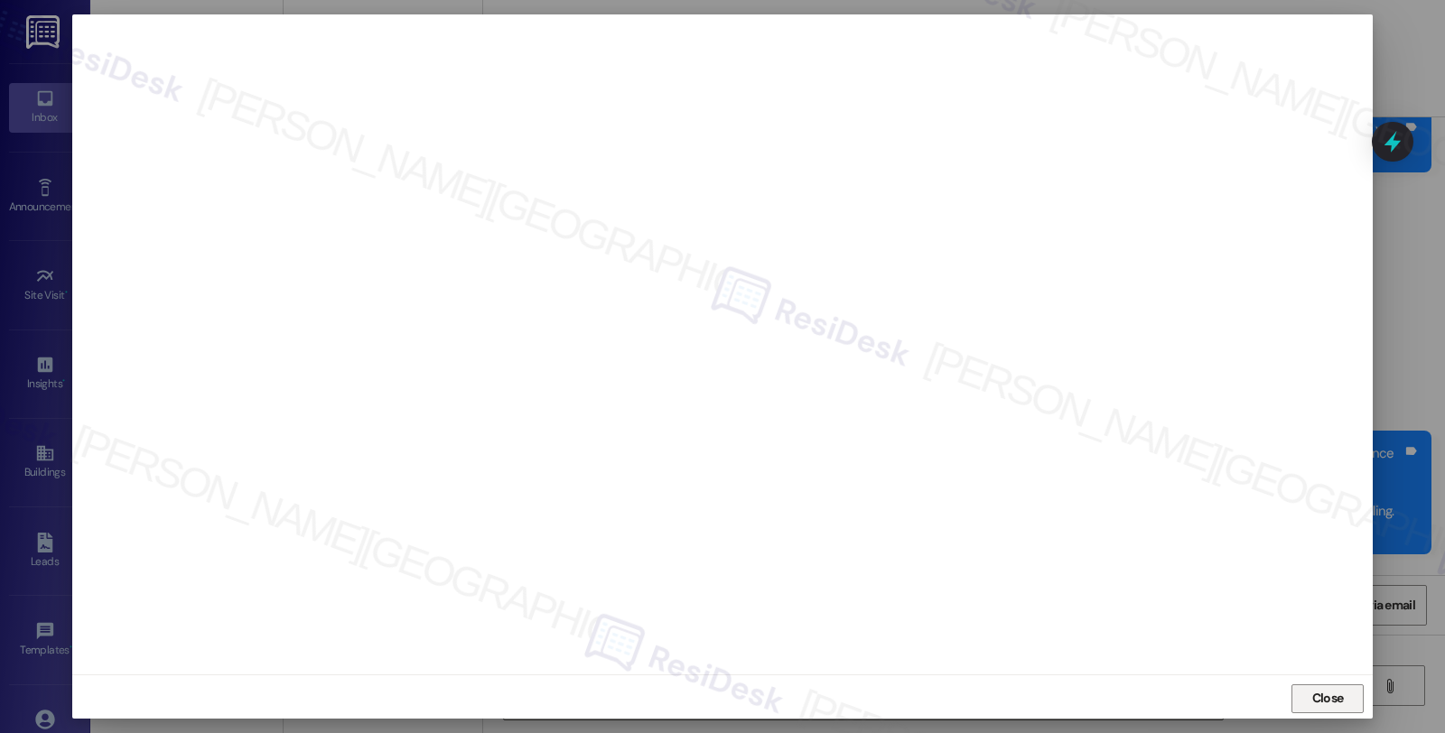
click at [1316, 712] on span "Close" at bounding box center [1327, 698] width 39 height 27
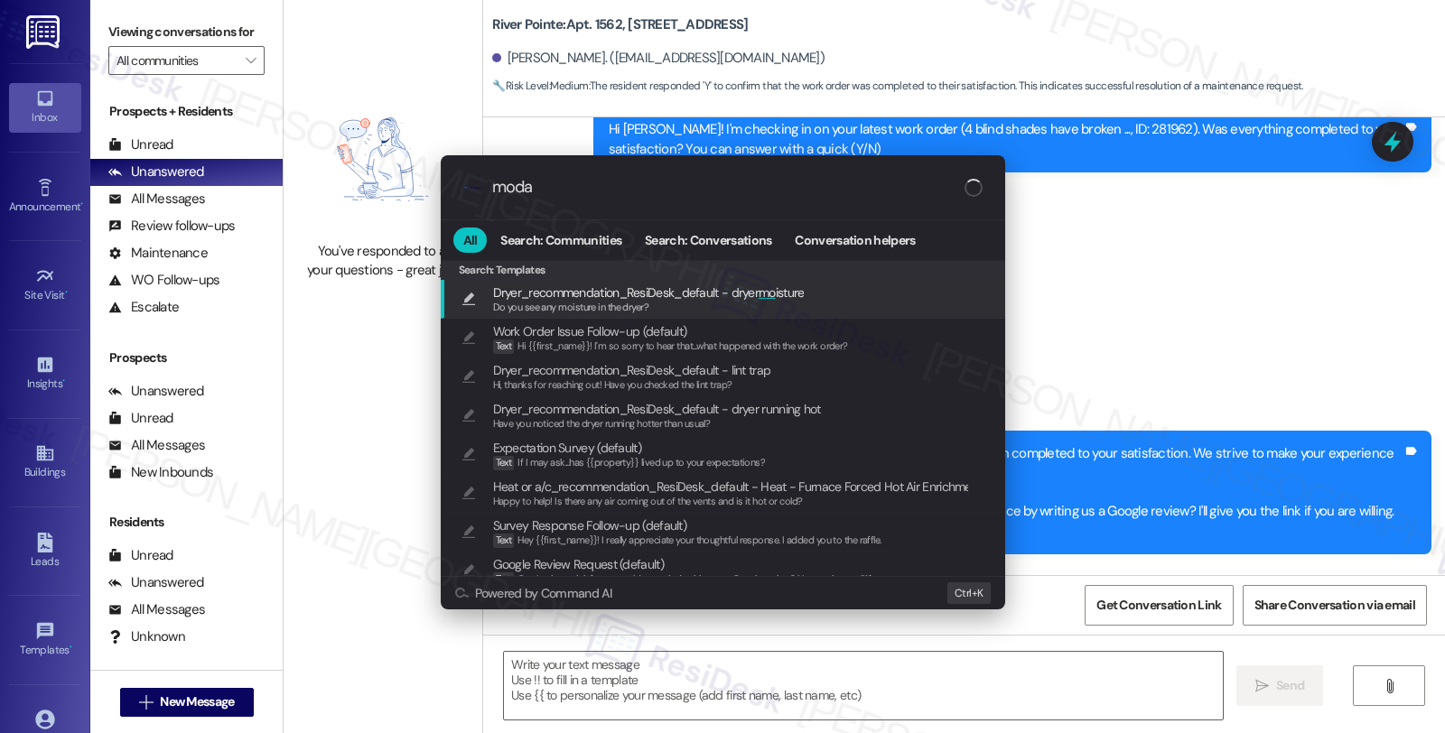
type input "modal"
